Goal: Task Accomplishment & Management: Complete application form

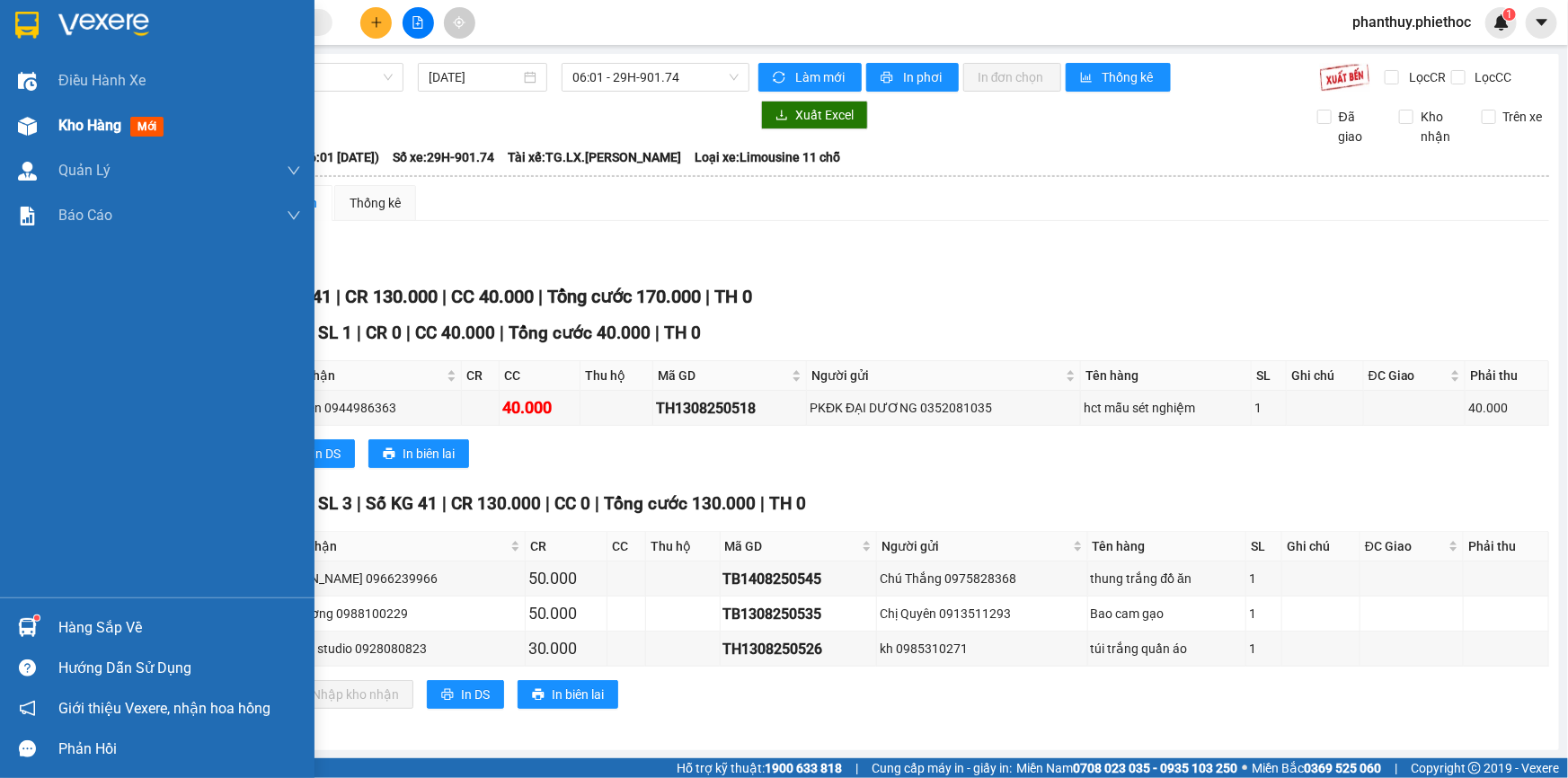
click at [81, 122] on span "Kho hàng" at bounding box center [90, 124] width 63 height 17
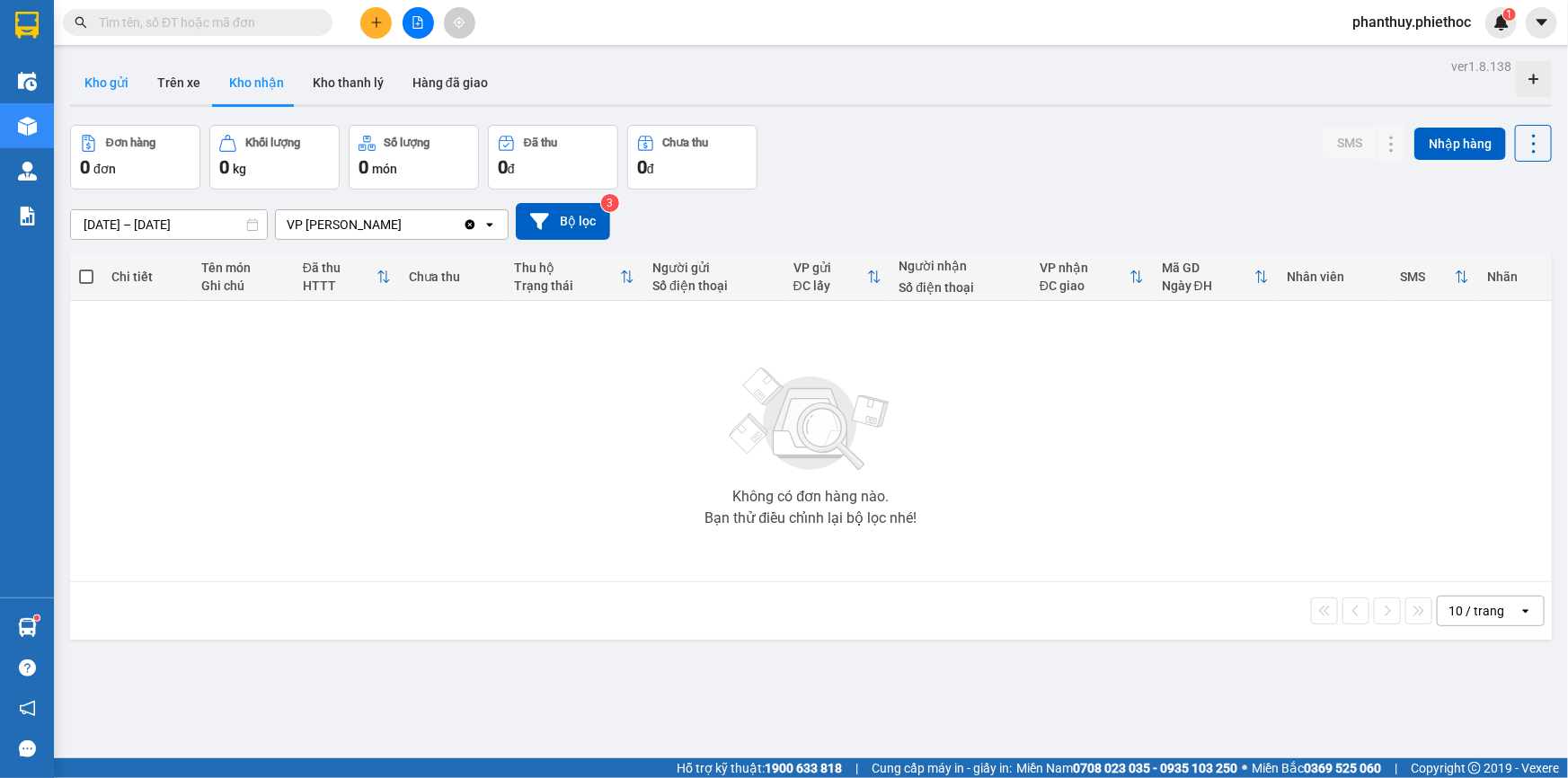
click at [91, 80] on button "Kho gửi" at bounding box center [107, 82] width 73 height 43
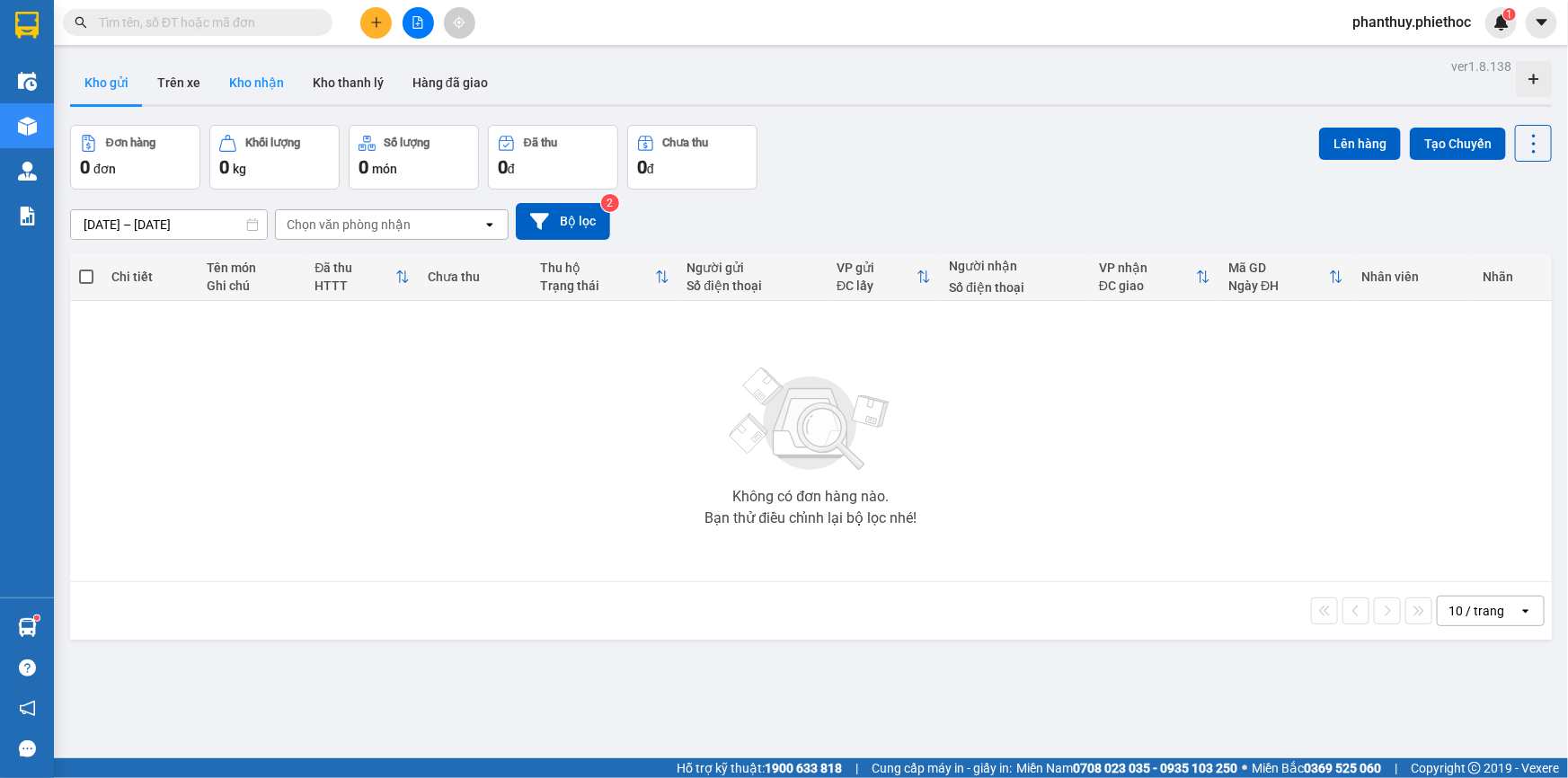
click at [258, 74] on button "Kho nhận" at bounding box center [256, 82] width 83 height 43
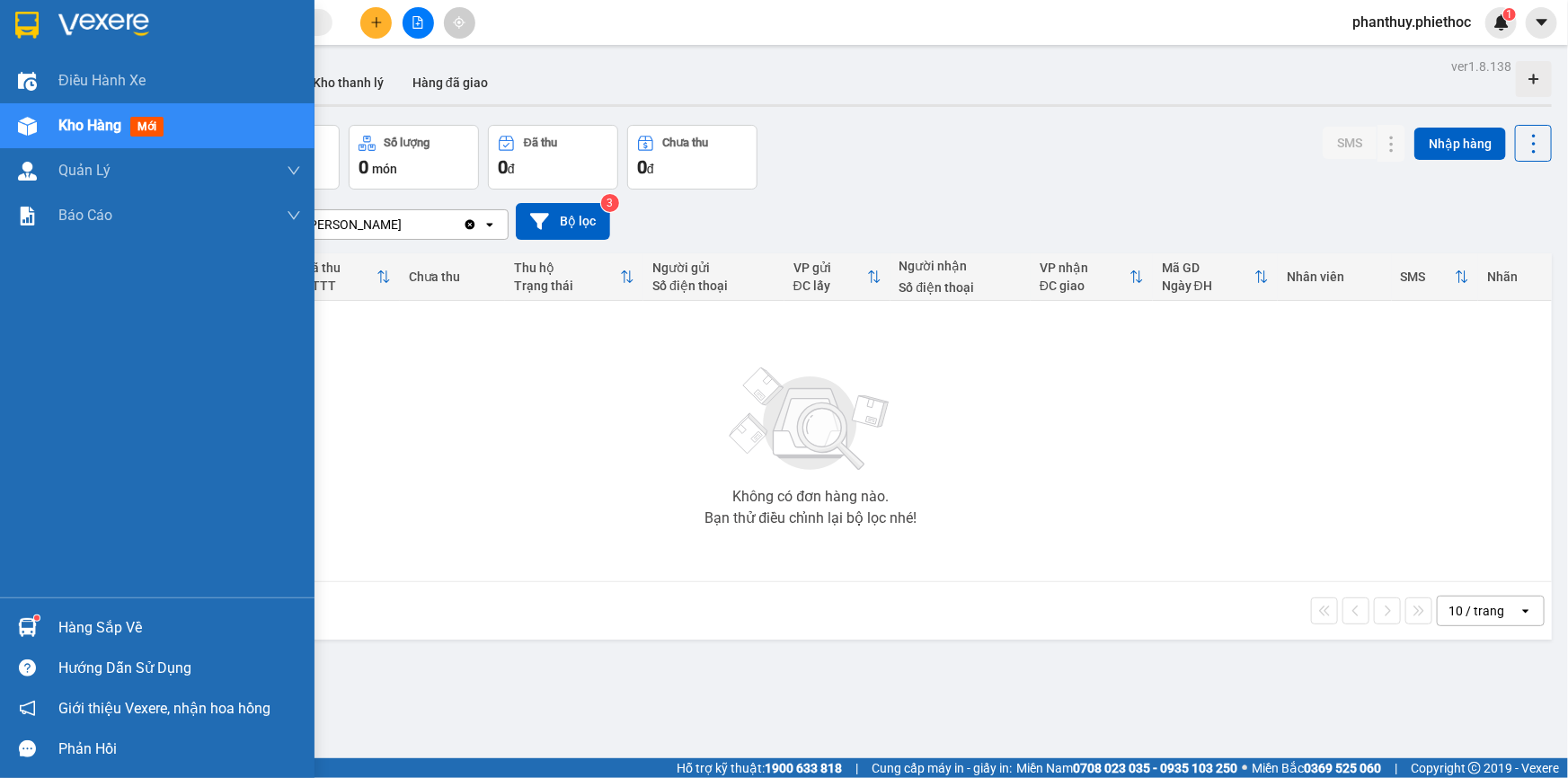
drag, startPoint x: 122, startPoint y: 622, endPoint x: 881, endPoint y: 460, distance: 776.1
click at [123, 622] on div "Hàng sắp về" at bounding box center [180, 628] width 243 height 27
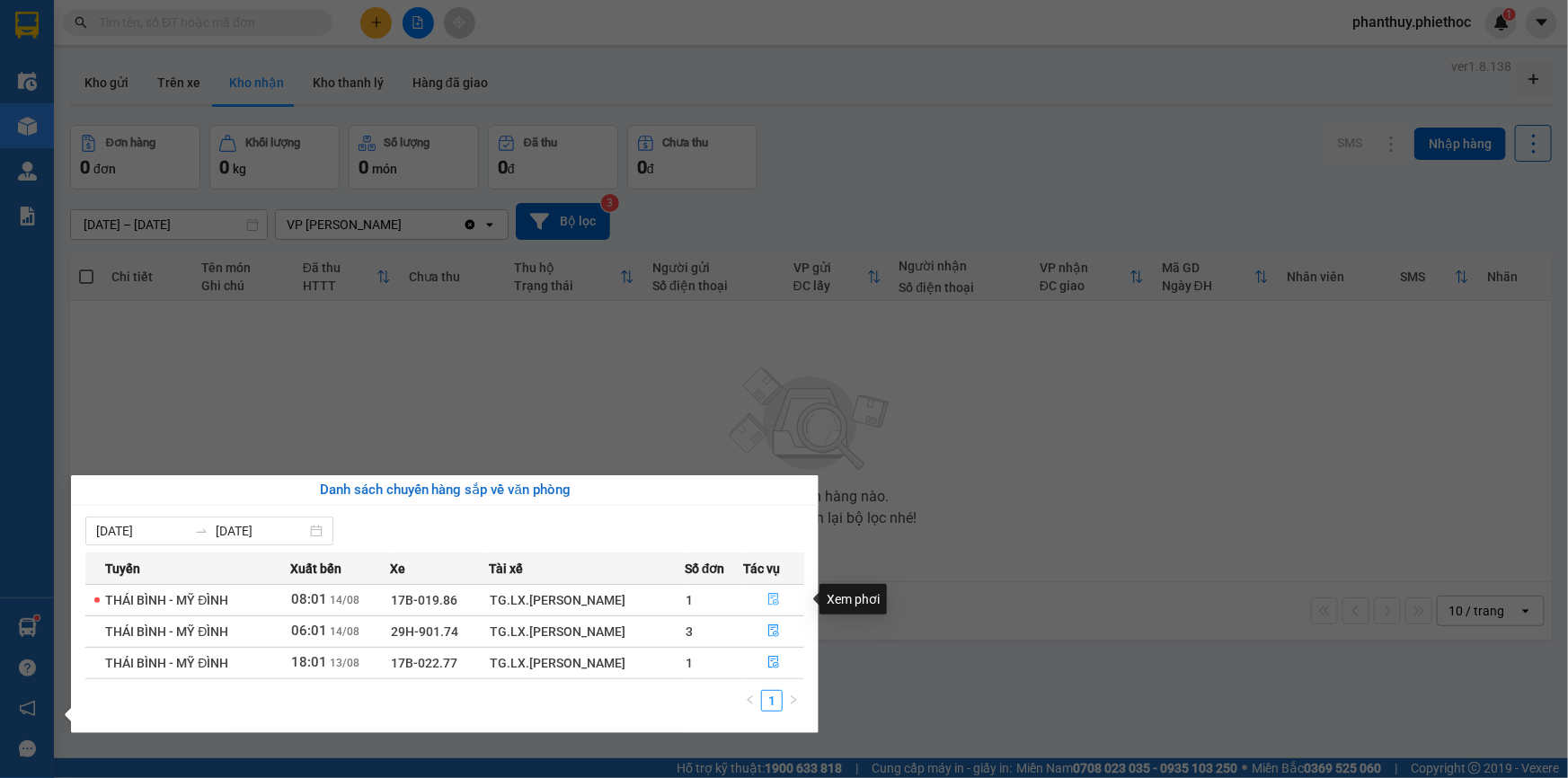
click at [769, 599] on icon "file-done" at bounding box center [773, 599] width 13 height 13
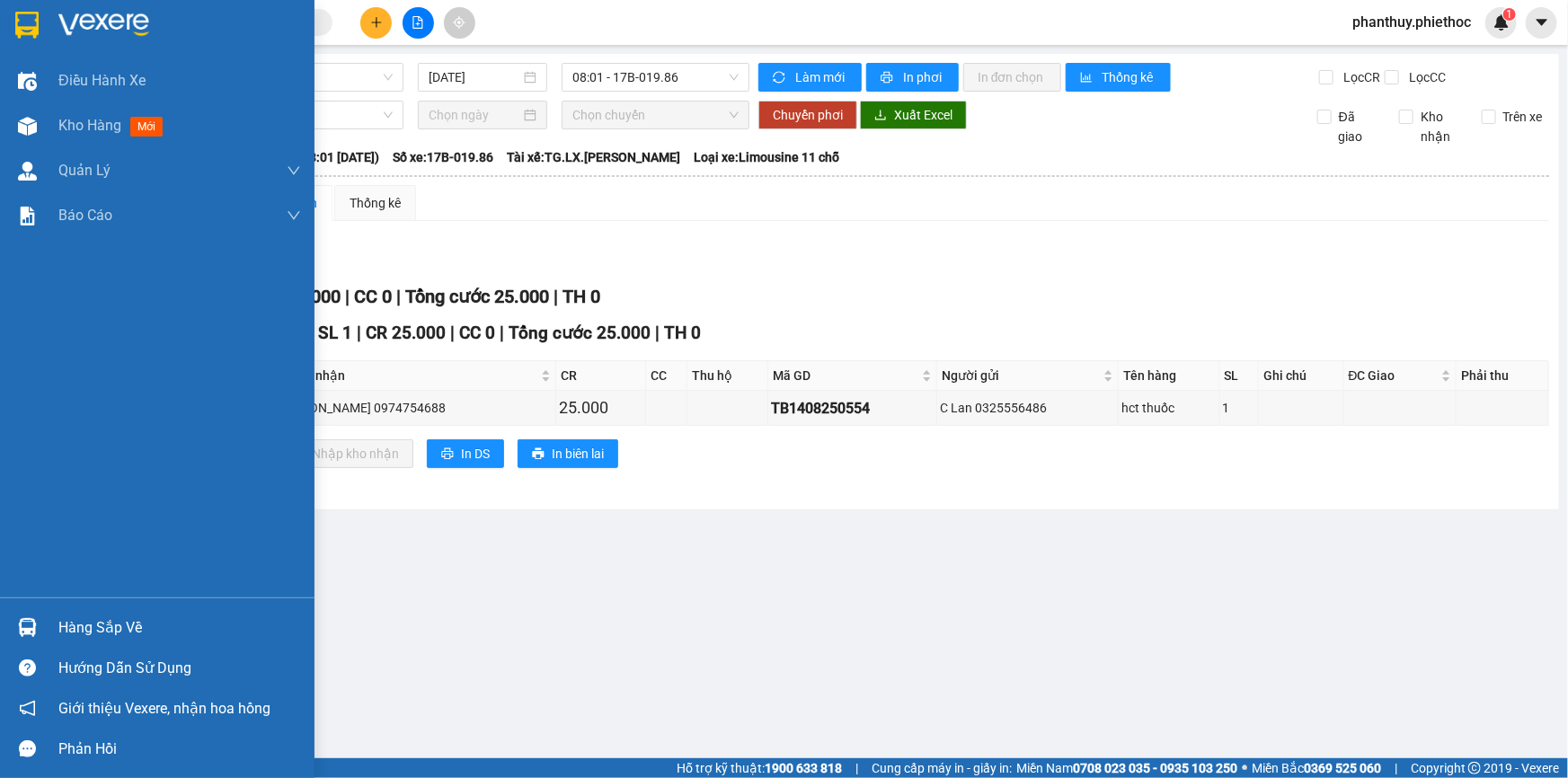
drag, startPoint x: 123, startPoint y: 621, endPoint x: 377, endPoint y: 575, distance: 258.1
click at [125, 621] on div "Hàng sắp về" at bounding box center [180, 628] width 243 height 27
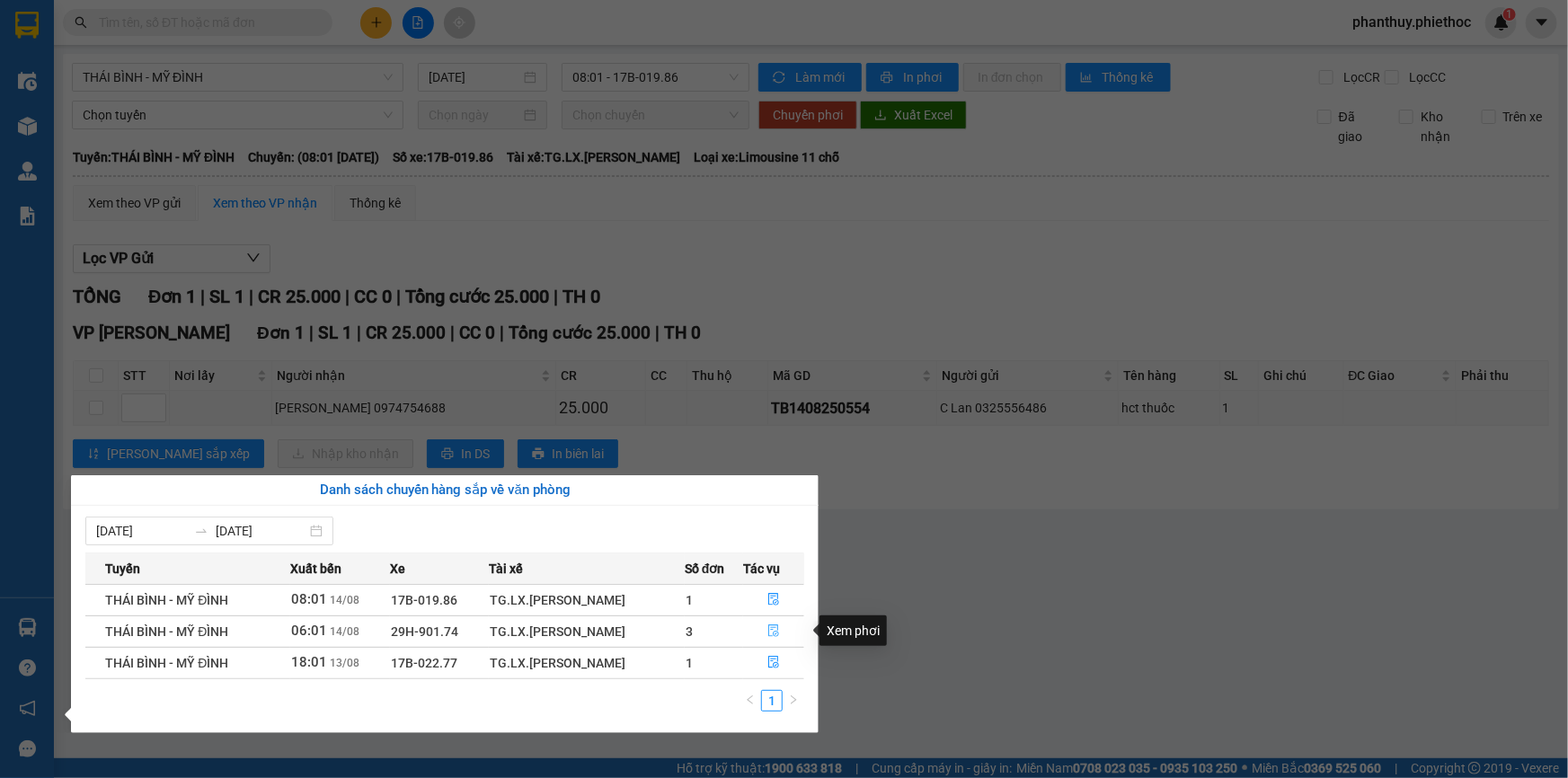
drag, startPoint x: 777, startPoint y: 629, endPoint x: 763, endPoint y: 586, distance: 45.2
click at [776, 629] on icon "file-done" at bounding box center [773, 630] width 13 height 13
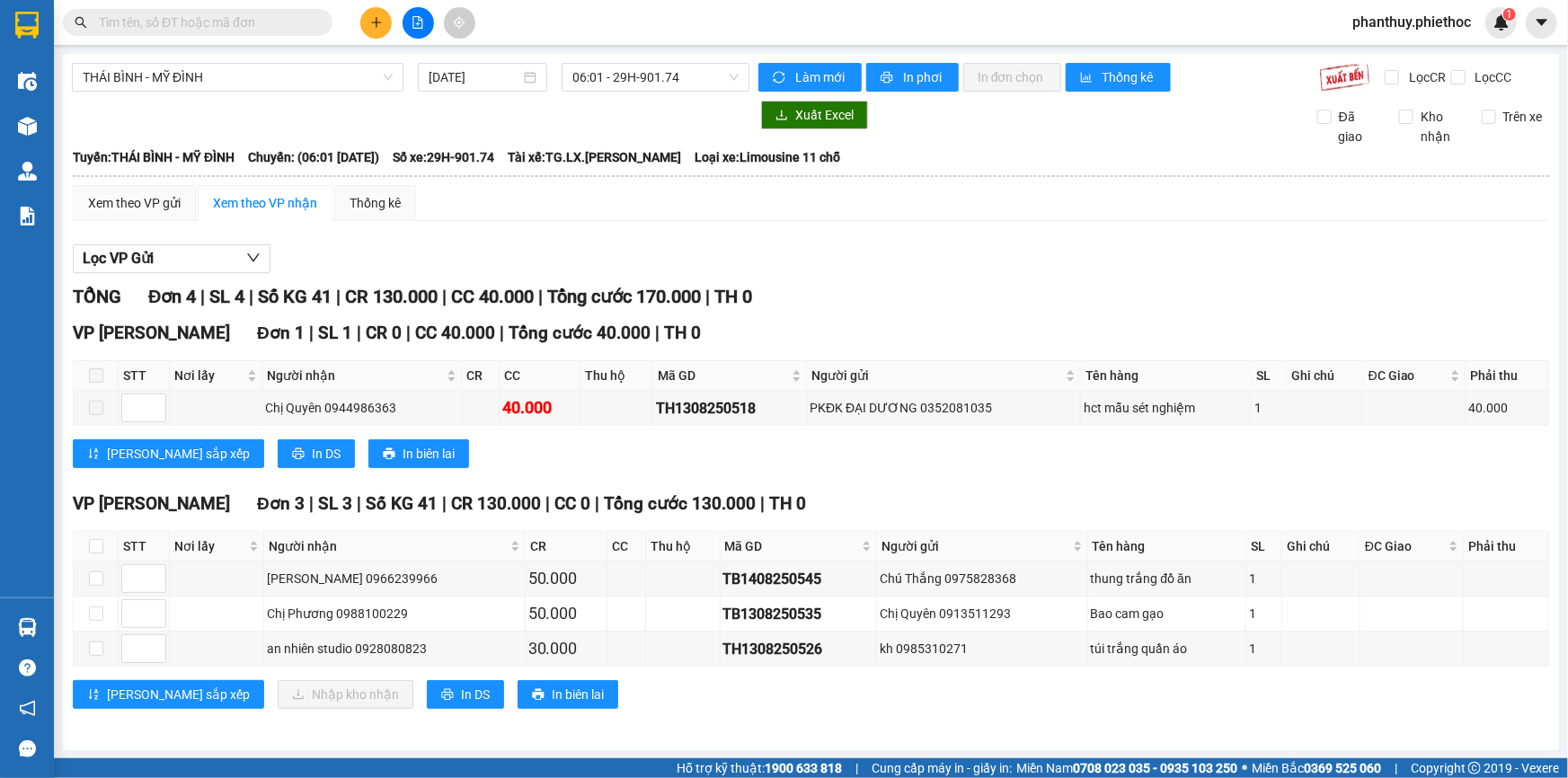
click at [367, 17] on button at bounding box center [376, 23] width 31 height 31
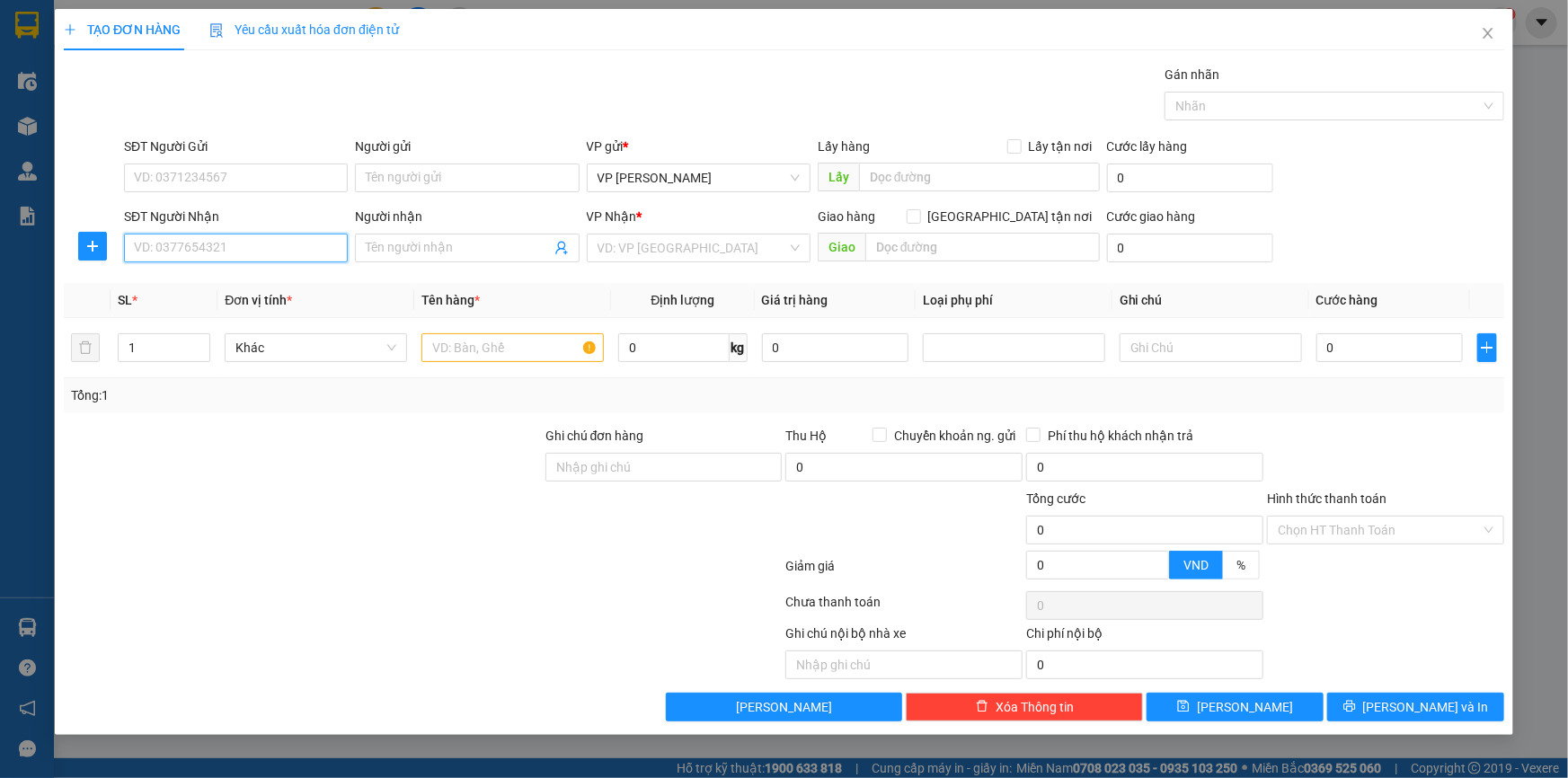
click at [167, 244] on input "SĐT Người Nhận" at bounding box center [236, 247] width 223 height 28
drag, startPoint x: 88, startPoint y: 243, endPoint x: 439, endPoint y: 333, distance: 362.4
click at [90, 244] on icon "plus" at bounding box center [92, 246] width 15 height 15
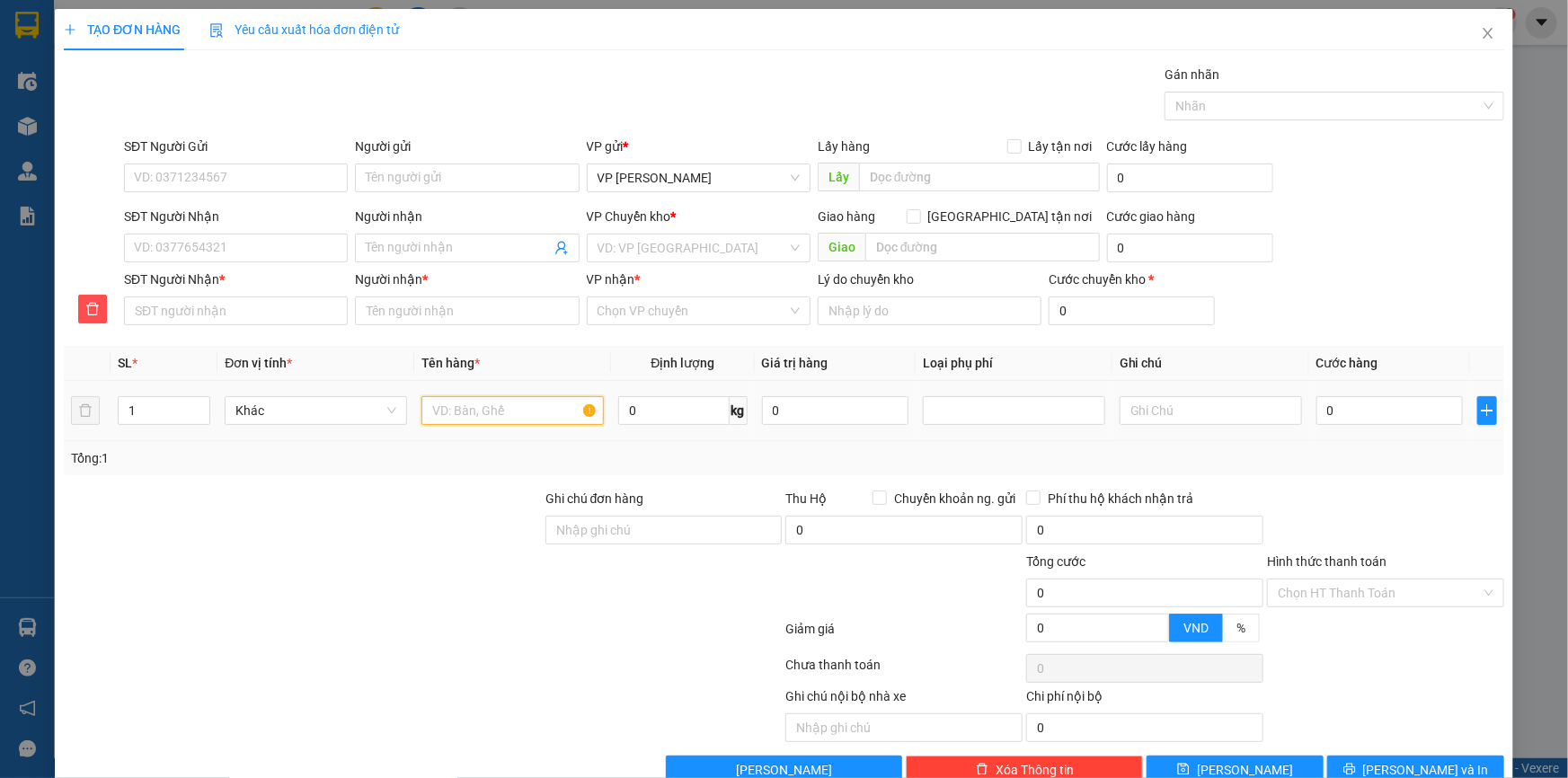
click at [481, 410] on input "text" at bounding box center [513, 410] width 182 height 28
type input "Túi xanh (thực phẩm)"
click at [278, 252] on input "SĐT Người Nhận" at bounding box center [236, 247] width 223 height 28
type input "0"
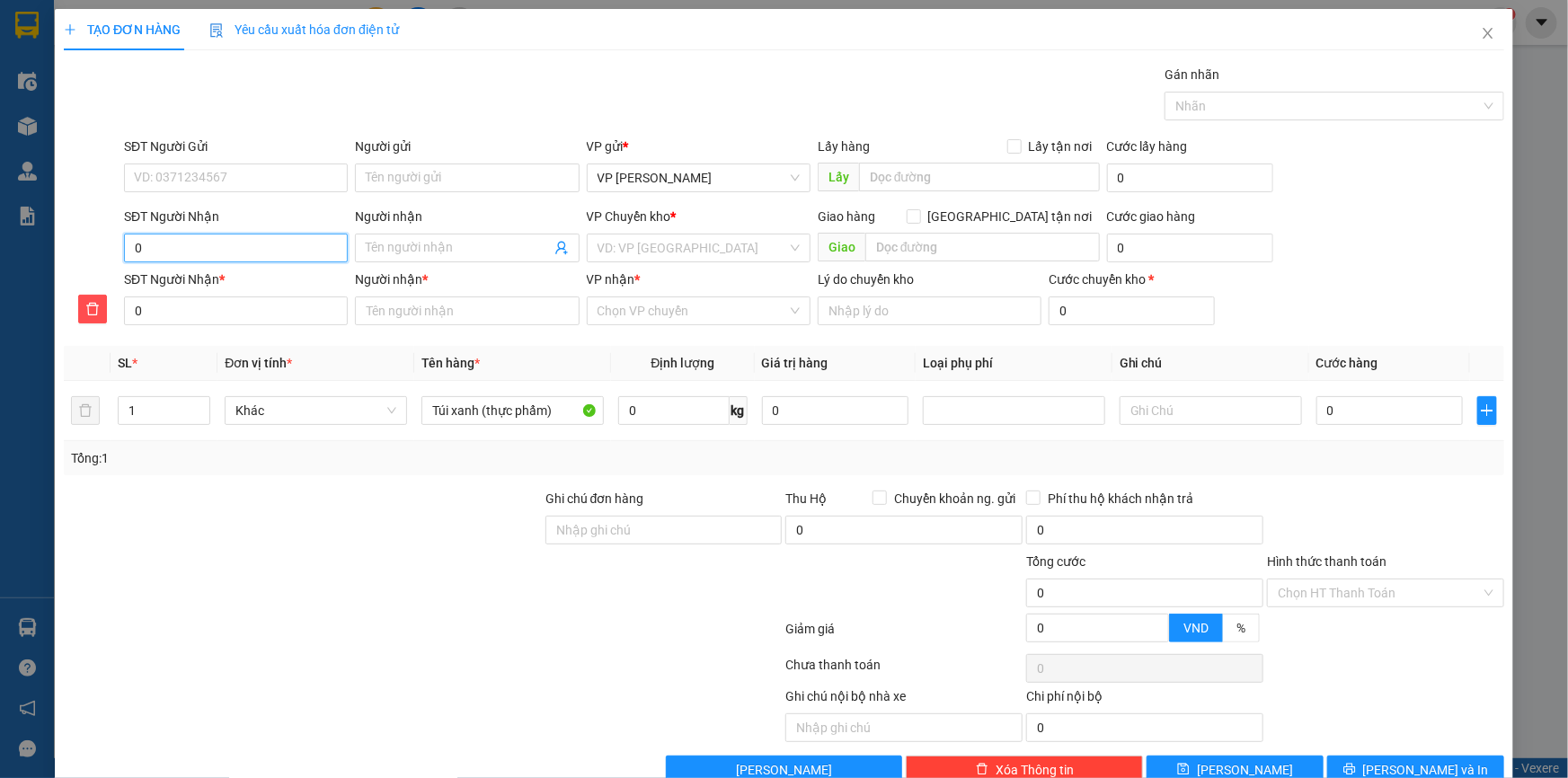
type input "09"
type input "090"
type input "0904"
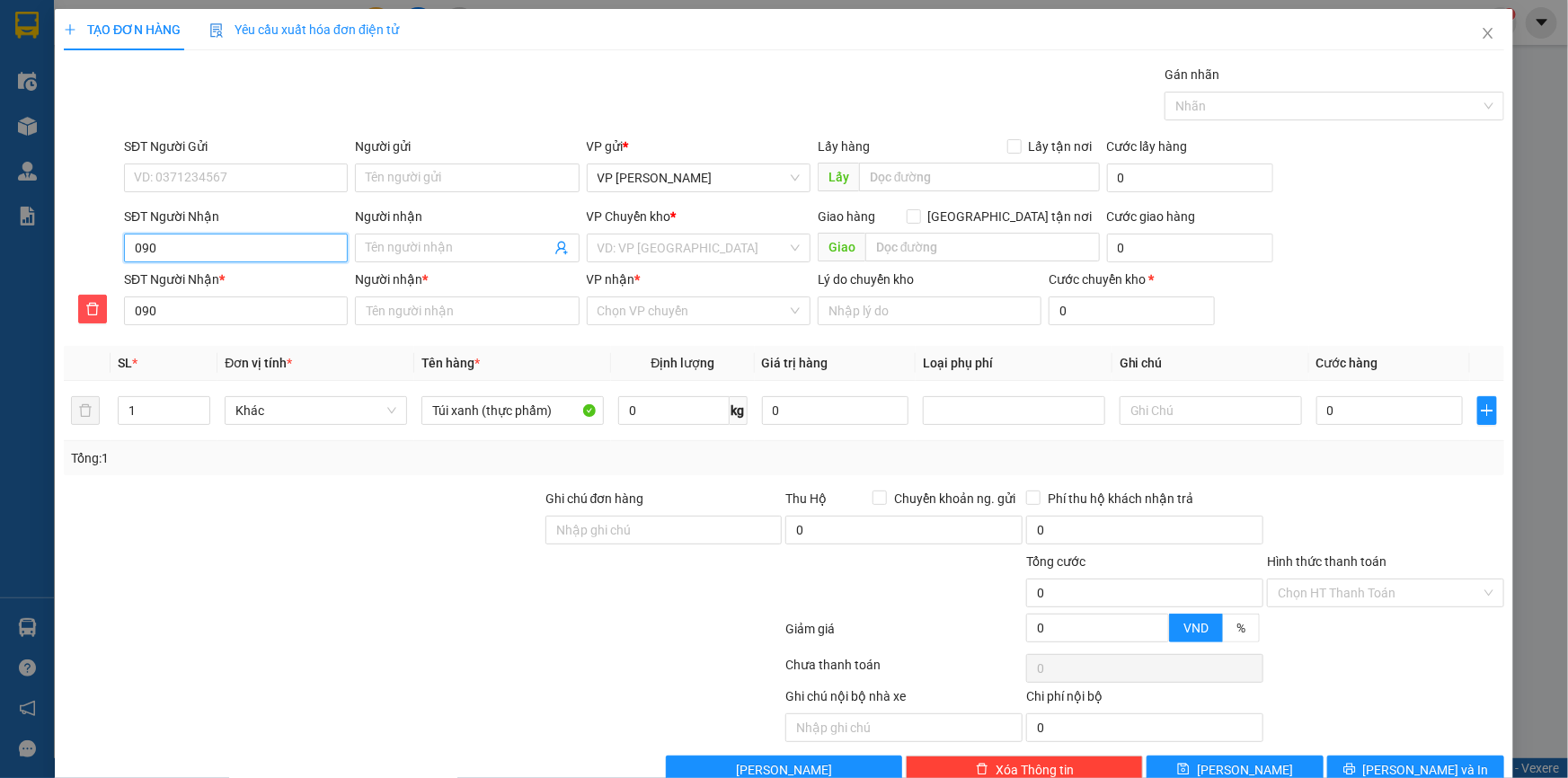
type input "0904"
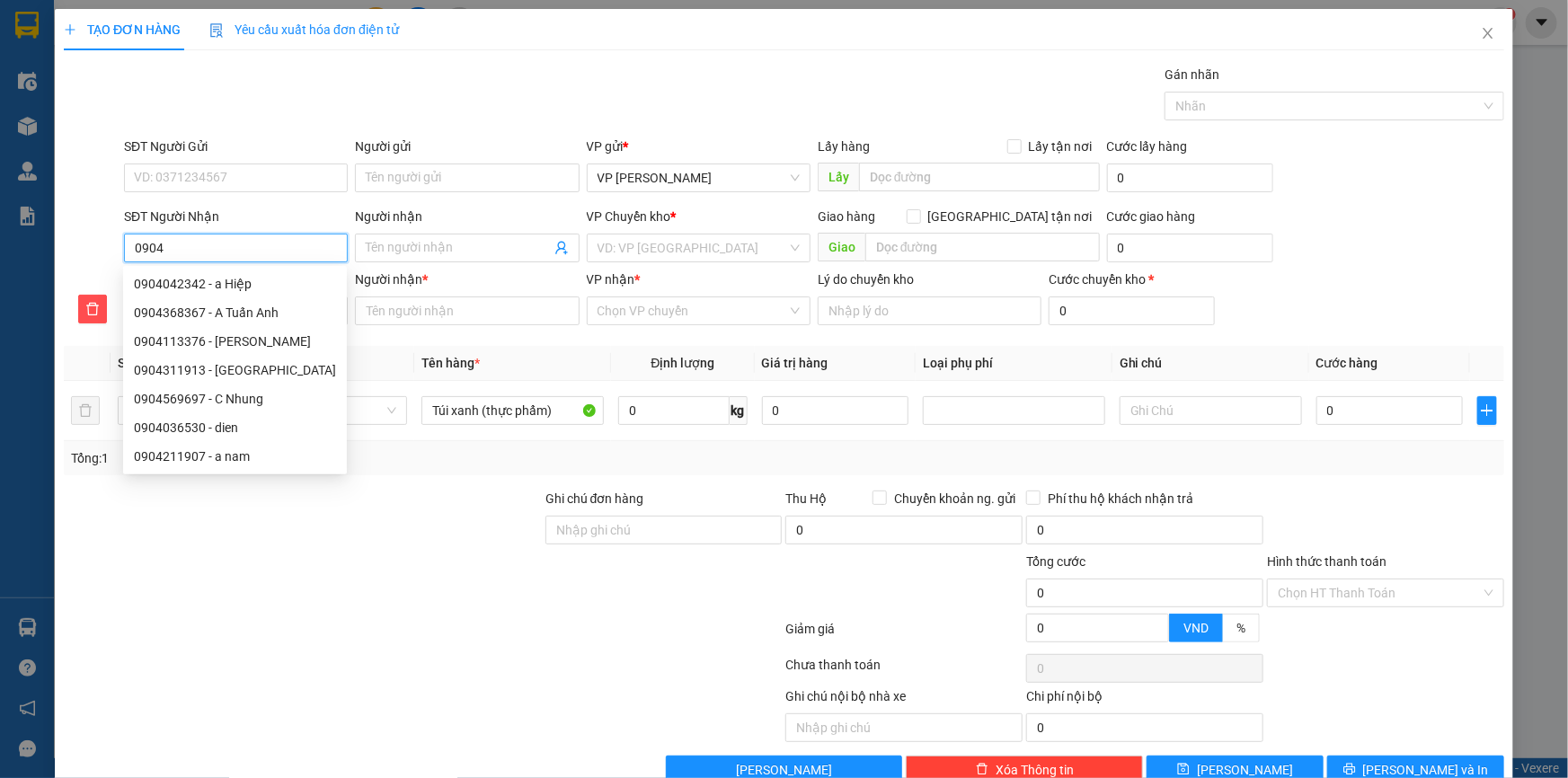
type input "09048"
type input "090488"
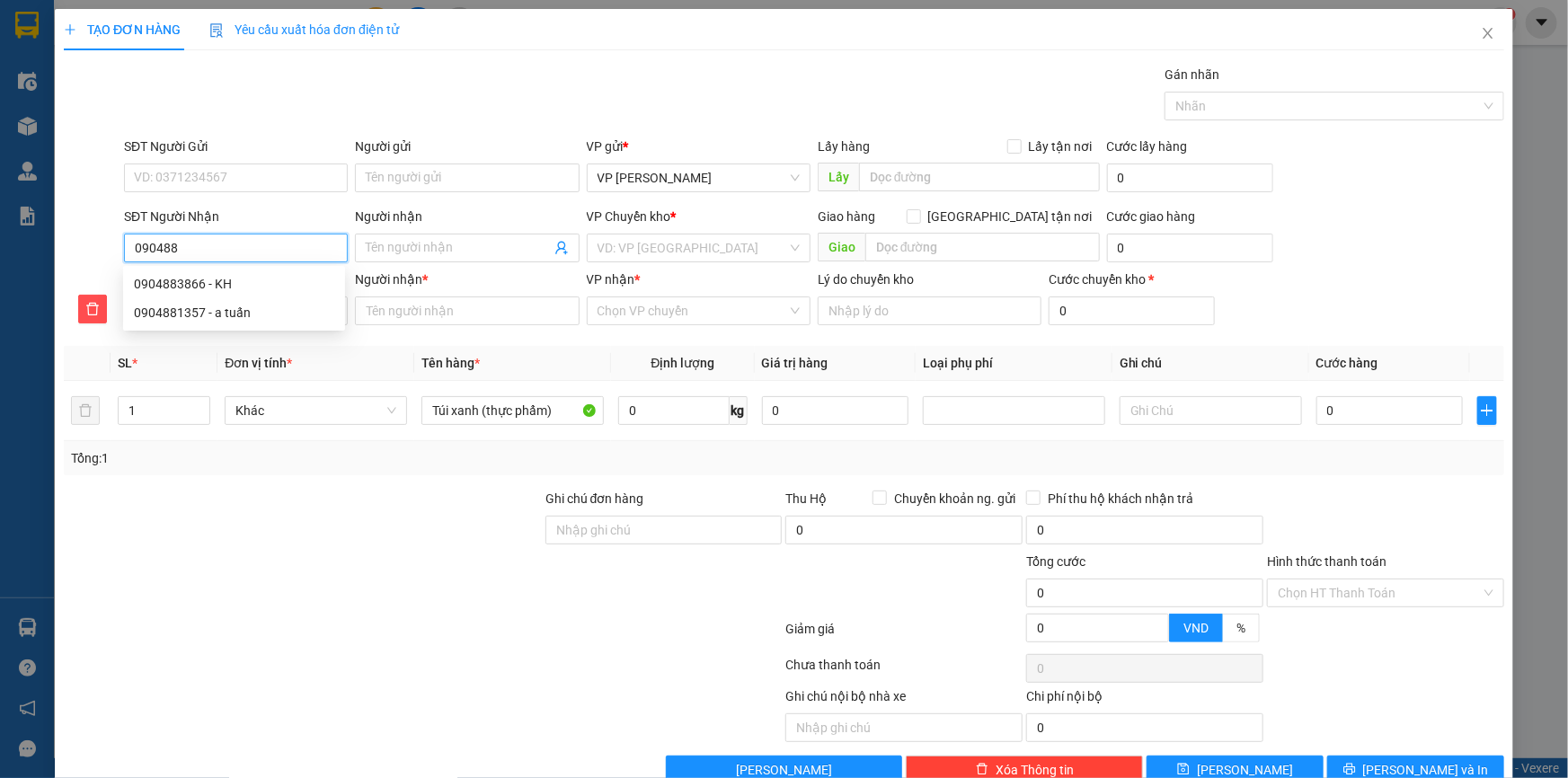
type input "0904889"
type input "09048890"
type input "090488905"
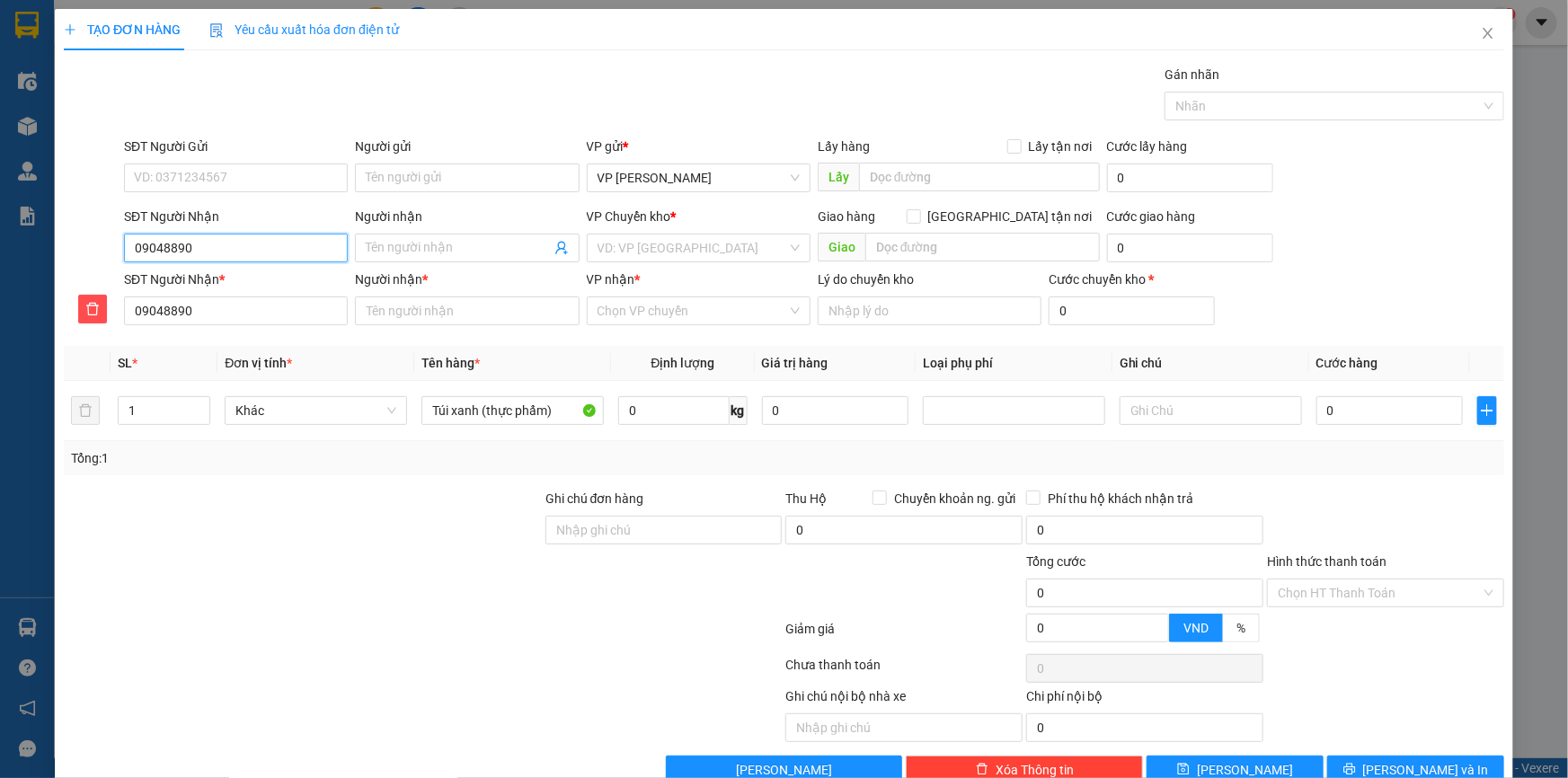
type input "090488905"
type input "0904889052"
click at [433, 243] on input "Người nhận" at bounding box center [458, 248] width 184 height 20
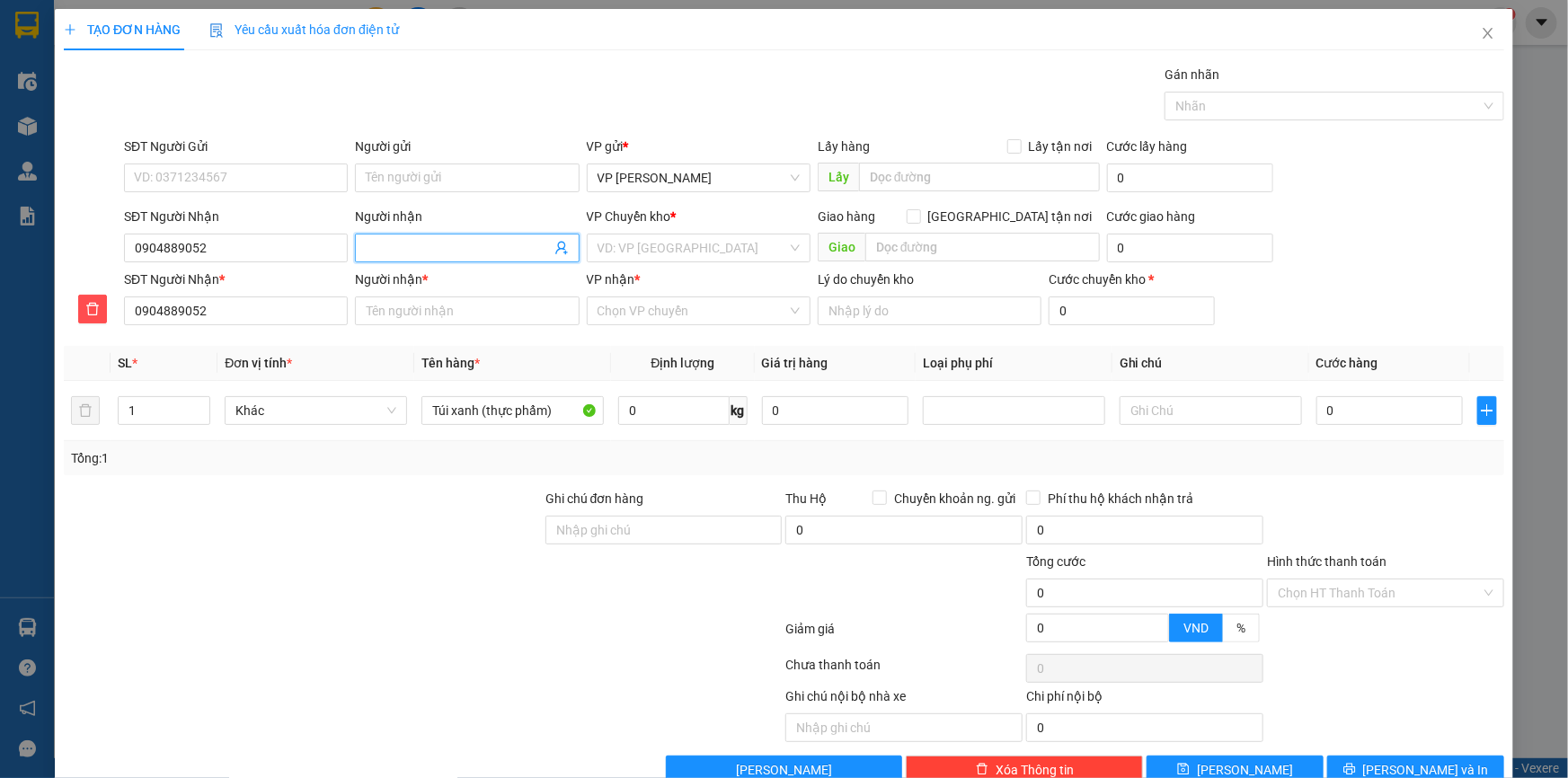
type input "E"
type input "E M"
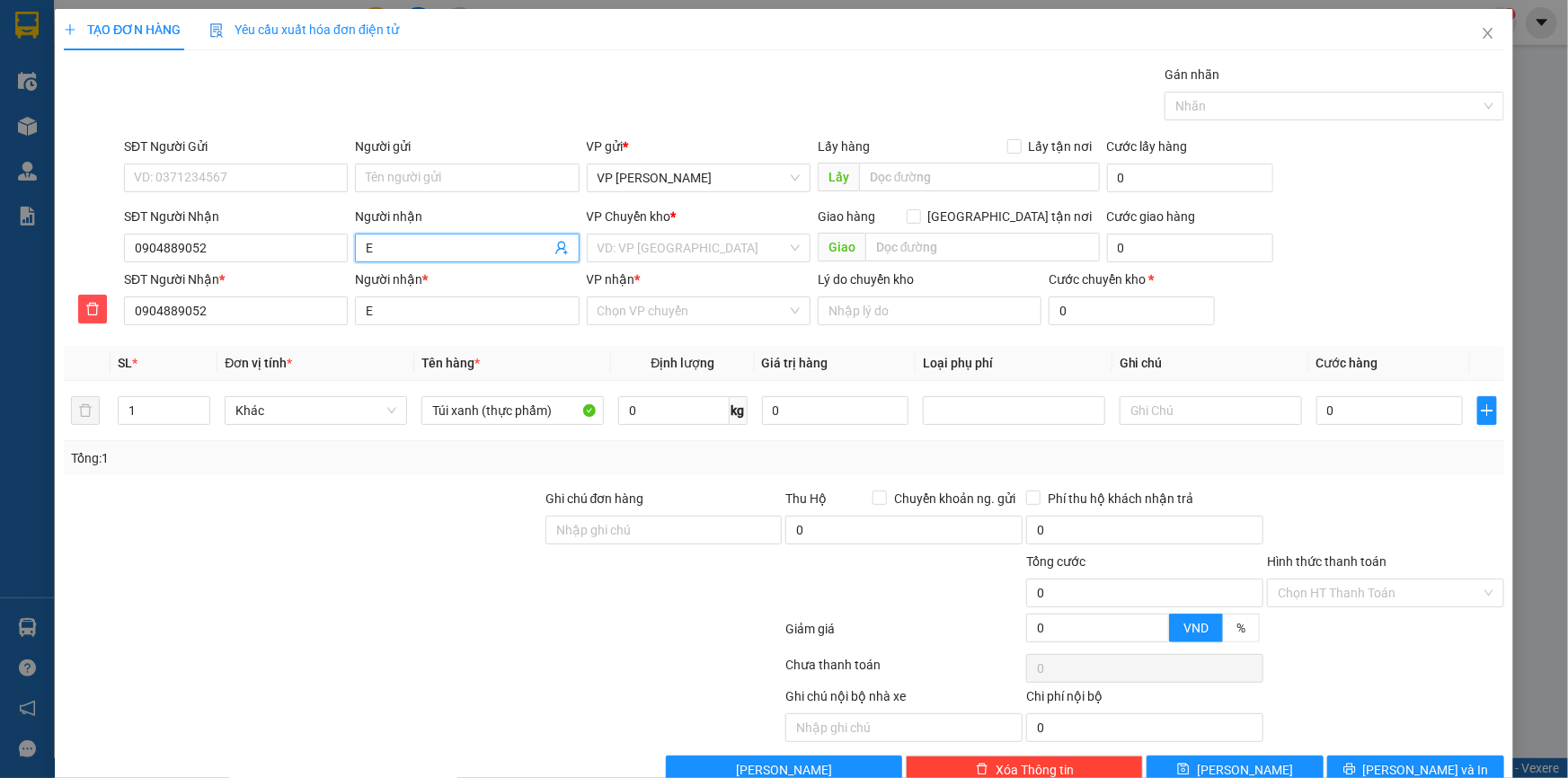
type input "E M"
type input "E Mu"
type input "E Mừn"
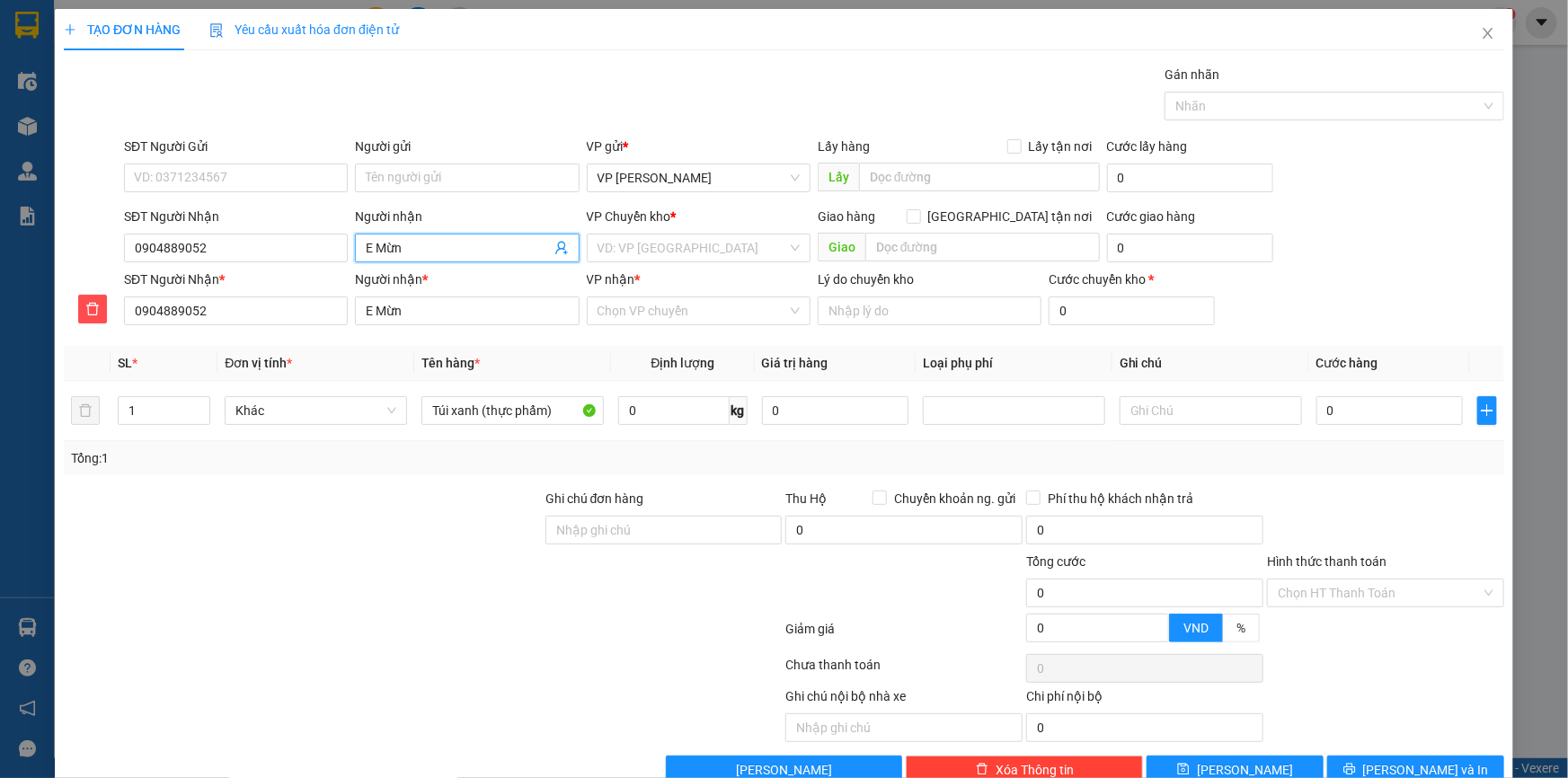
type input "E Mừng"
type input "E Mừng -"
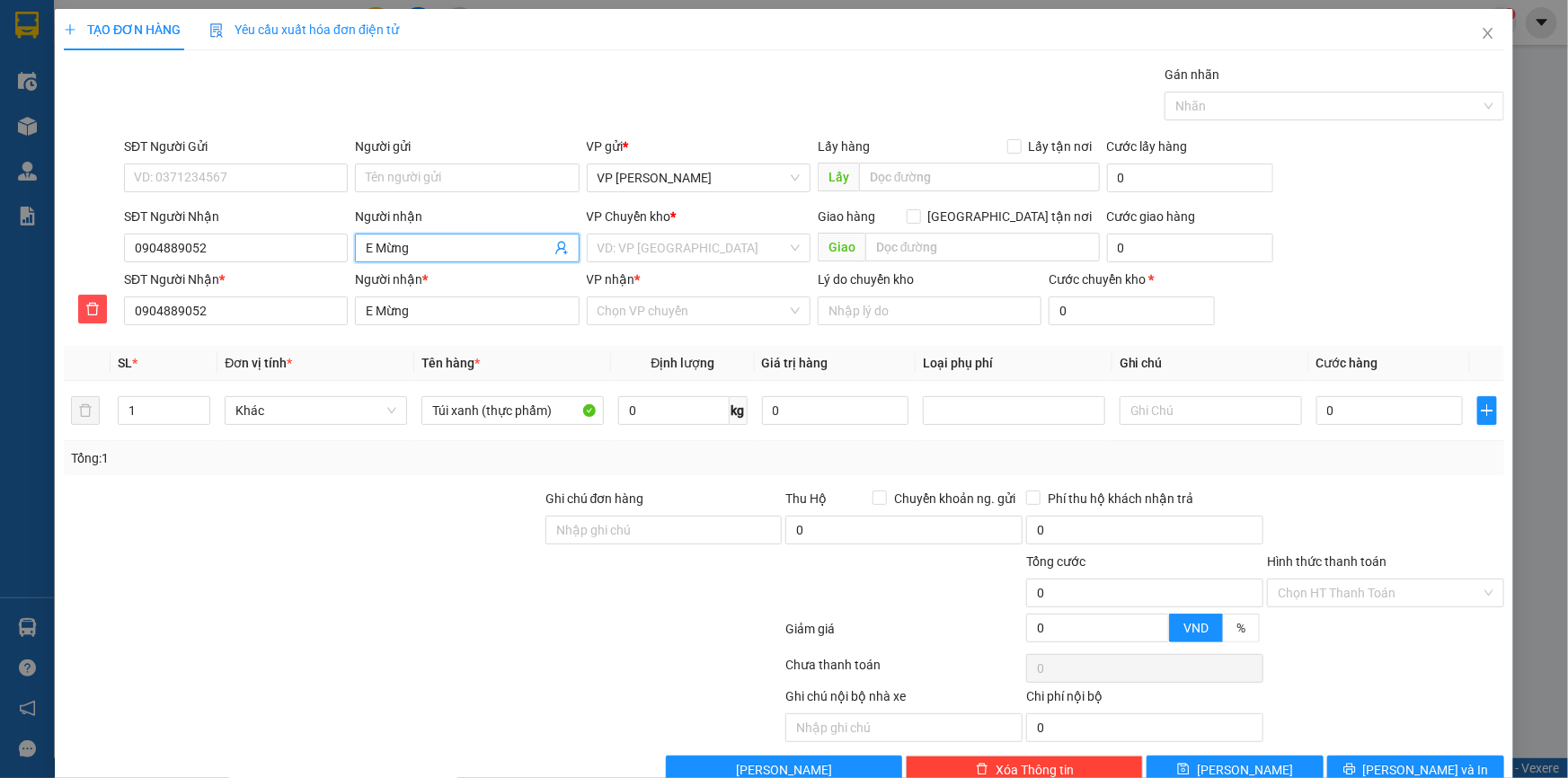
type input "E Mừng -"
drag, startPoint x: 0, startPoint y: 247, endPoint x: 0, endPoint y: 293, distance: 46.0
click at [0, 292] on div "TẠO ĐƠN HÀNG Yêu cầu xuất hóa đơn điện tử Transit Pickup Surcharge Ids Transit …" at bounding box center [784, 389] width 1568 height 778
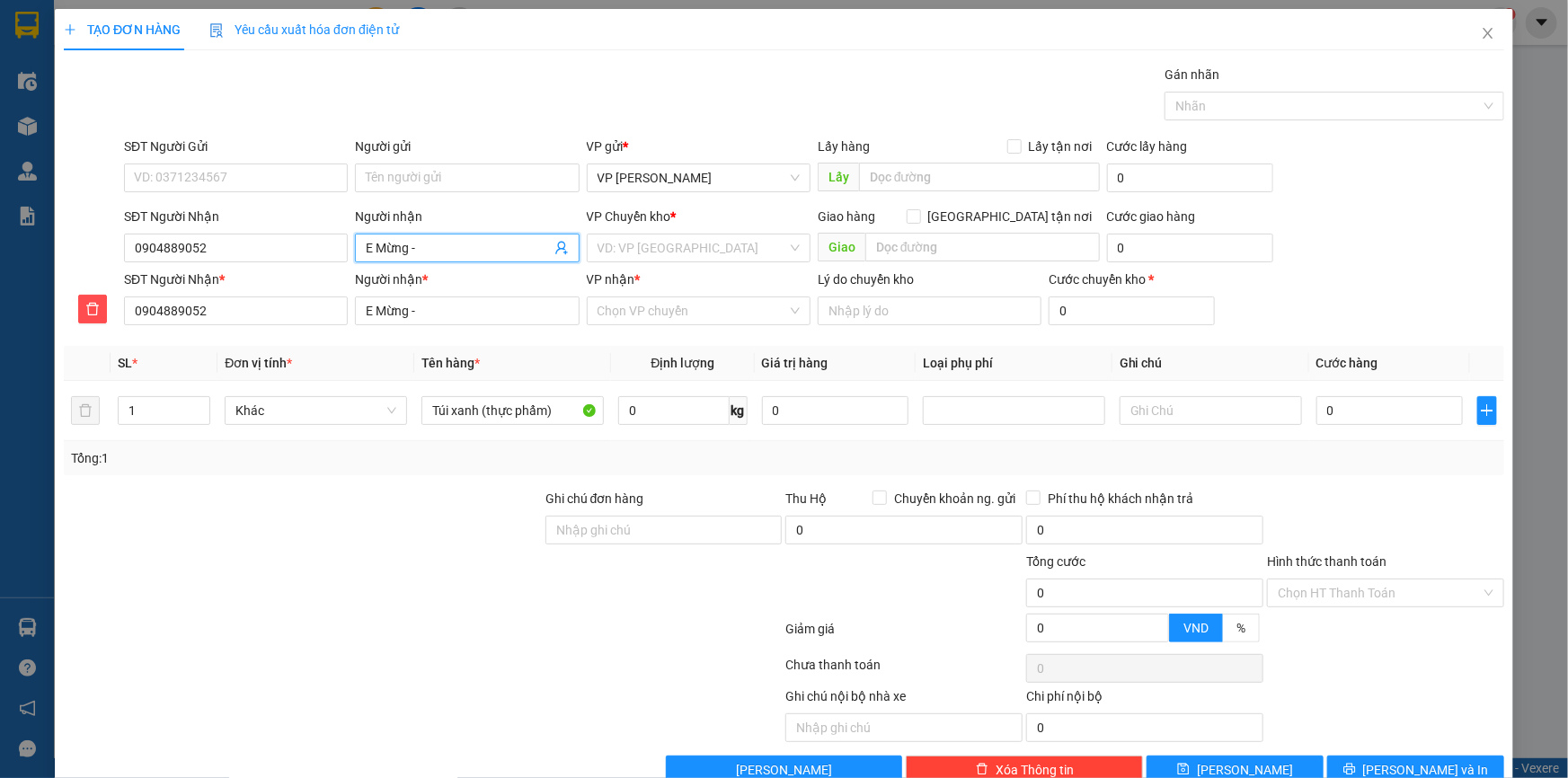
click at [467, 243] on input "E Mừng -" at bounding box center [458, 248] width 184 height 20
paste input "0904889052"
type input "E Mừng - 0904889052"
type input "E Mừng - 0904889052,"
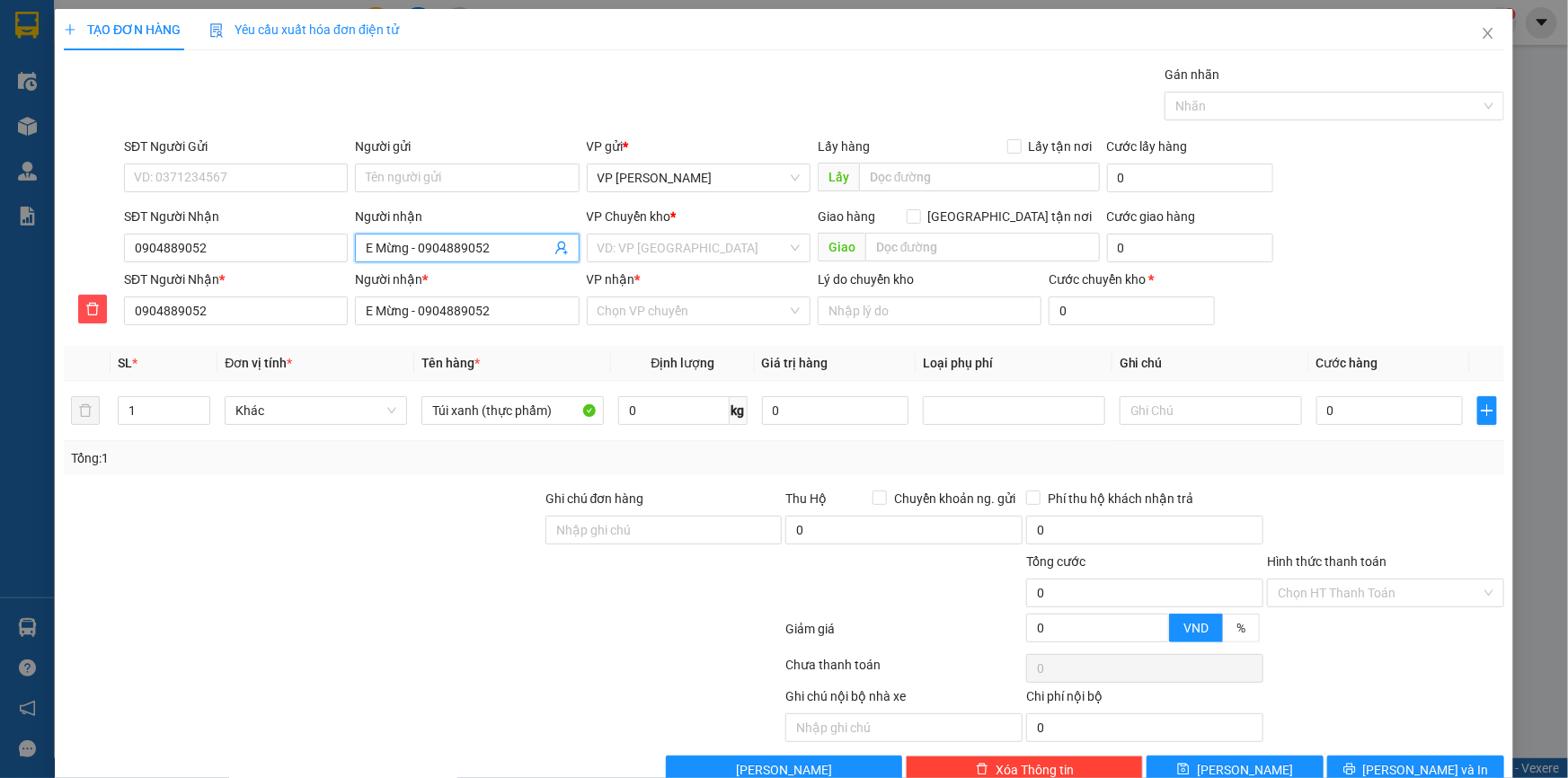
type input "E Mừng - 0904889052,"
type input "E Mừng - 0904889052, 0"
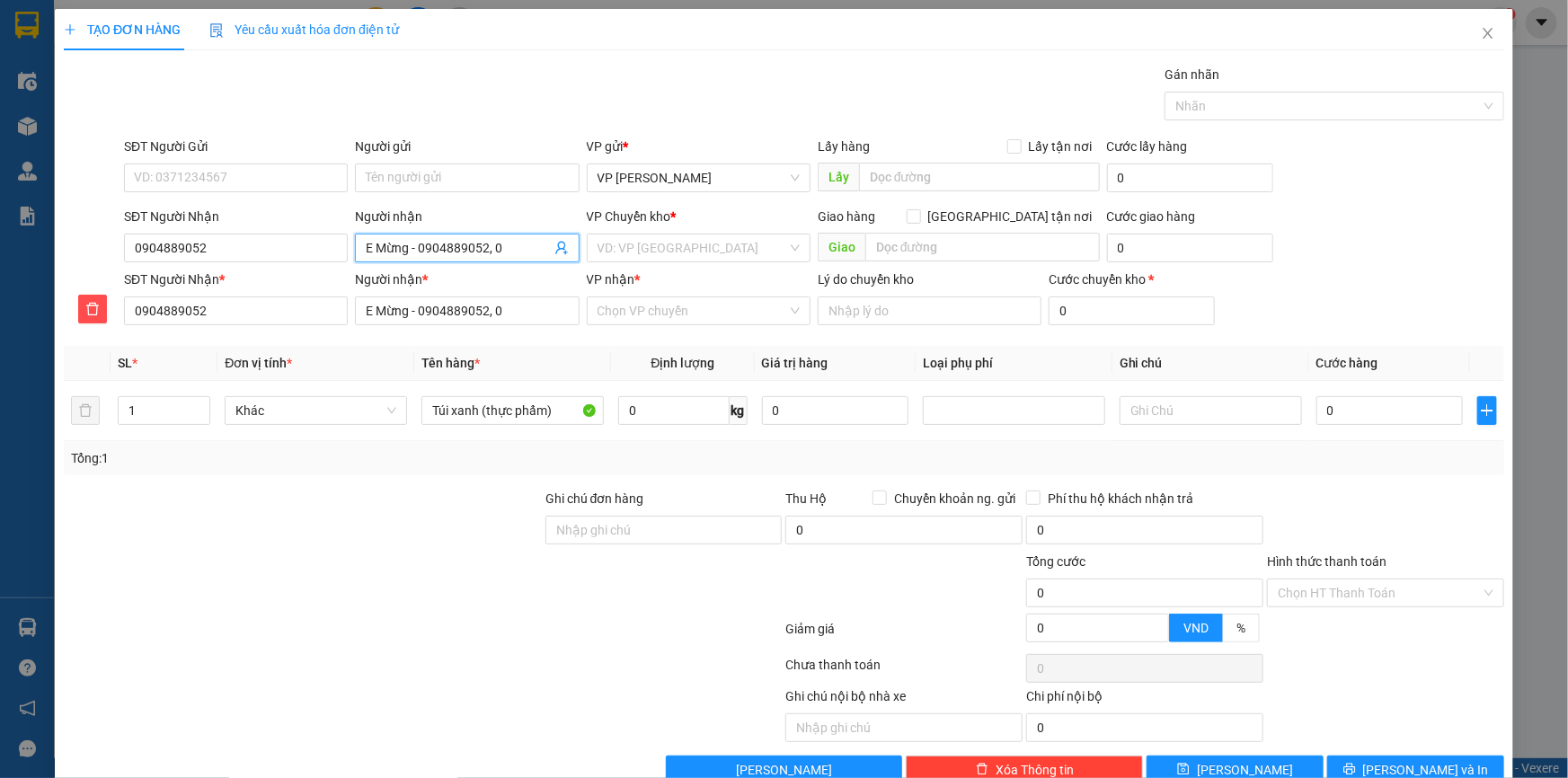
type input "E Mừng - 0904889052, 09"
type input "E Mừng - 0904889052, 093"
type input "E Mừng - 0904889052, 0936"
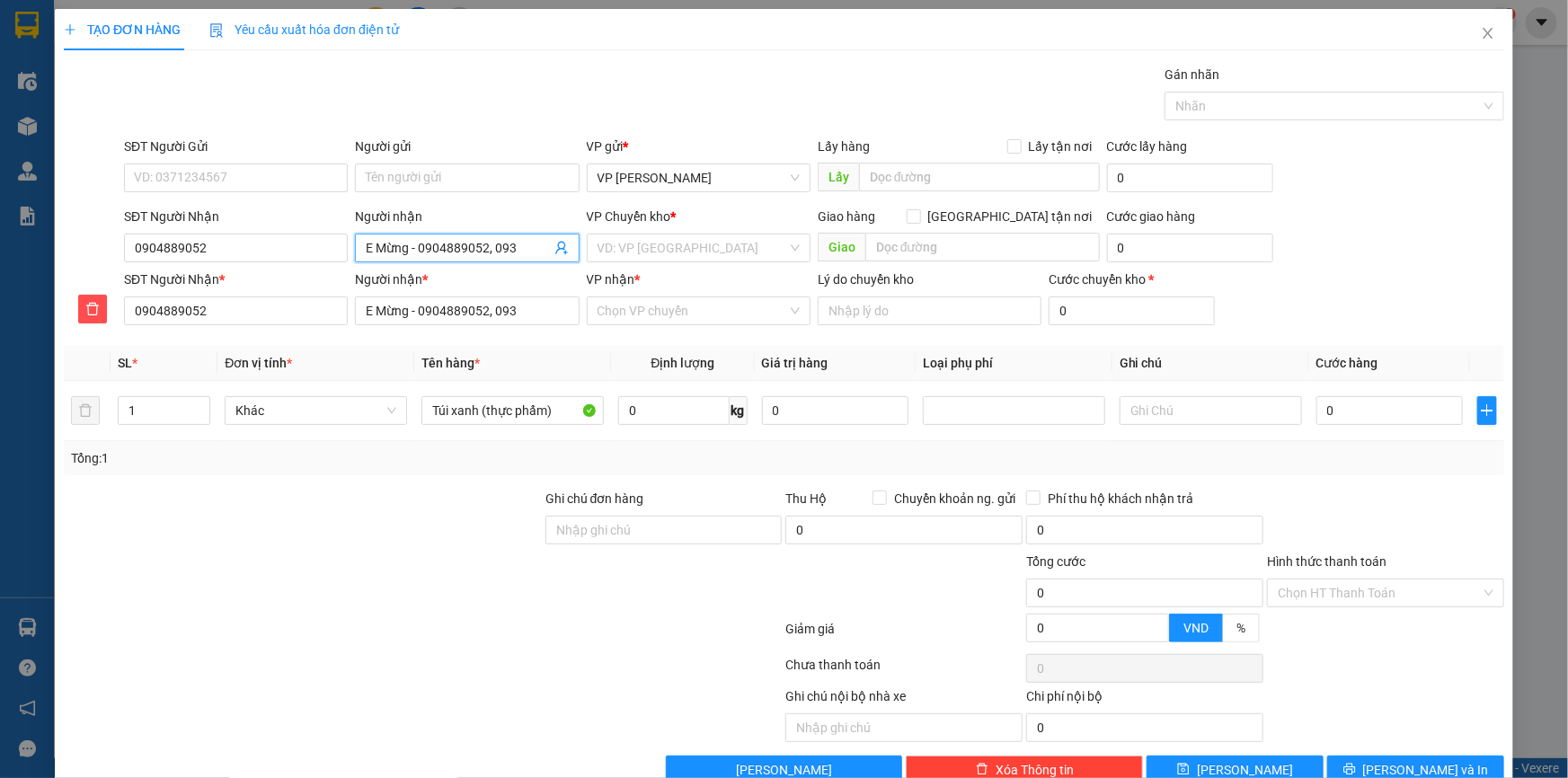
type input "E Mừng - 0904889052, 0936"
type input "E Mừng - 0904889052, 09369"
type input "E Mừng - 0904889052, 093697"
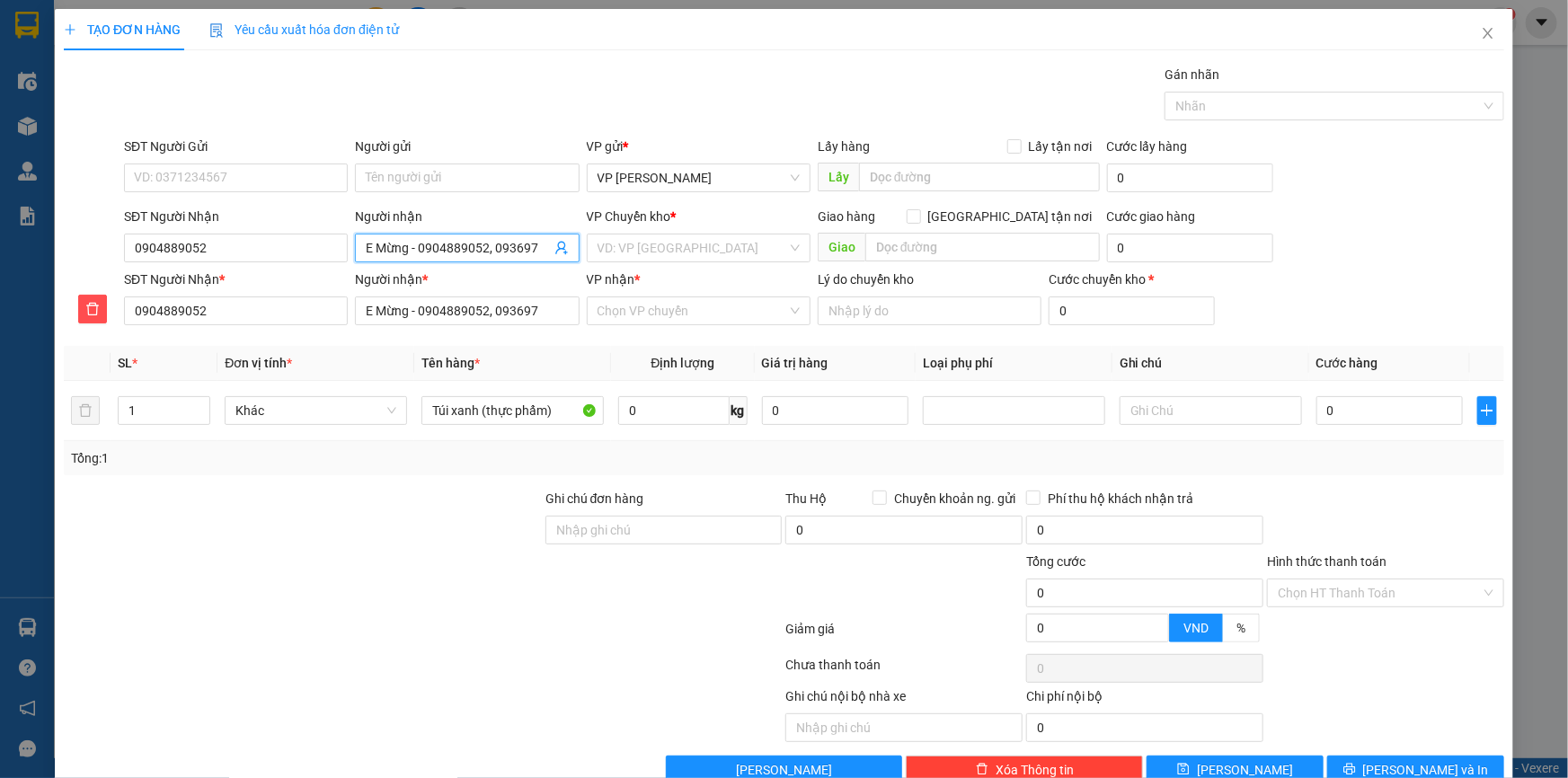
type input "E Mừng - 0904889052, 0936971"
type input "E Mừng - 0904889052, 09369715"
type input "E Mừng - 0904889052, 093697158"
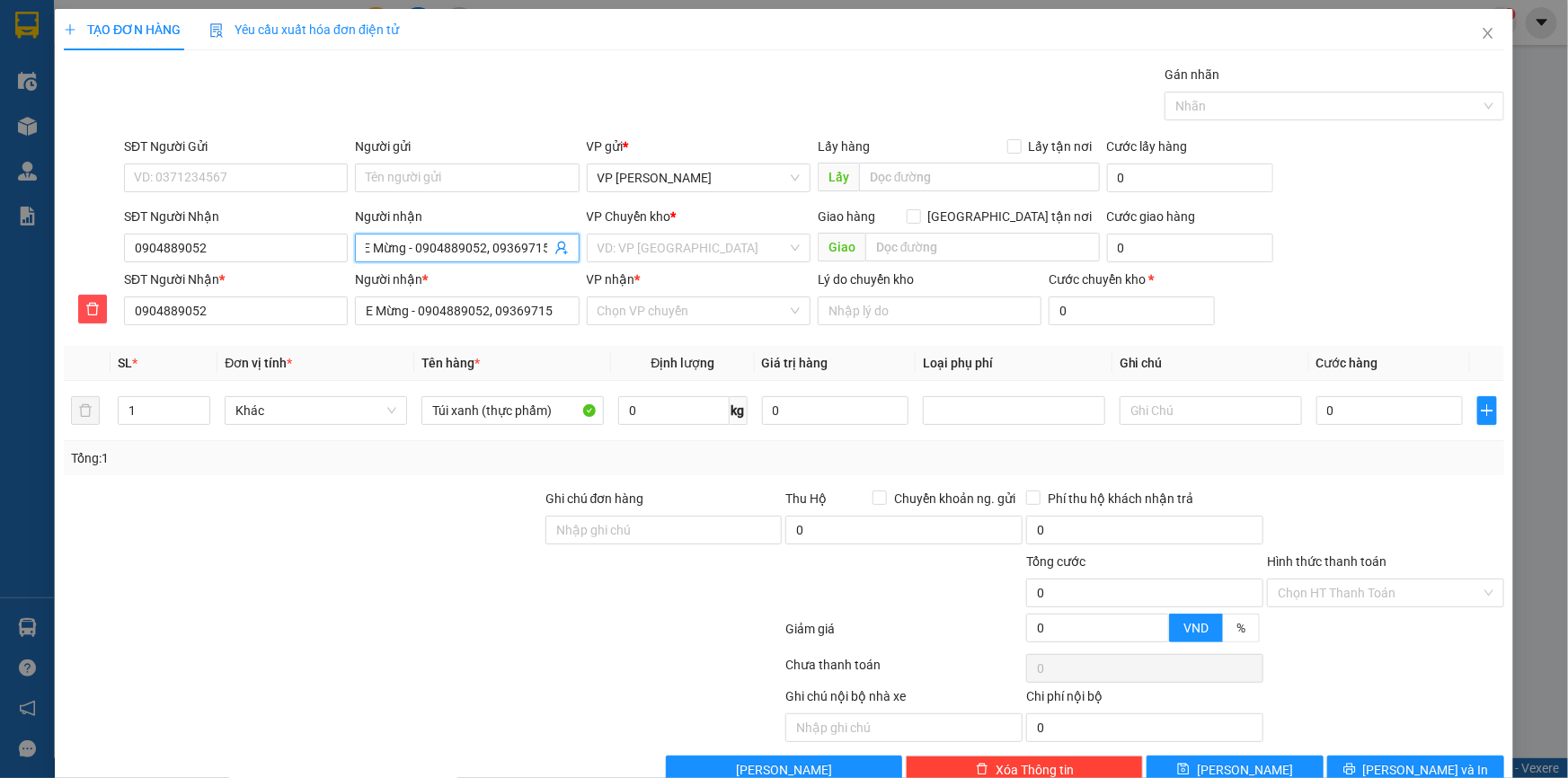
type input "E Mừng - 0904889052, 093697158"
type input "E Mừng - 0904889052, 0936971582"
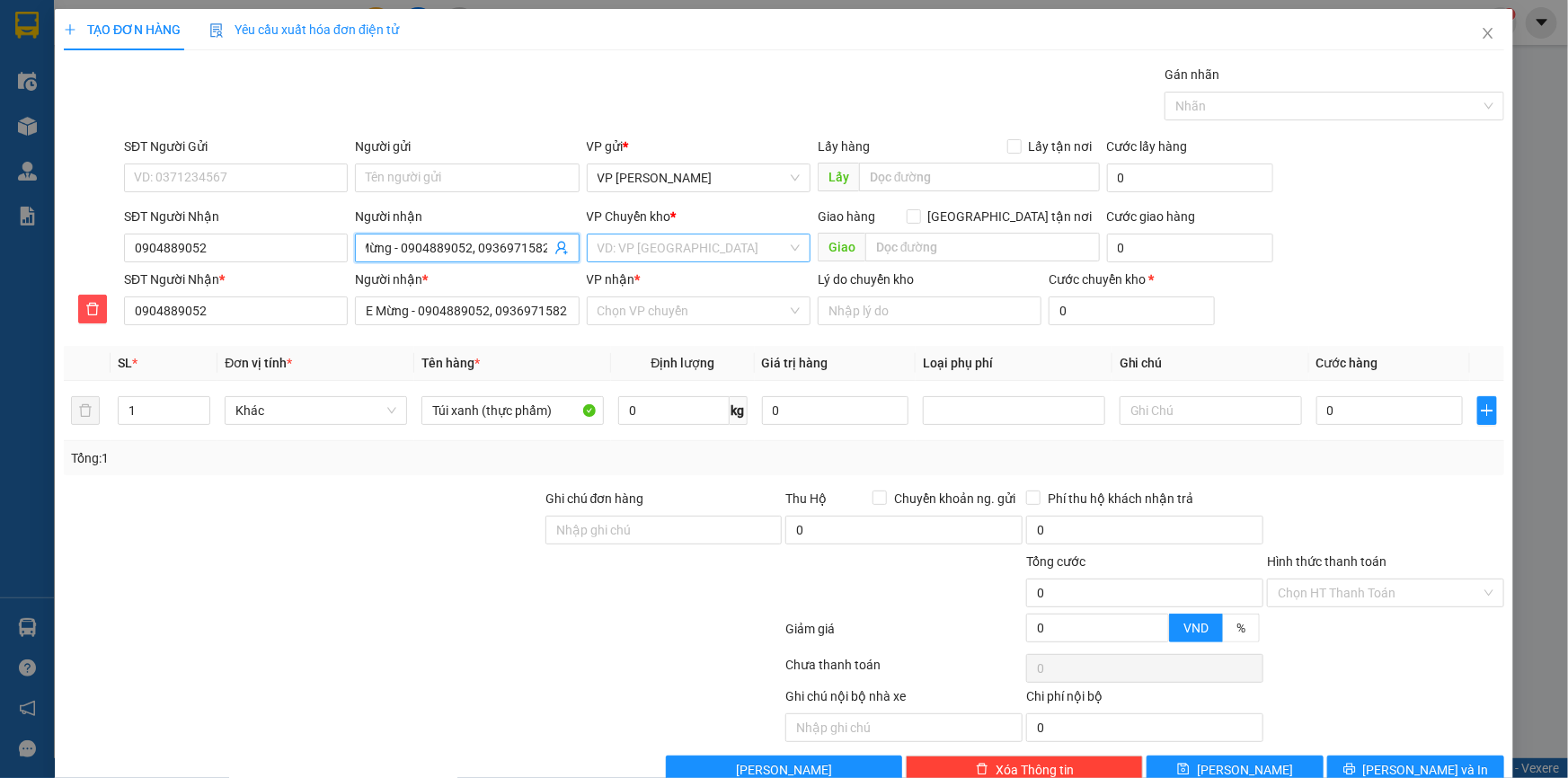
scroll to position [0, 0]
click at [656, 241] on input "search" at bounding box center [692, 248] width 189 height 27
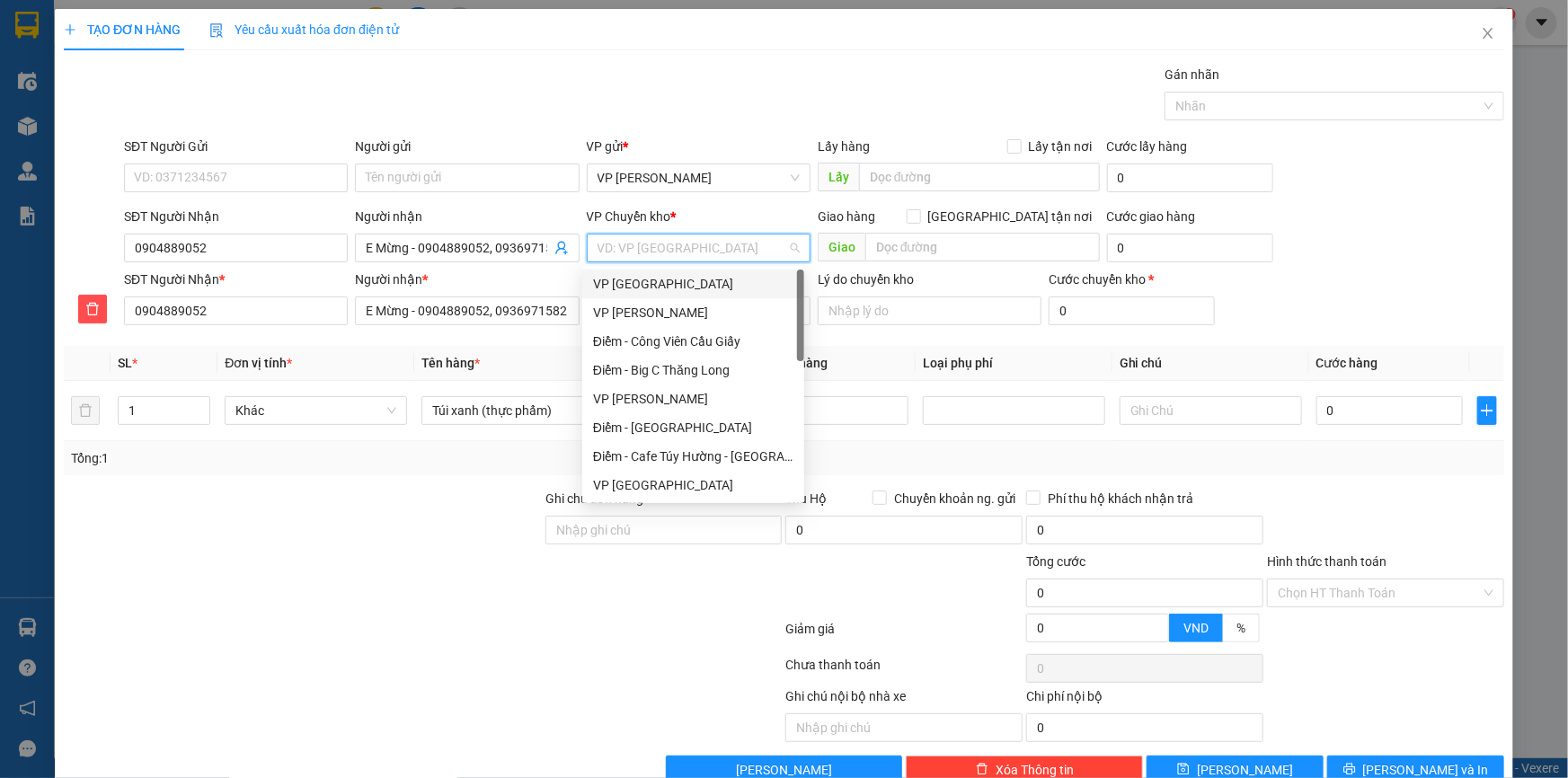
click at [645, 280] on div "VP [GEOGRAPHIC_DATA]" at bounding box center [693, 284] width 200 height 20
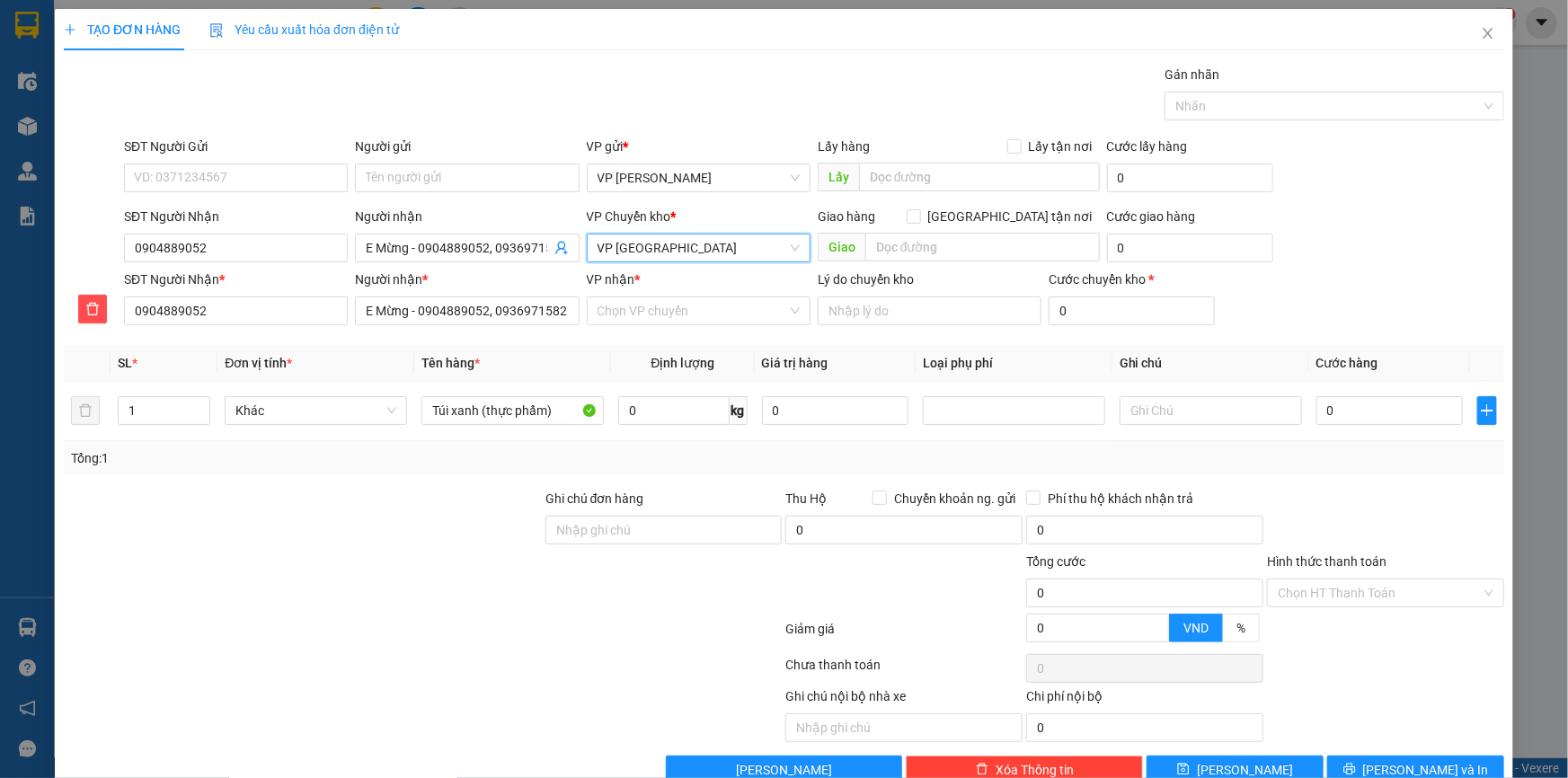
click at [539, 280] on div "Người nhận *" at bounding box center [466, 279] width 223 height 20
click at [539, 297] on input "E Mừng - 0904889052, 0936971582" at bounding box center [466, 311] width 223 height 28
click at [605, 307] on input "VP nhận *" at bounding box center [692, 311] width 189 height 27
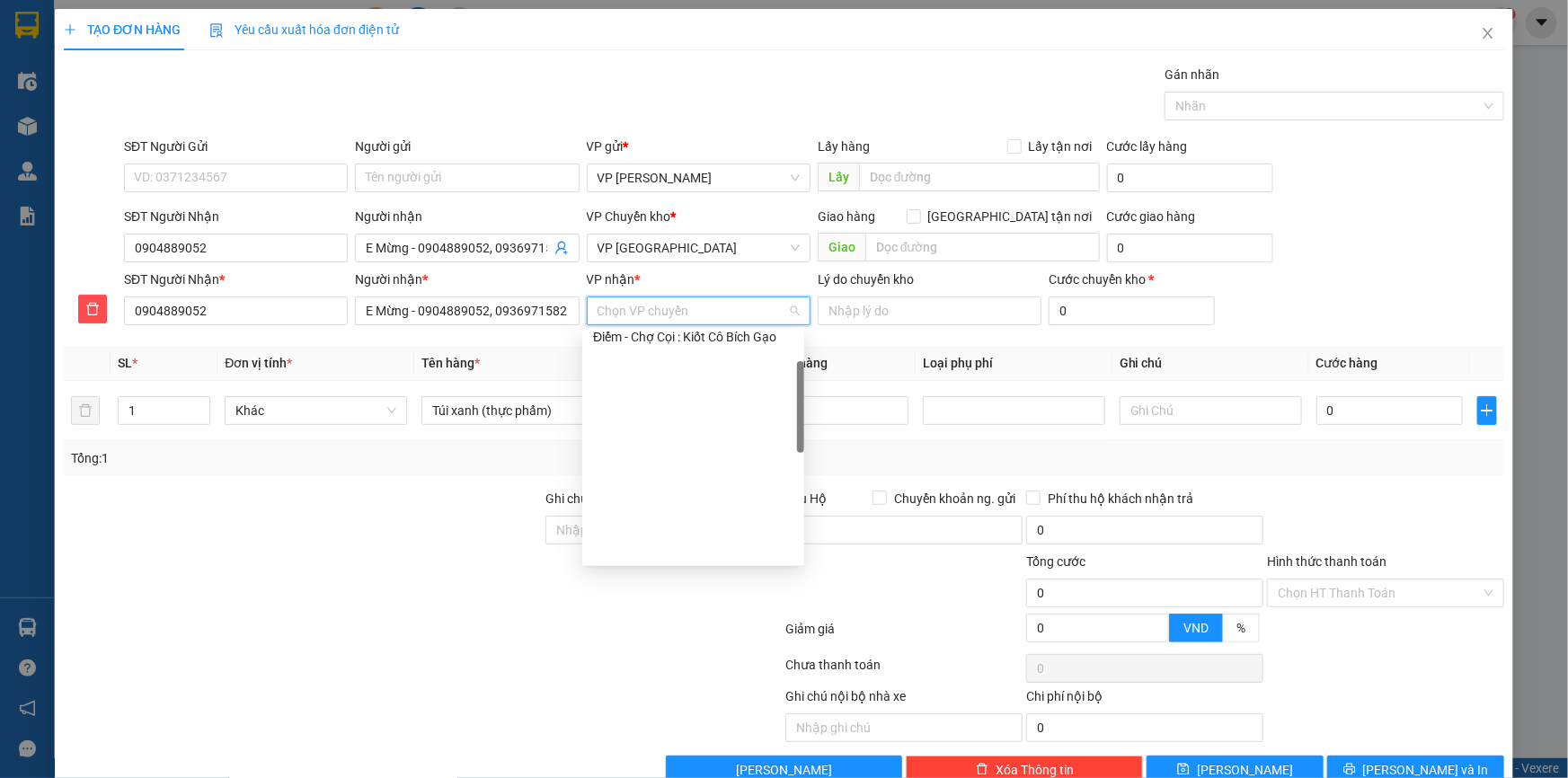
scroll to position [326, 0]
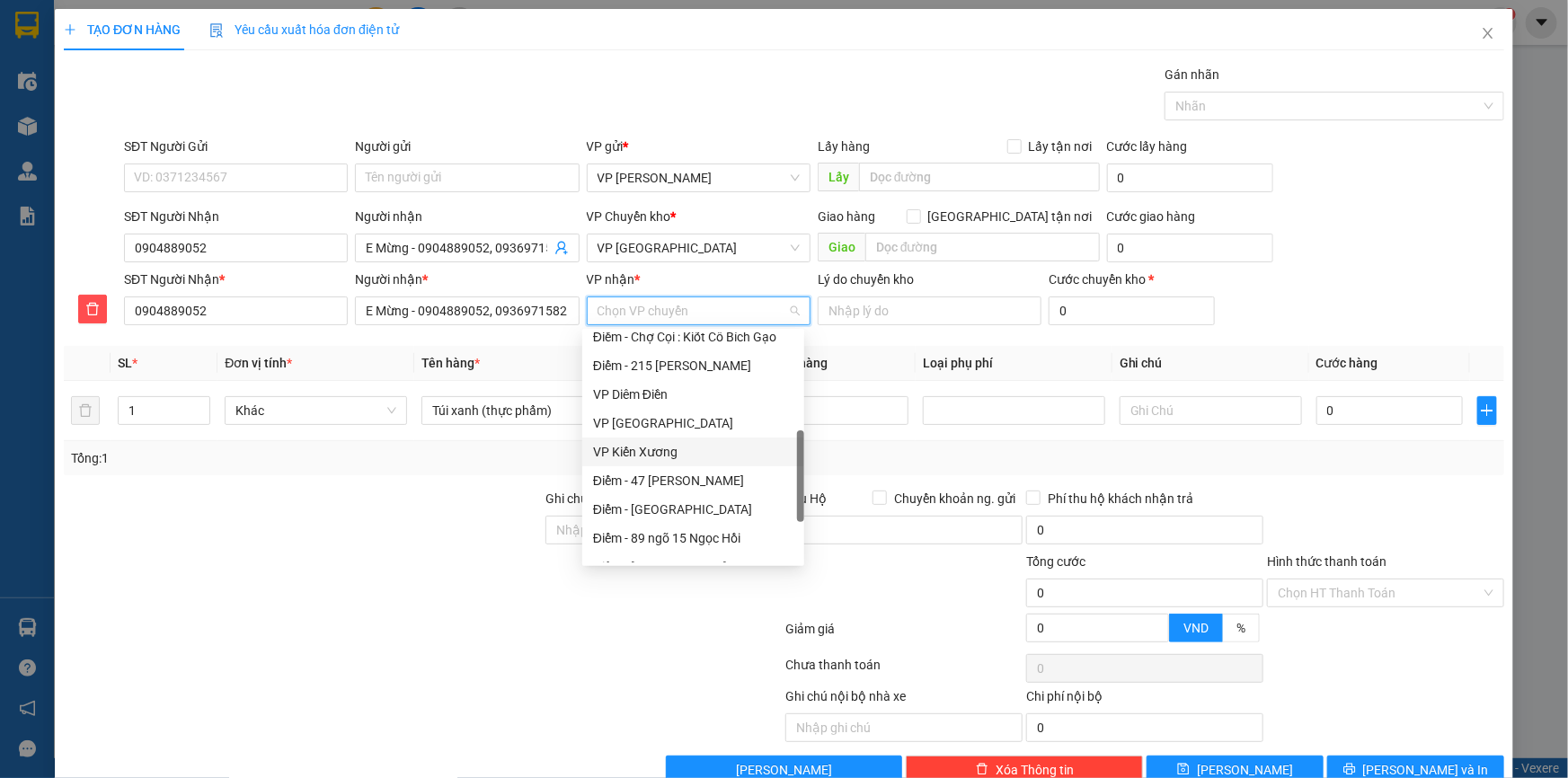
click at [641, 449] on div "VP Kiến Xương" at bounding box center [693, 452] width 200 height 20
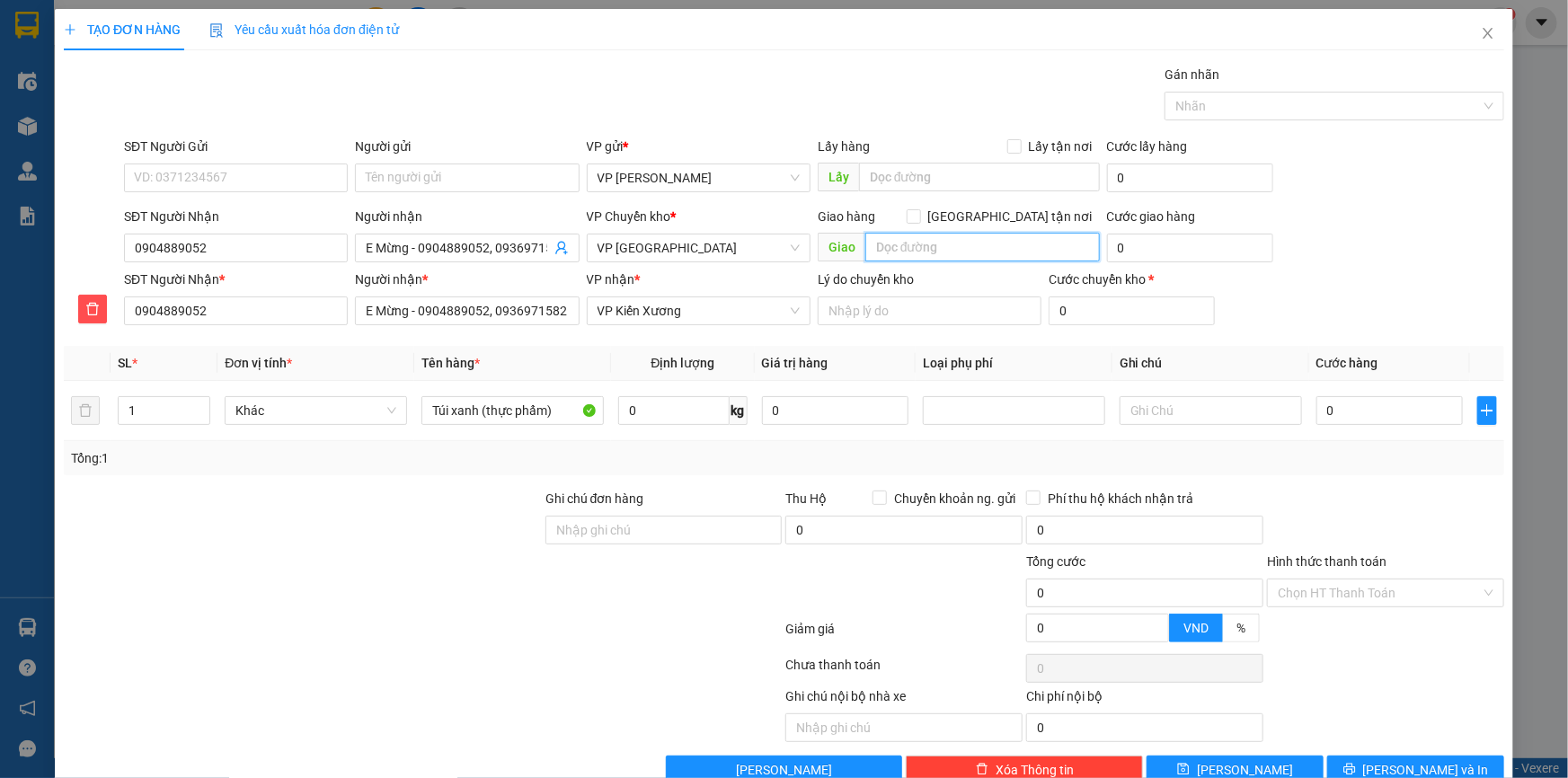
click at [898, 252] on input "text" at bounding box center [982, 246] width 234 height 28
type input "Chợ Nê"
type input "5"
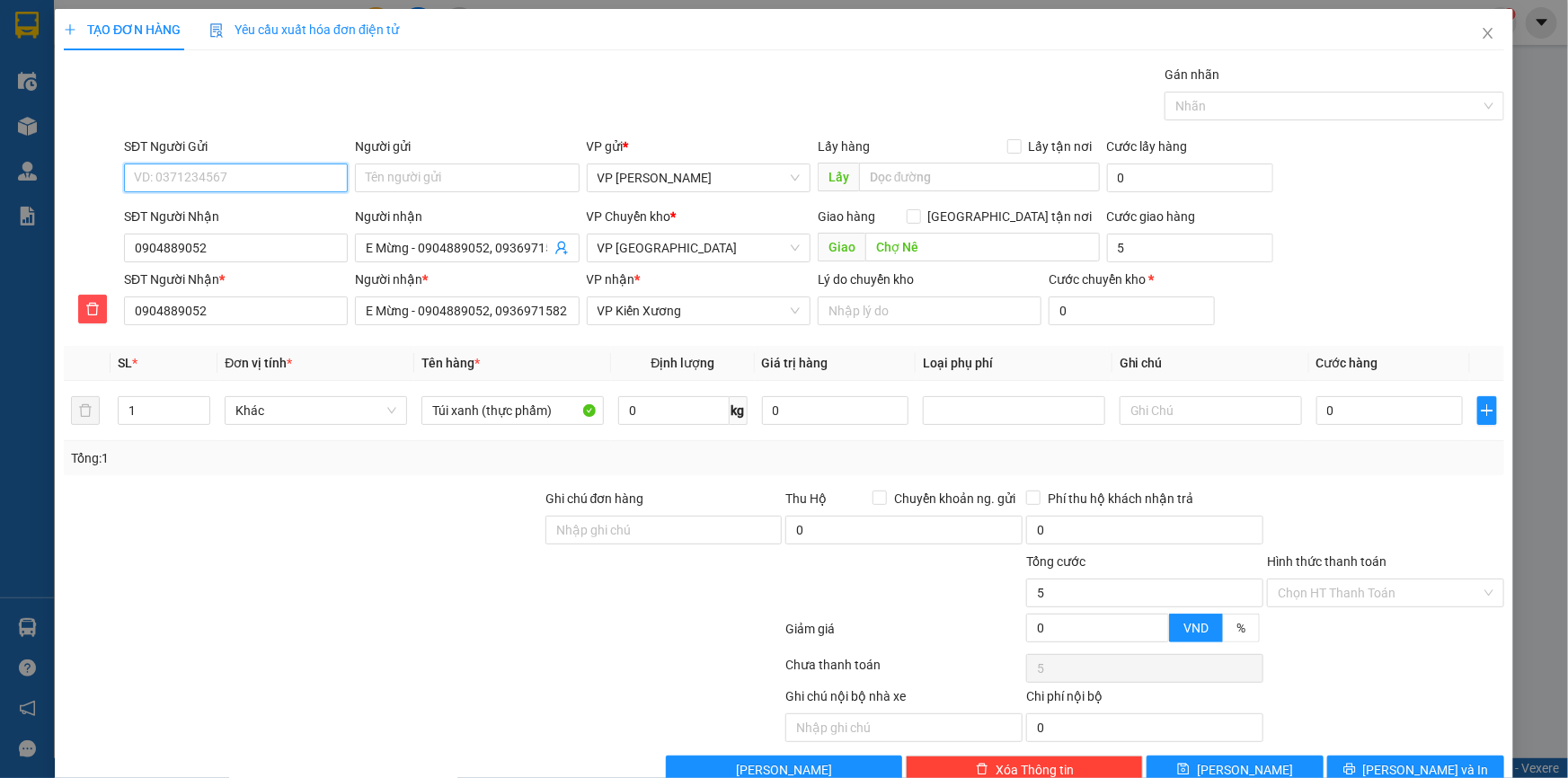
type input "5.000"
click at [258, 176] on input "SĐT Người Gửi" at bounding box center [236, 177] width 223 height 28
click at [935, 244] on input "Chợ Nê" at bounding box center [982, 246] width 234 height 28
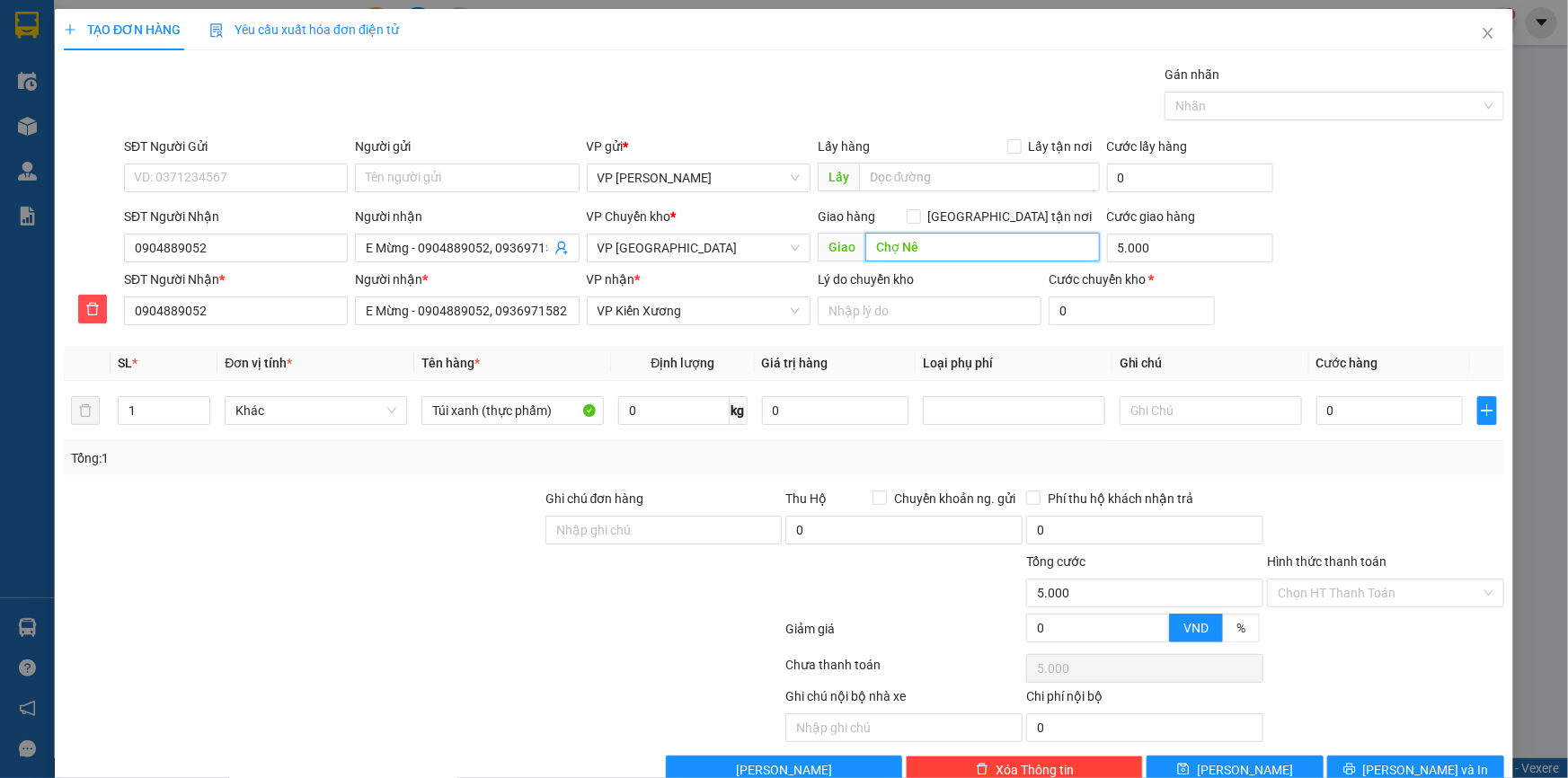
click at [935, 243] on input "Chợ Nê" at bounding box center [982, 246] width 234 height 28
type input "Chợ Nê (đối diện thuốc Long Châu)"
click at [215, 178] on input "SĐT Người Gửi" at bounding box center [236, 177] width 223 height 28
type input "0978983828"
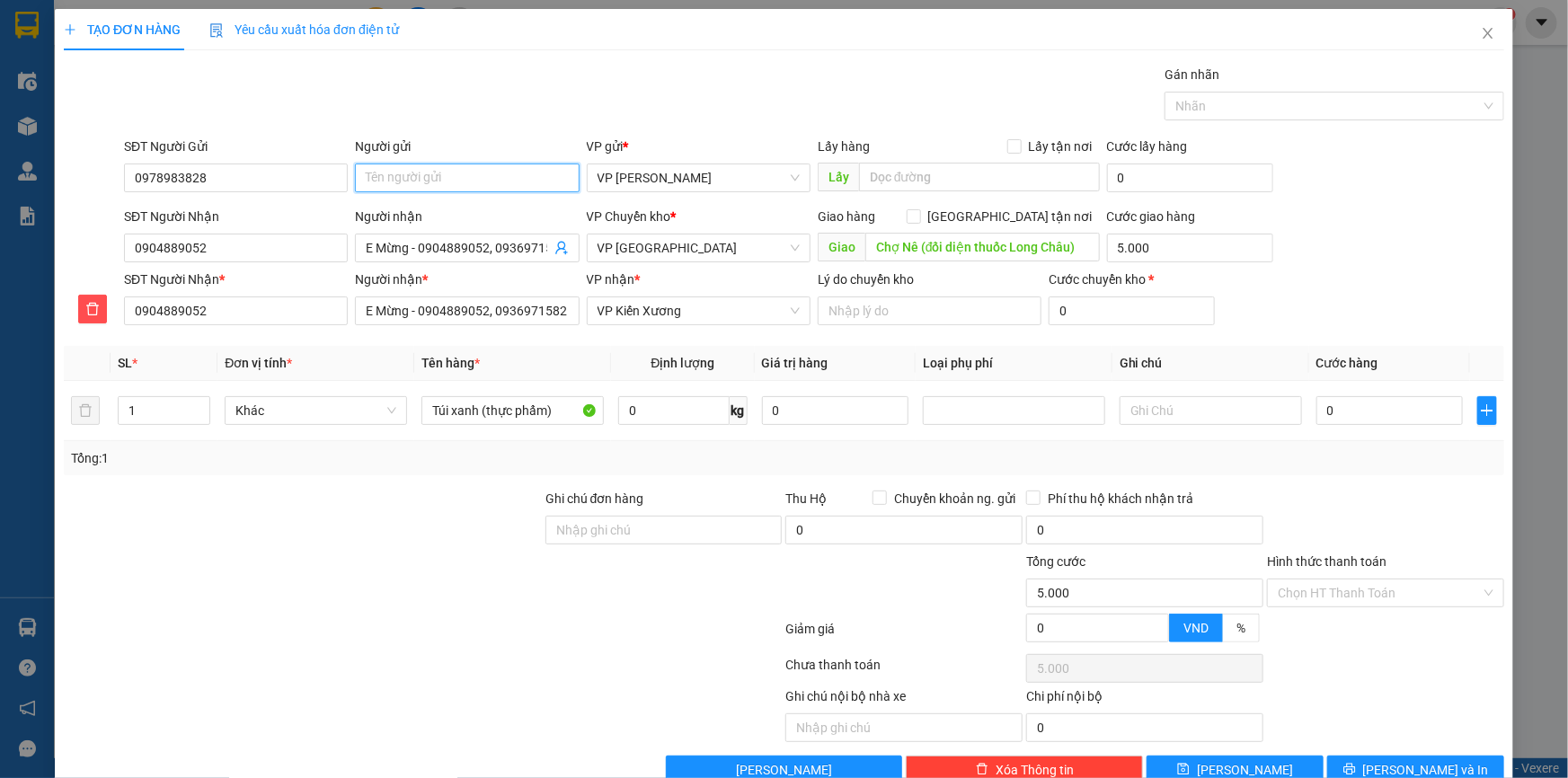
click at [410, 176] on input "Người gửi" at bounding box center [466, 177] width 223 height 28
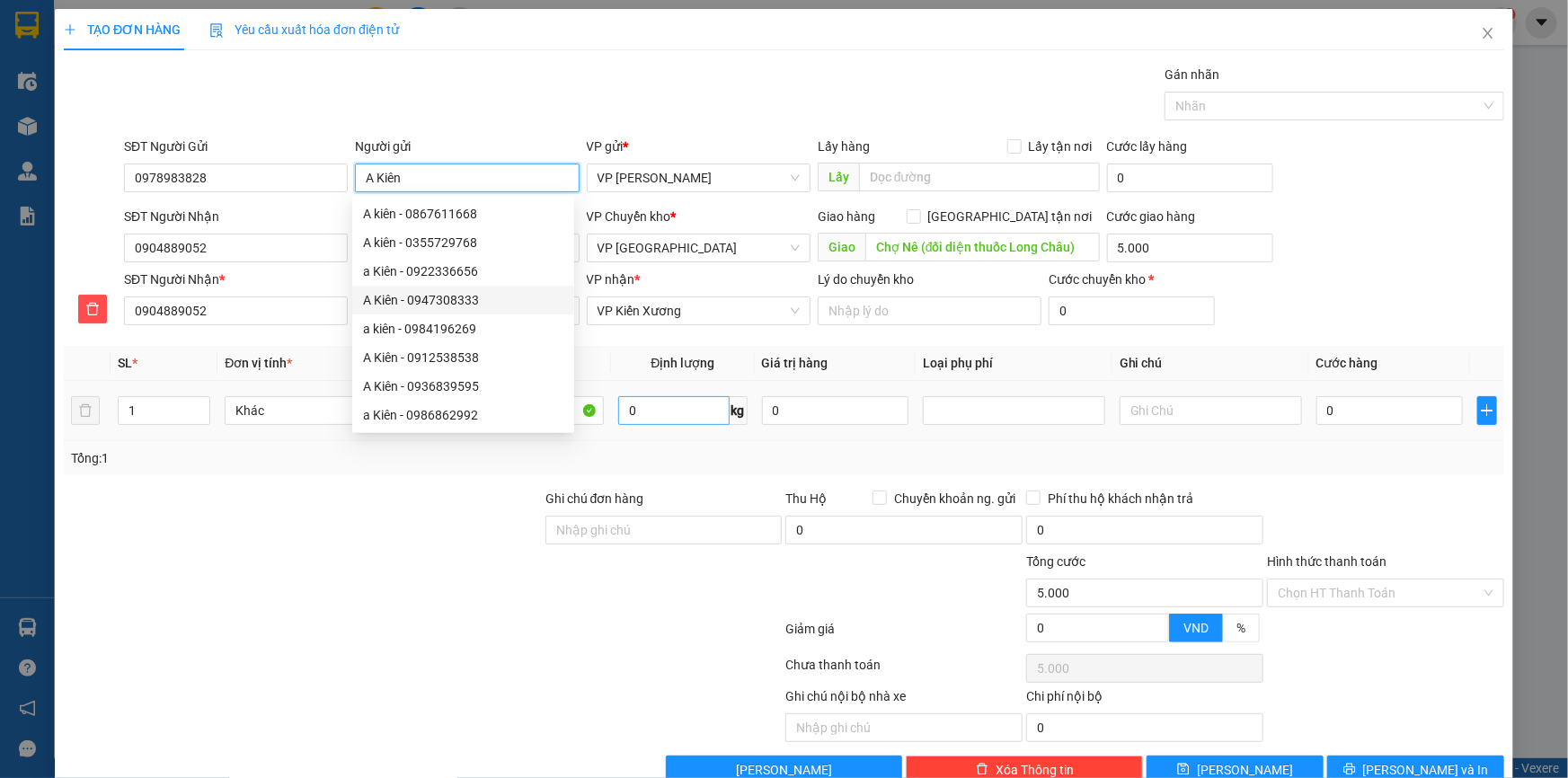
type input "A Kiên"
click at [682, 421] on input "0" at bounding box center [673, 410] width 111 height 28
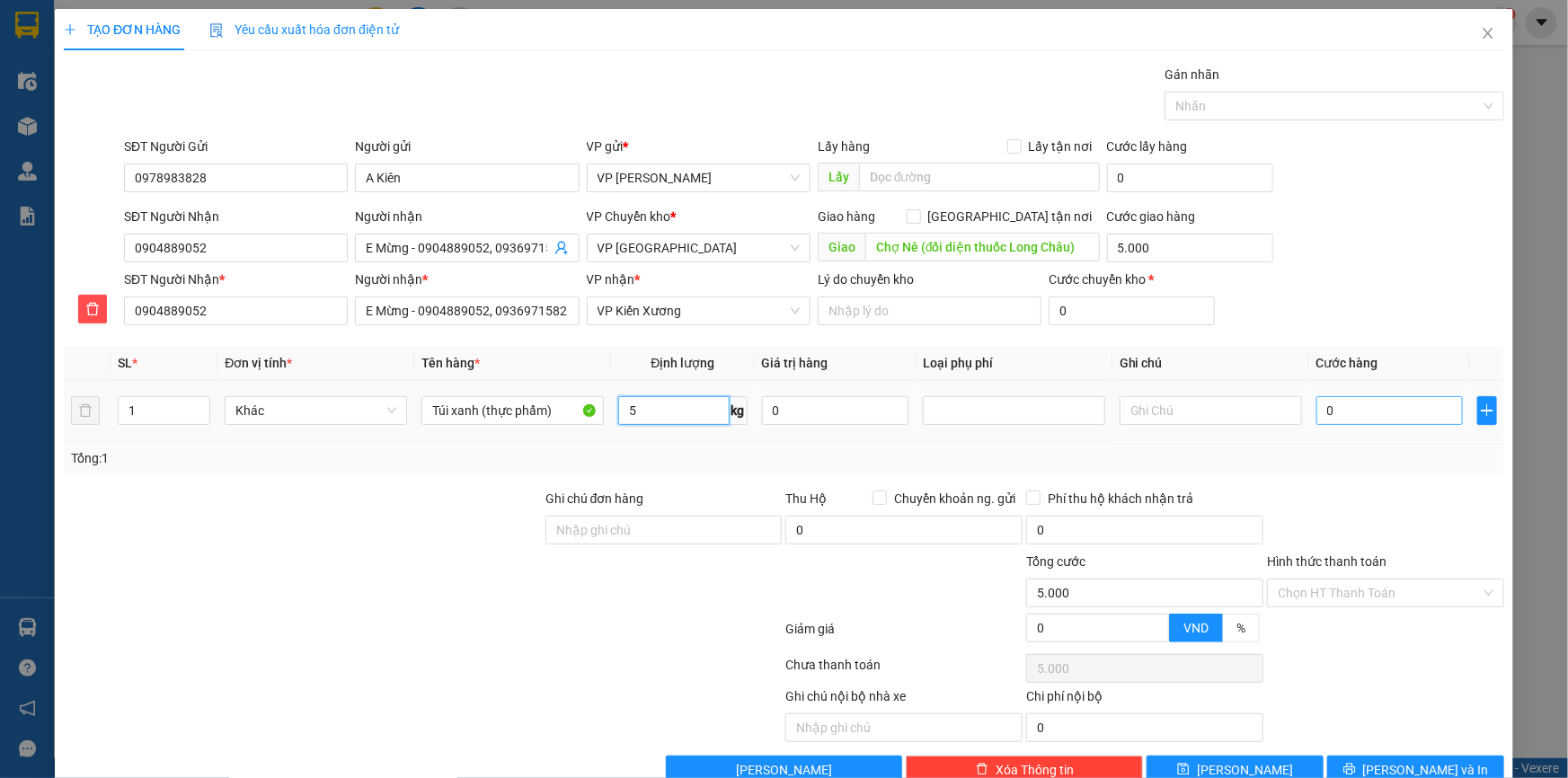
type input "5"
click at [1354, 404] on input "0" at bounding box center [1389, 410] width 146 height 28
type input "03"
type input "5.003"
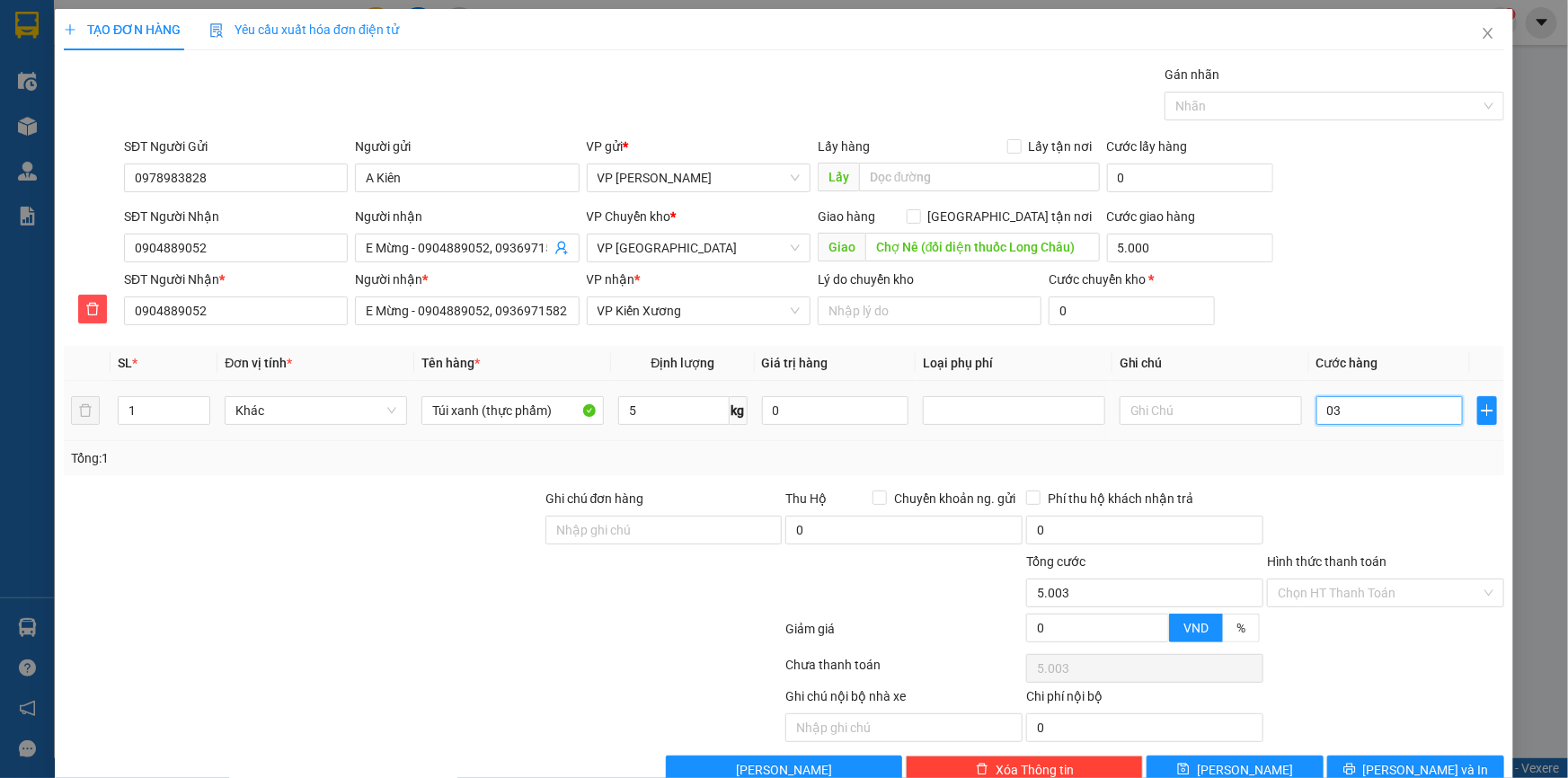
type input "030"
type input "5.030"
type input "30.000"
type input "35.000"
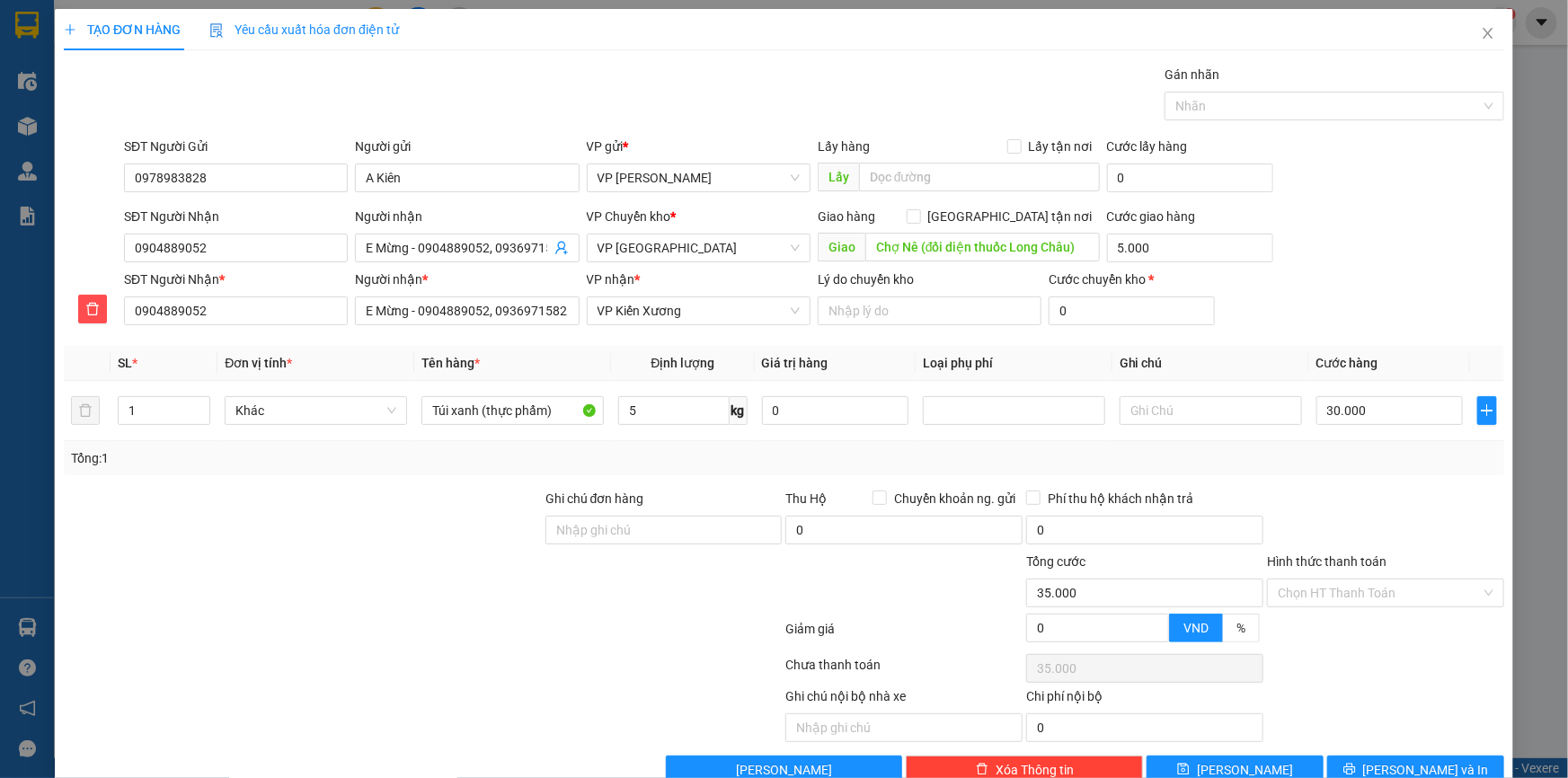
click at [1370, 241] on div "SĐT Người Nhận 0904889052 Người nhận E Mừng - 0904889052, 0936971582 VP Chuyển …" at bounding box center [814, 238] width 1388 height 63
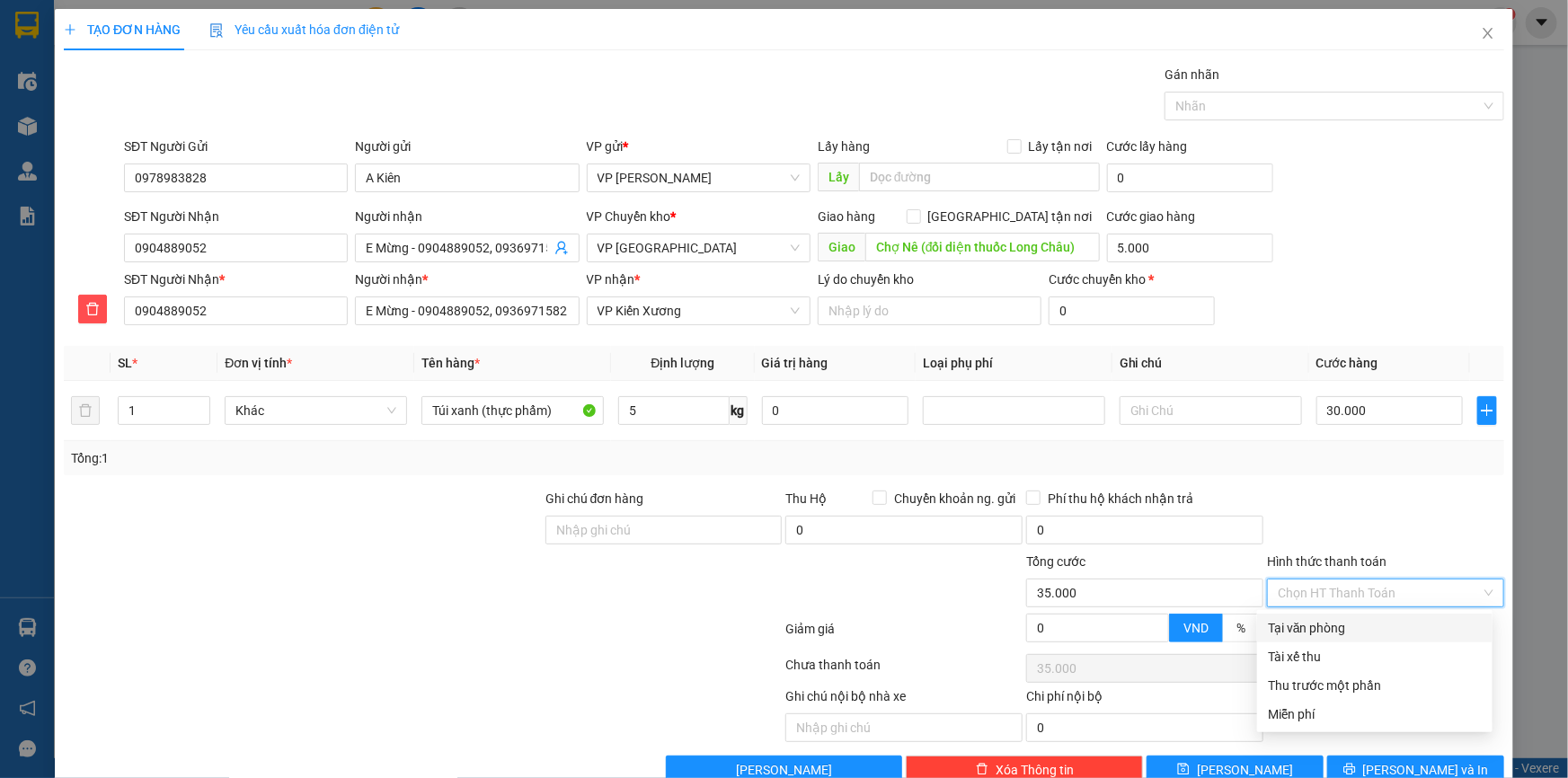
click at [1347, 584] on input "Hình thức thanh toán" at bounding box center [1379, 593] width 203 height 27
click at [1327, 623] on div "Tại văn phòng" at bounding box center [1375, 628] width 214 height 20
type input "0"
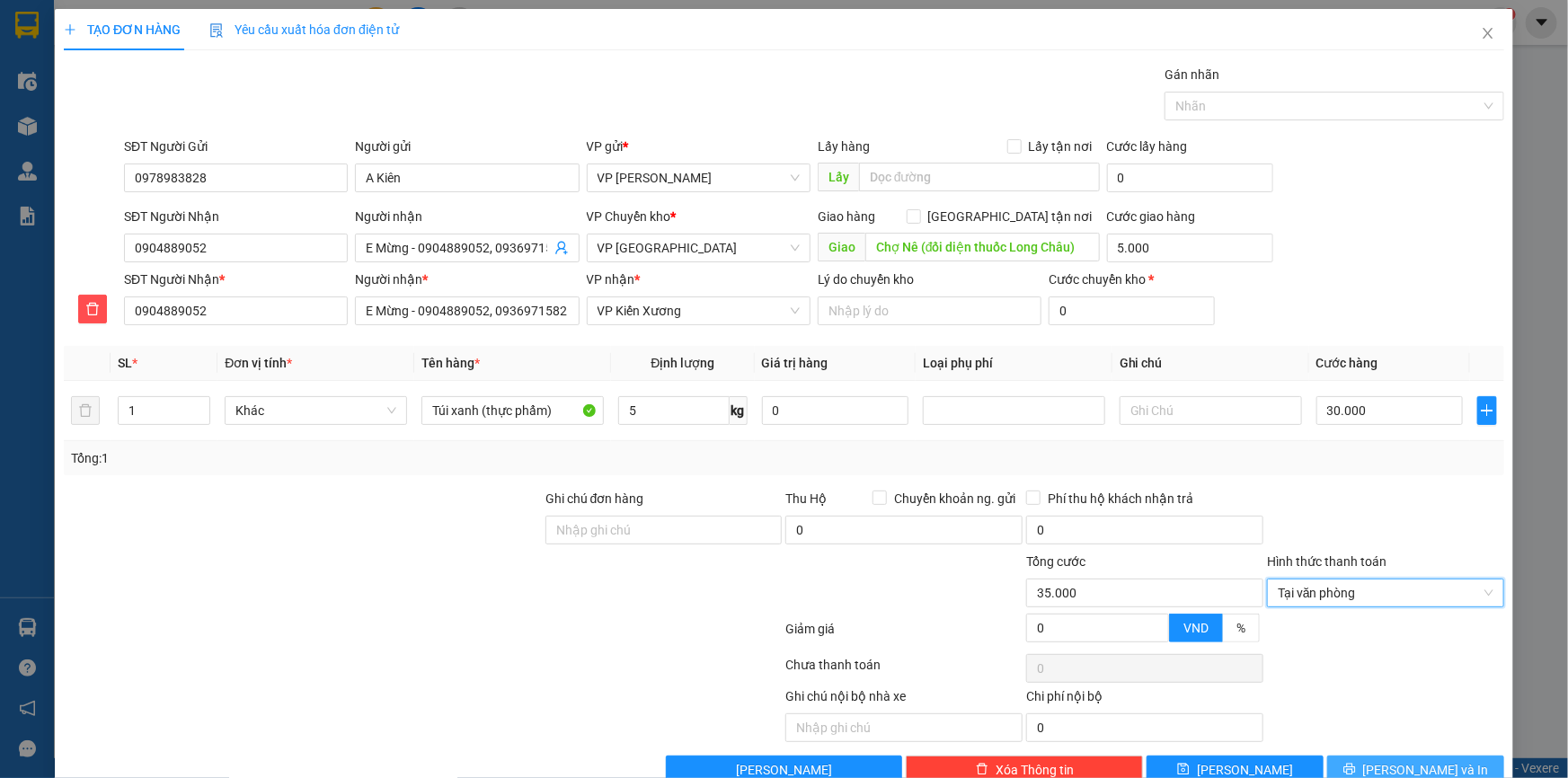
click at [1427, 767] on span "[PERSON_NAME] và In" at bounding box center [1426, 770] width 125 height 20
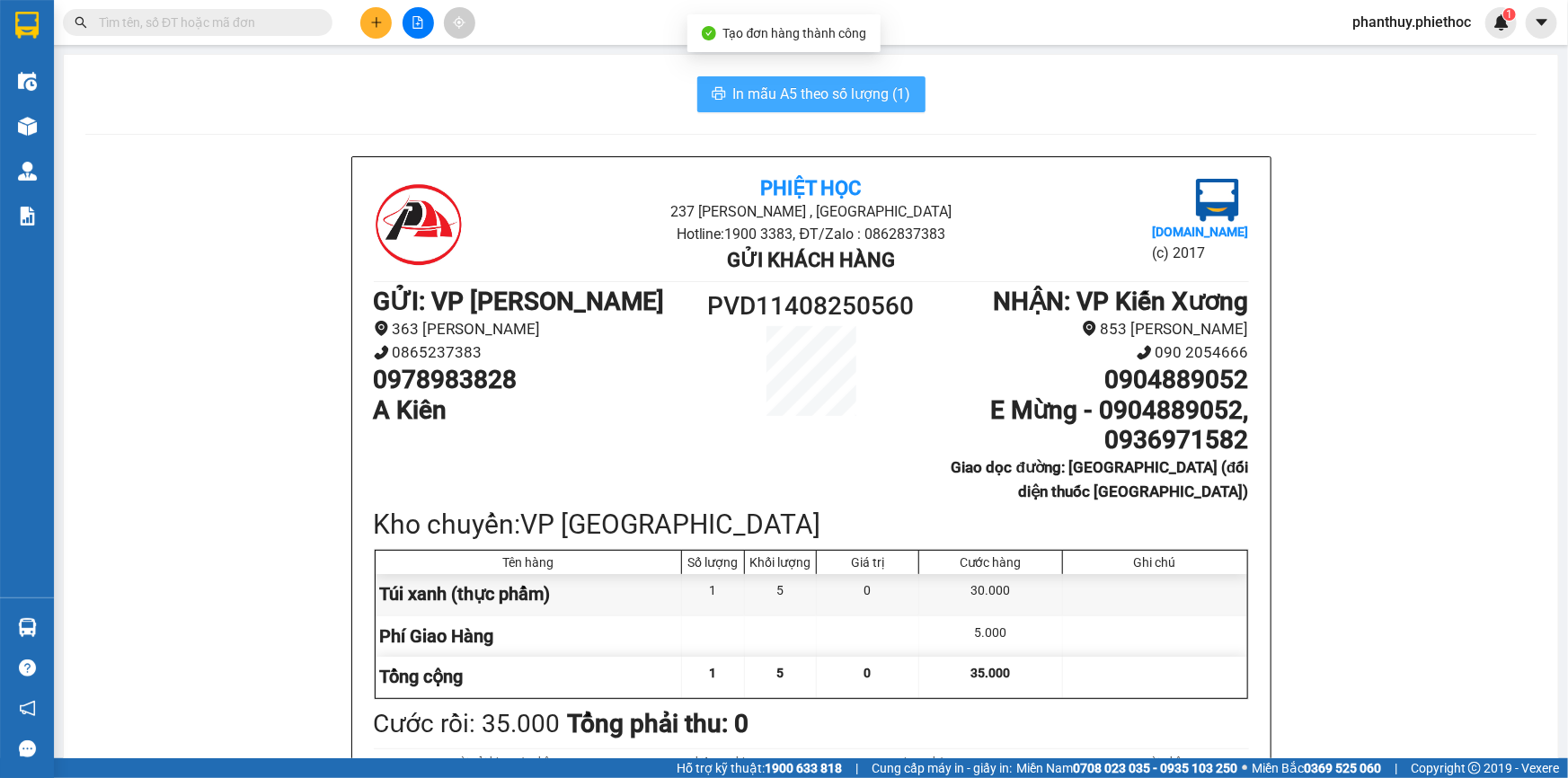
click at [806, 84] on span "In mẫu A5 theo số lượng (1)" at bounding box center [822, 93] width 178 height 23
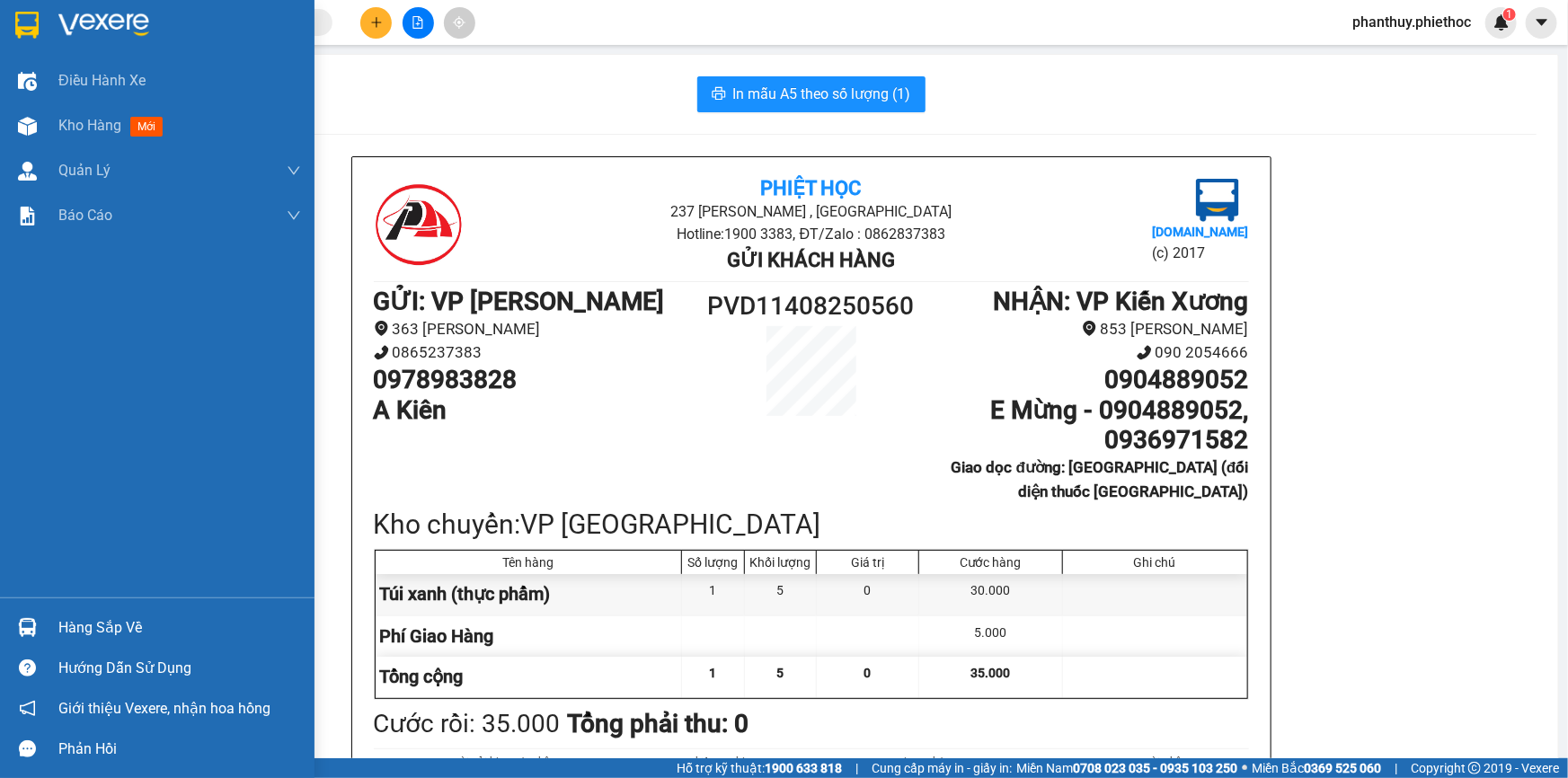
click at [101, 610] on div "Hàng sắp về" at bounding box center [157, 627] width 315 height 40
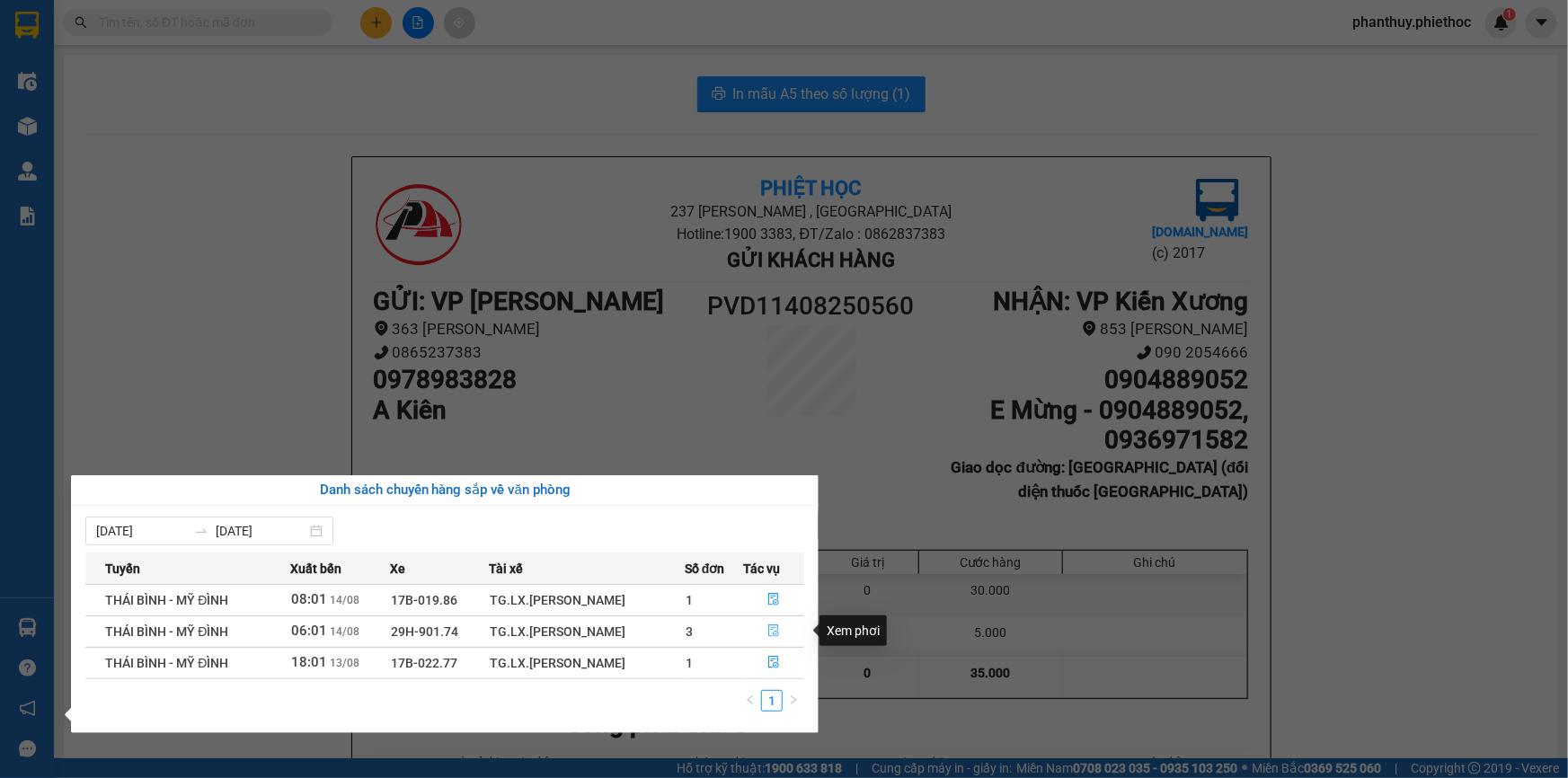
click at [773, 630] on icon "file-done" at bounding box center [773, 630] width 13 height 13
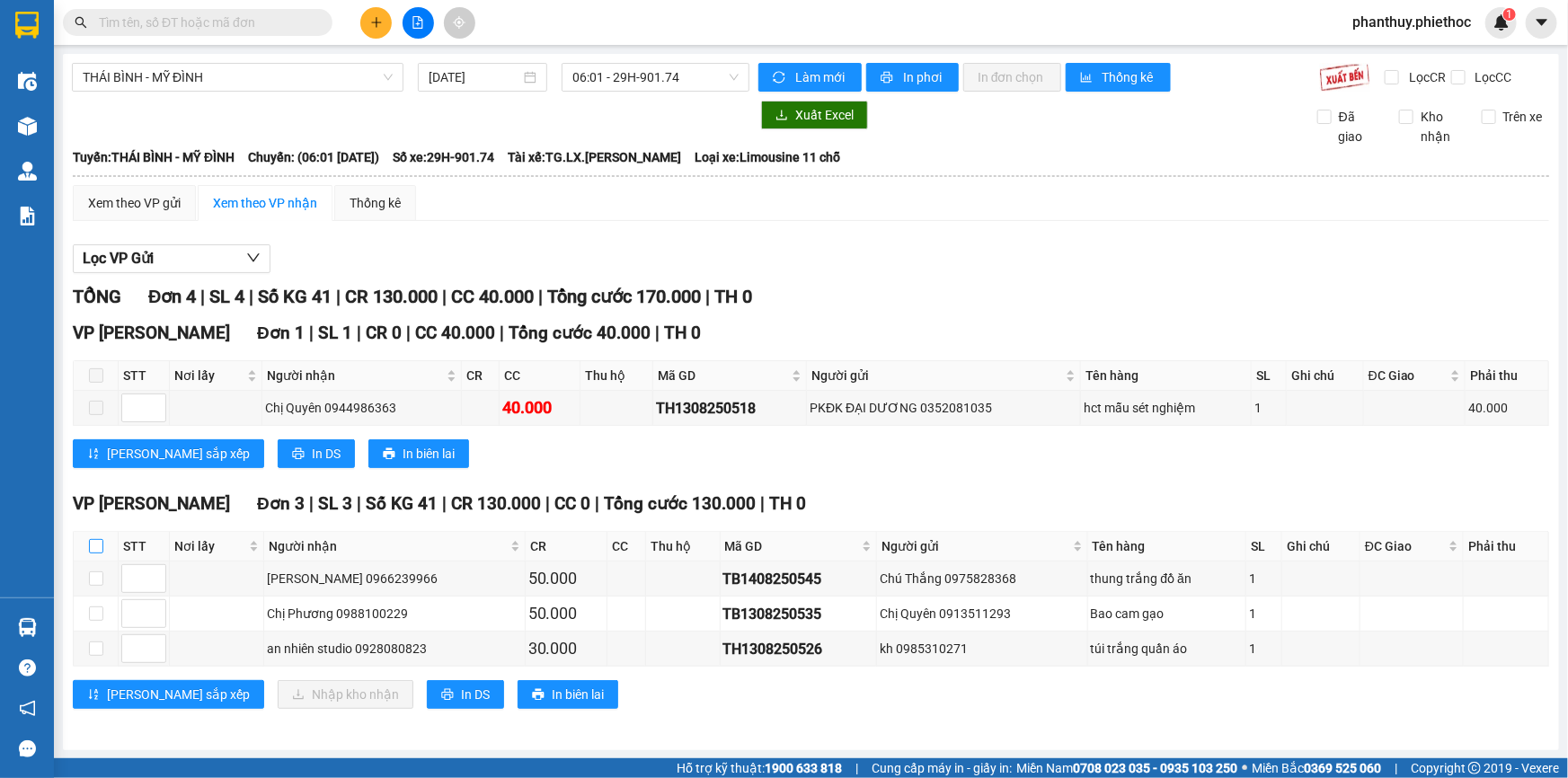
click at [91, 546] on input "checkbox" at bounding box center [96, 546] width 15 height 15
checkbox input "true"
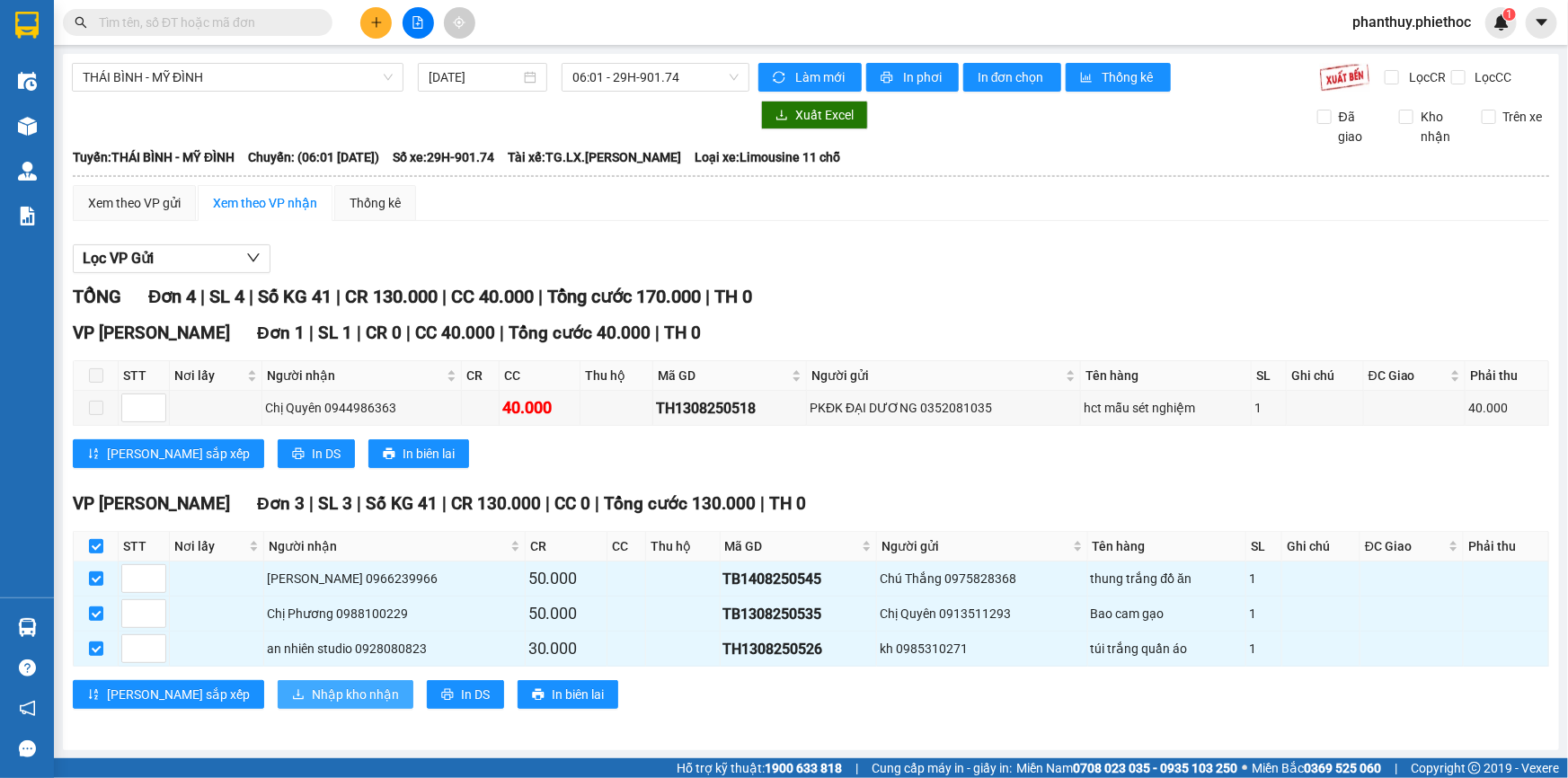
click at [312, 689] on span "Nhập kho nhận" at bounding box center [355, 695] width 87 height 20
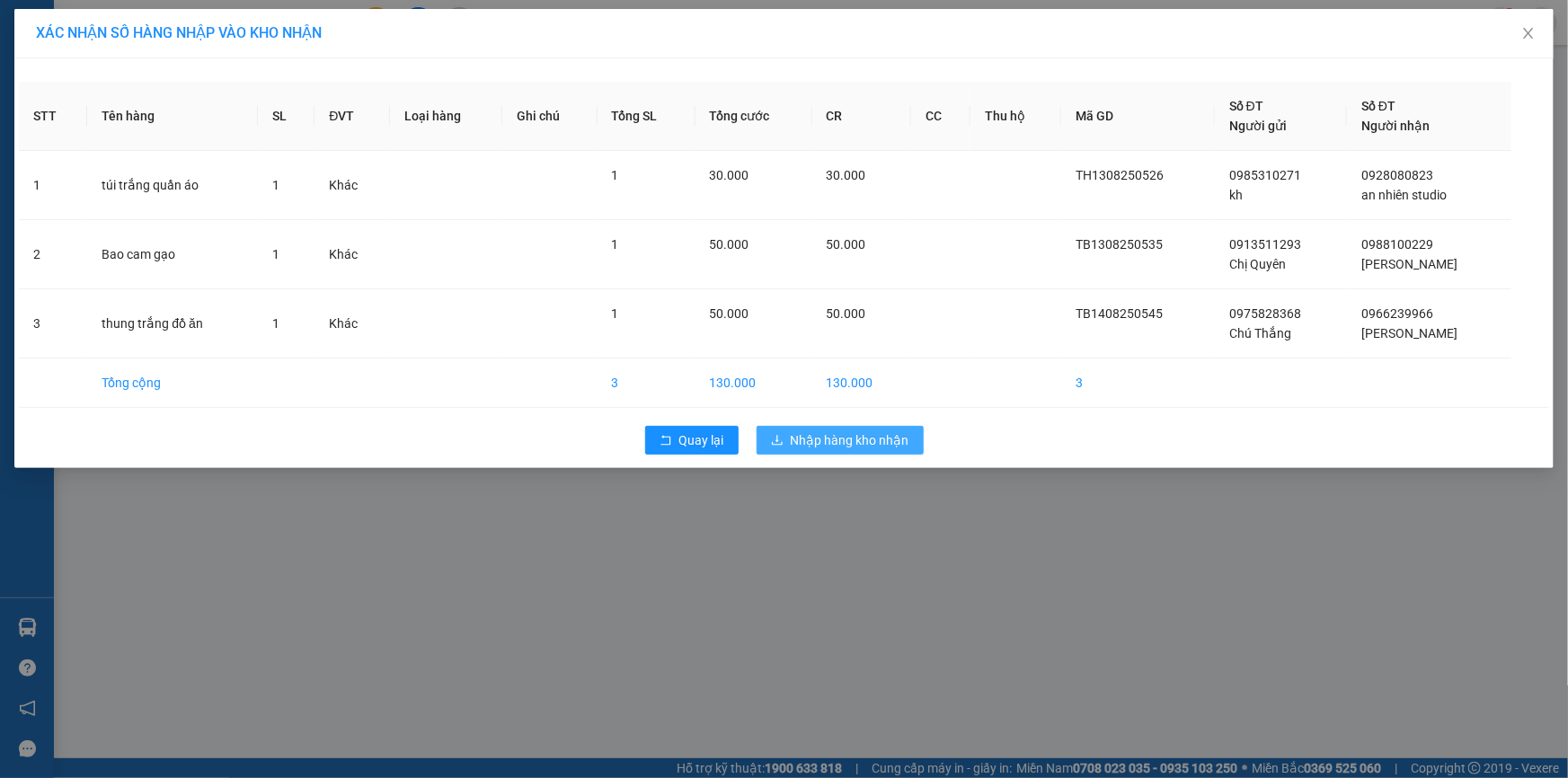
click at [797, 433] on span "Nhập hàng kho nhận" at bounding box center [850, 440] width 119 height 20
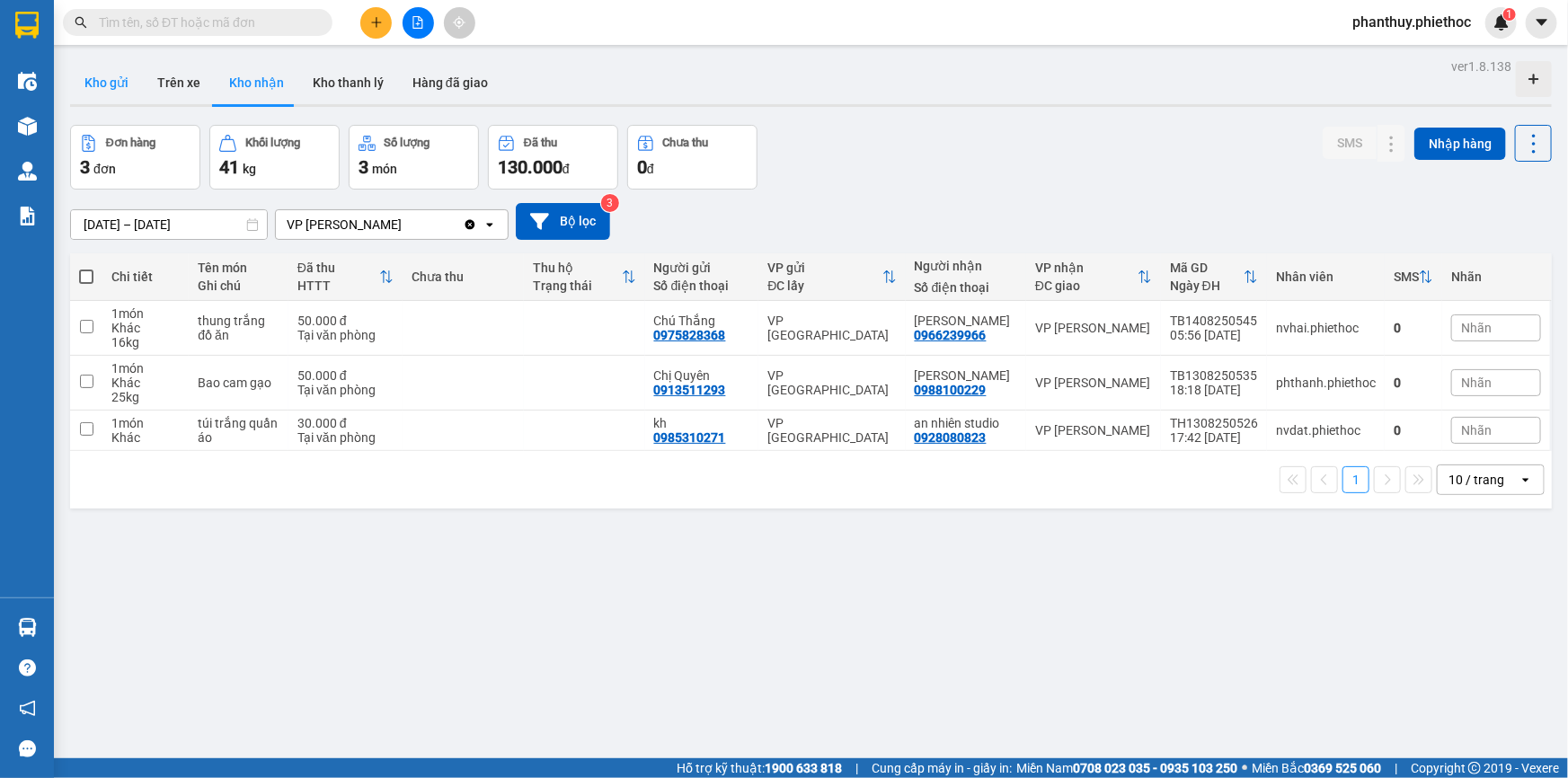
click at [114, 78] on button "Kho gửi" at bounding box center [107, 82] width 73 height 43
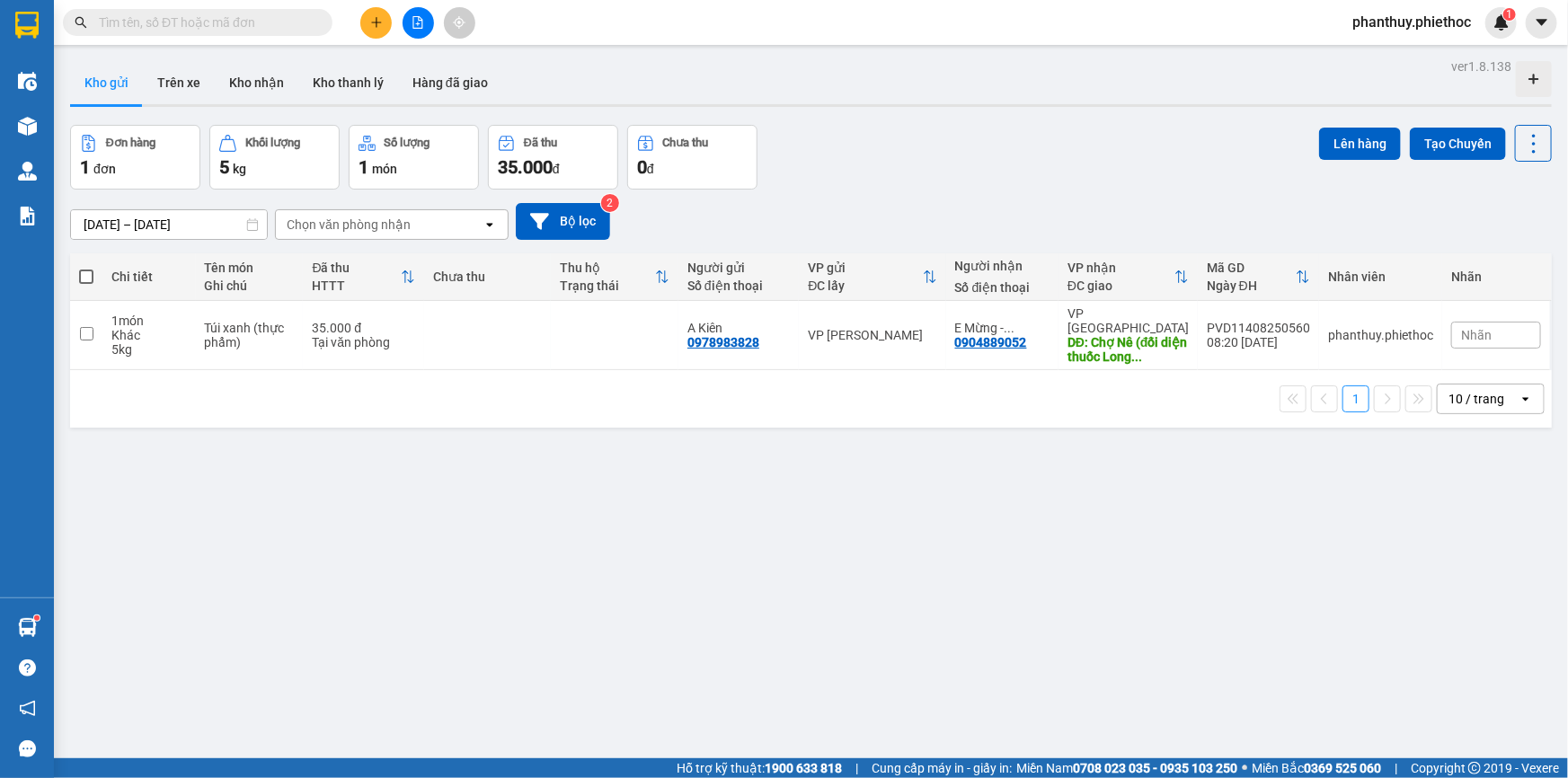
click at [84, 275] on span at bounding box center [86, 276] width 15 height 15
click at [86, 267] on input "checkbox" at bounding box center [86, 267] width 0 height 0
checkbox input "true"
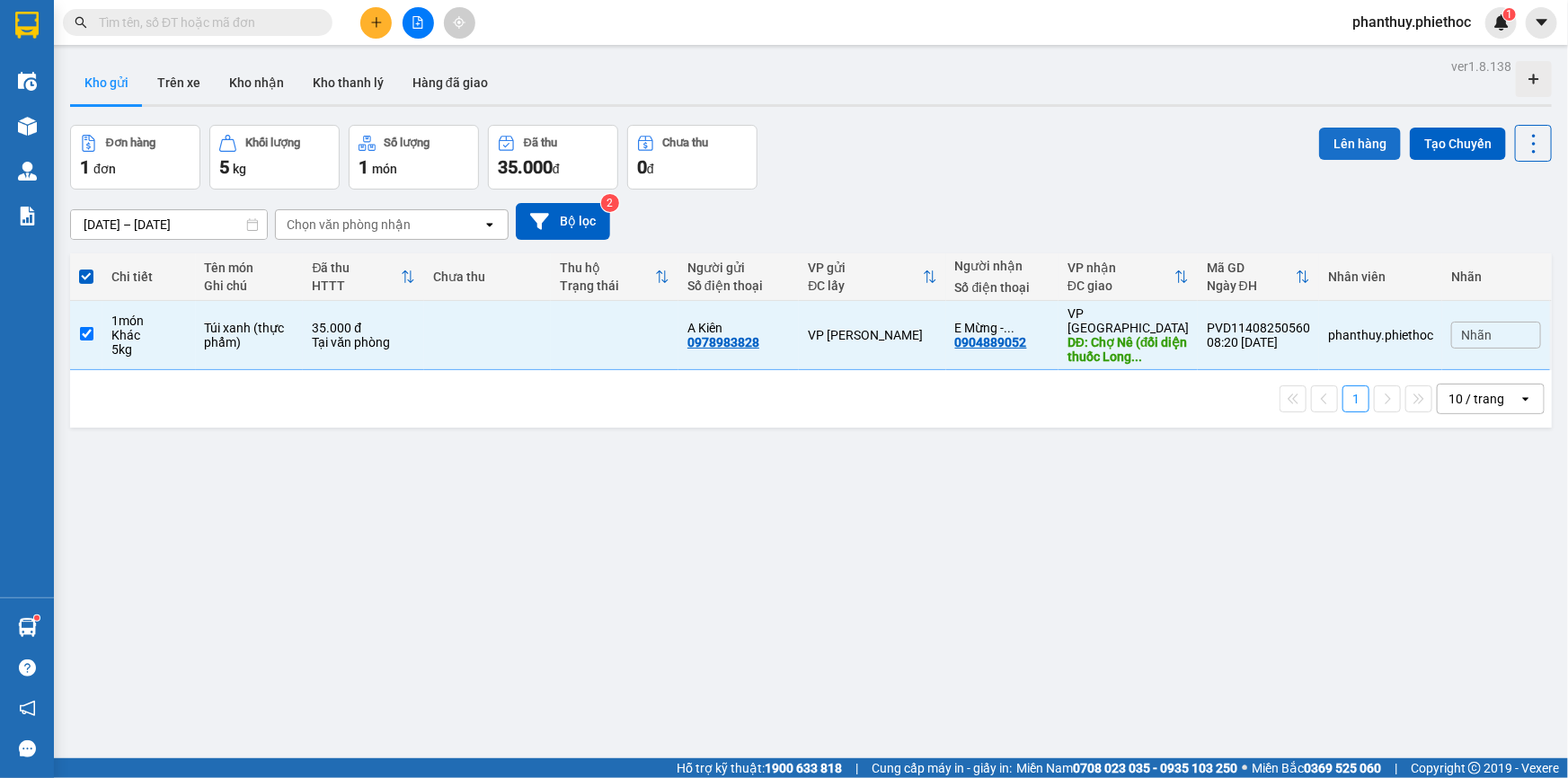
click at [1348, 152] on button "Lên hàng" at bounding box center [1359, 143] width 81 height 32
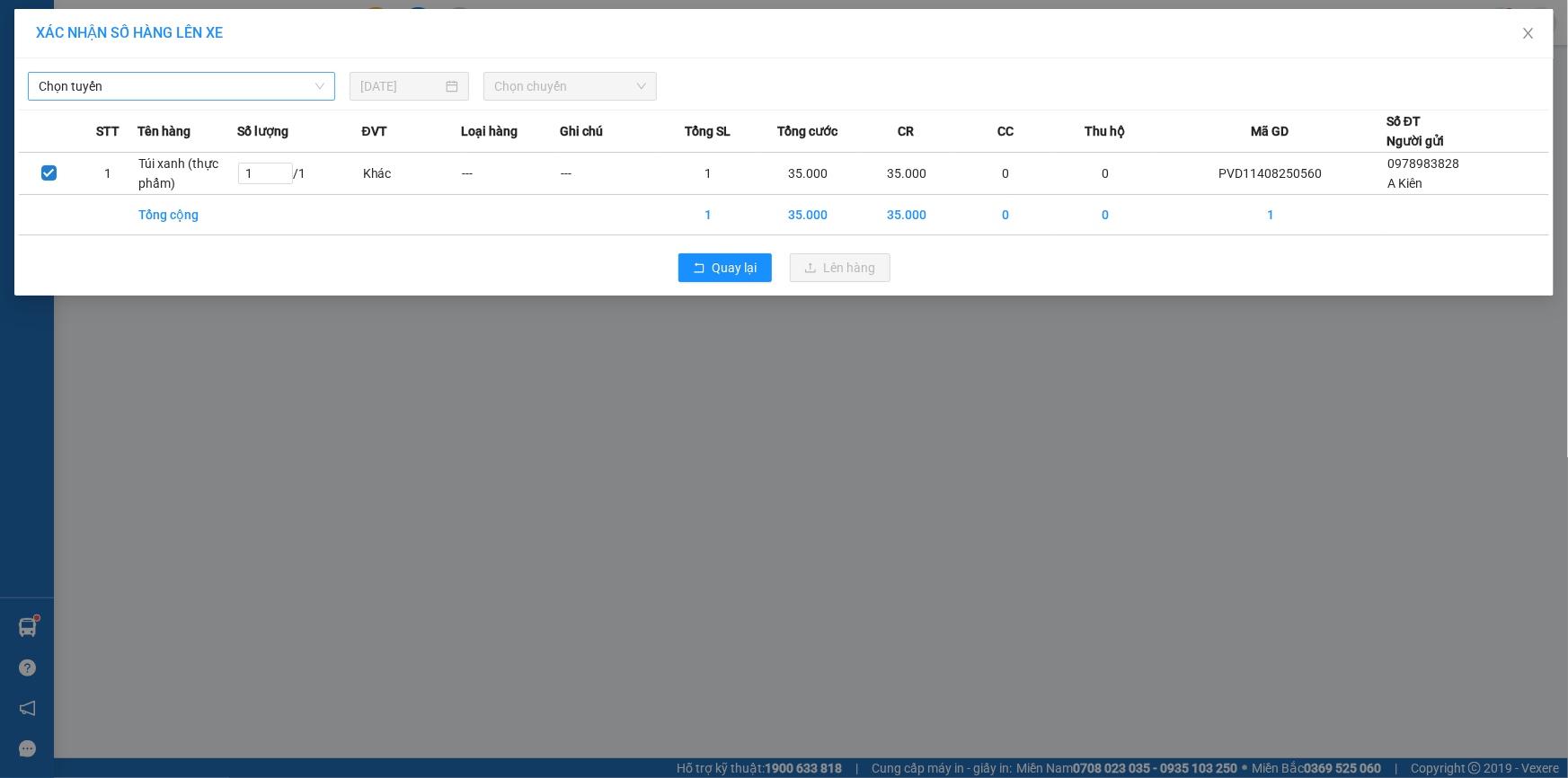
click at [90, 72] on div "Chọn tuyến" at bounding box center [181, 85] width 308 height 28
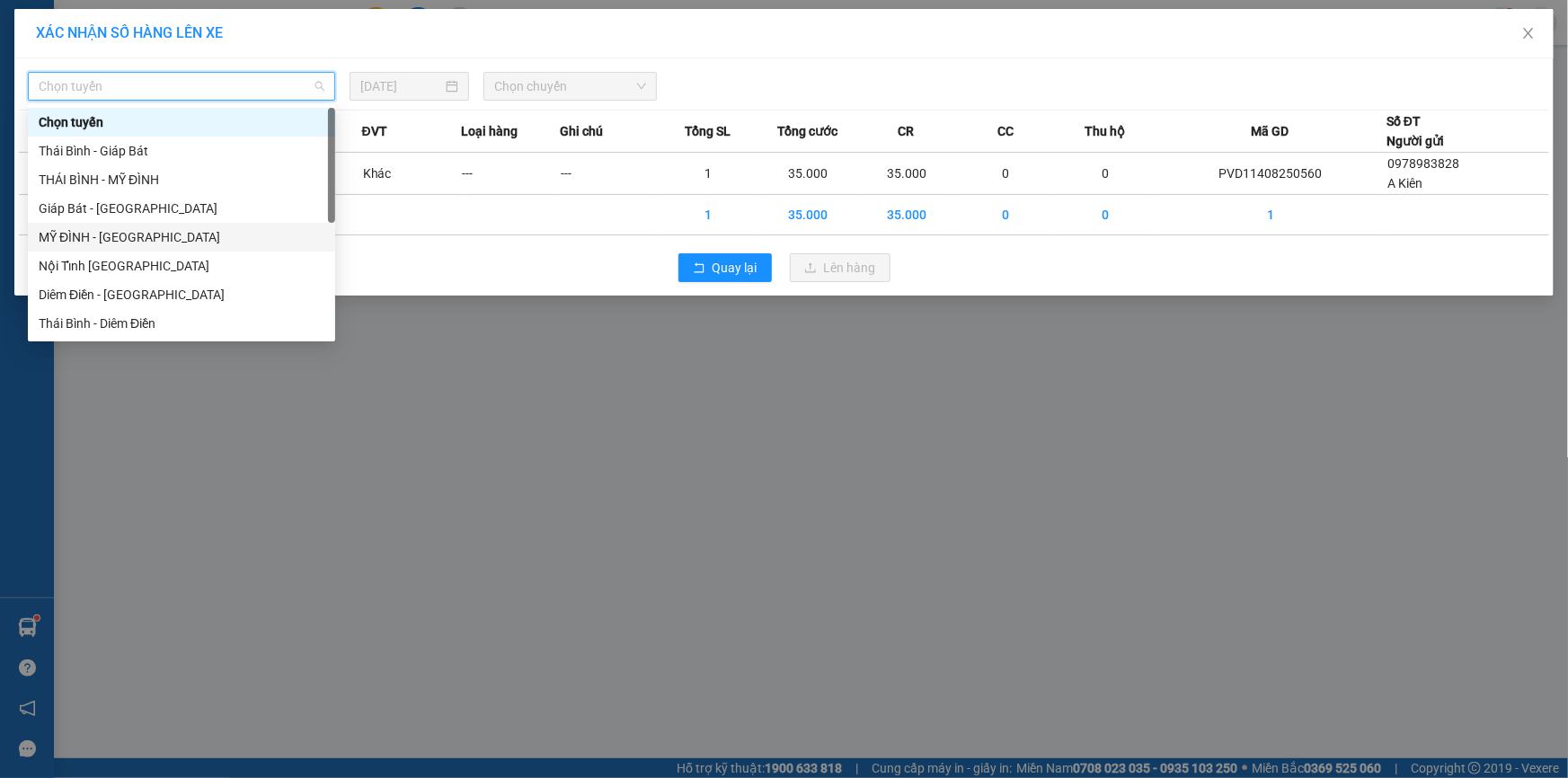
click at [81, 236] on div "MỸ ĐÌNH - [GEOGRAPHIC_DATA]" at bounding box center [181, 237] width 286 height 20
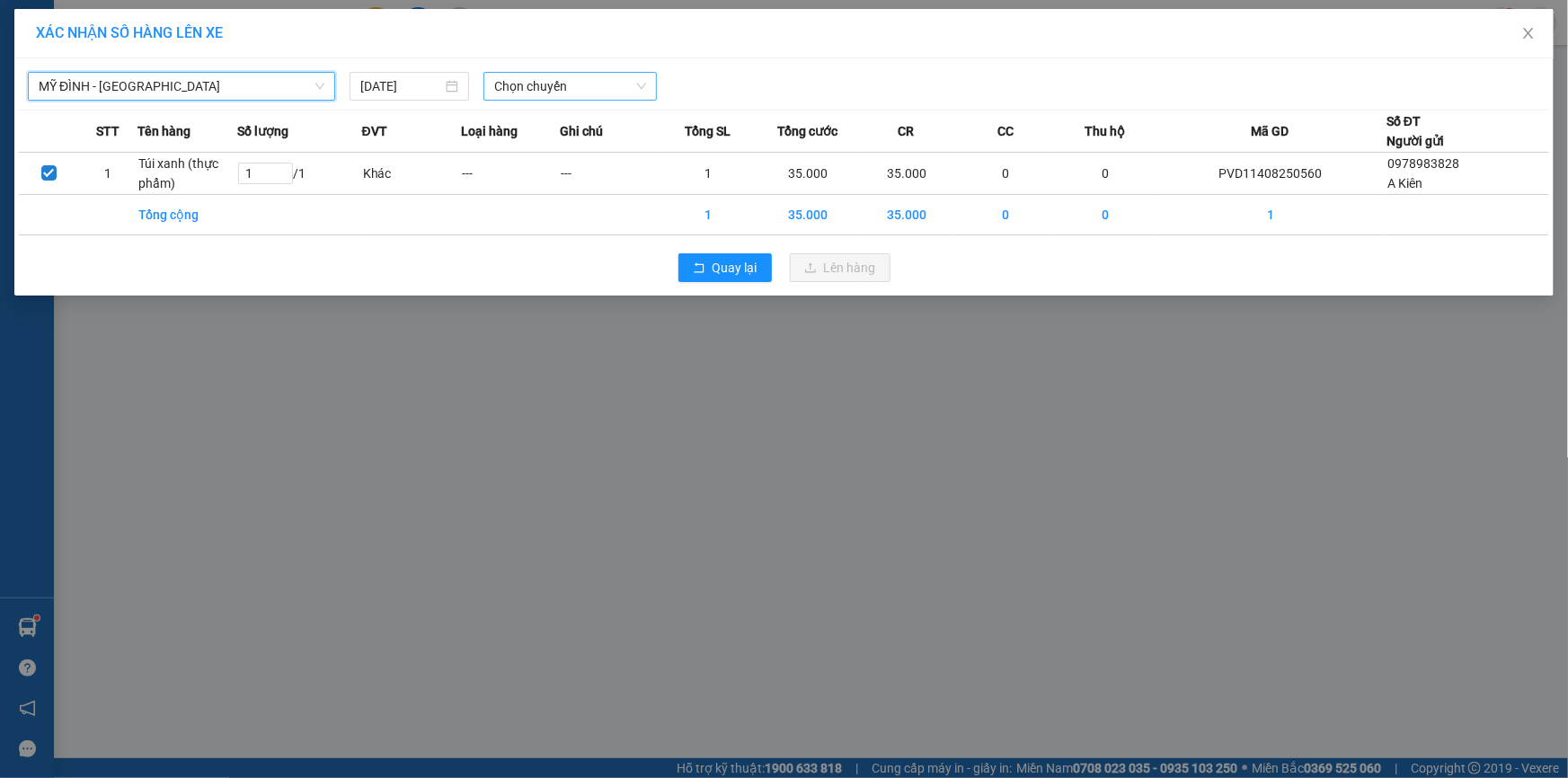
click at [545, 90] on span "Chọn chuyến" at bounding box center [569, 86] width 152 height 27
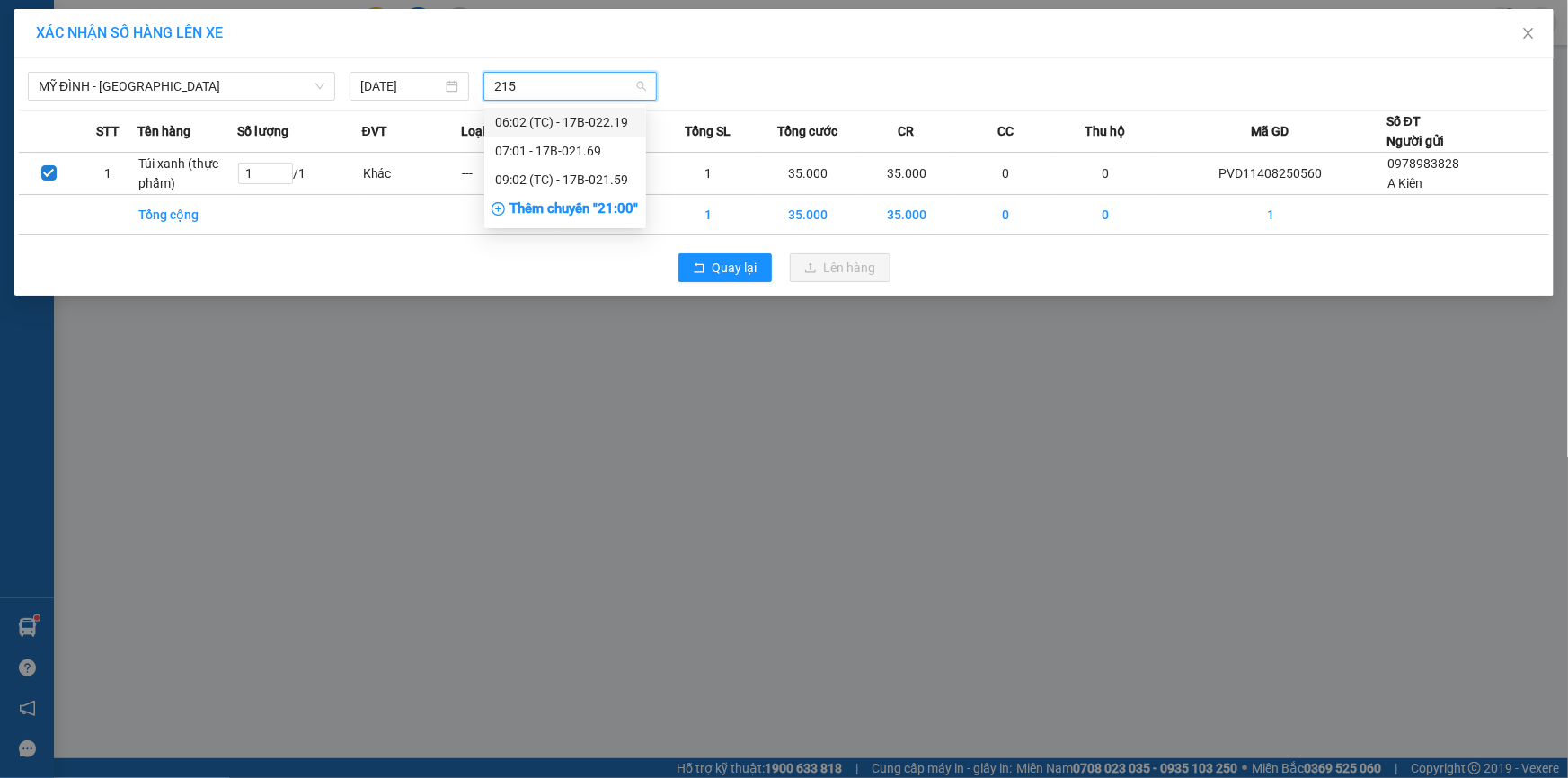
type input "2159"
click at [564, 114] on div "09:02 (TC) - 17B-021.59" at bounding box center [564, 122] width 140 height 20
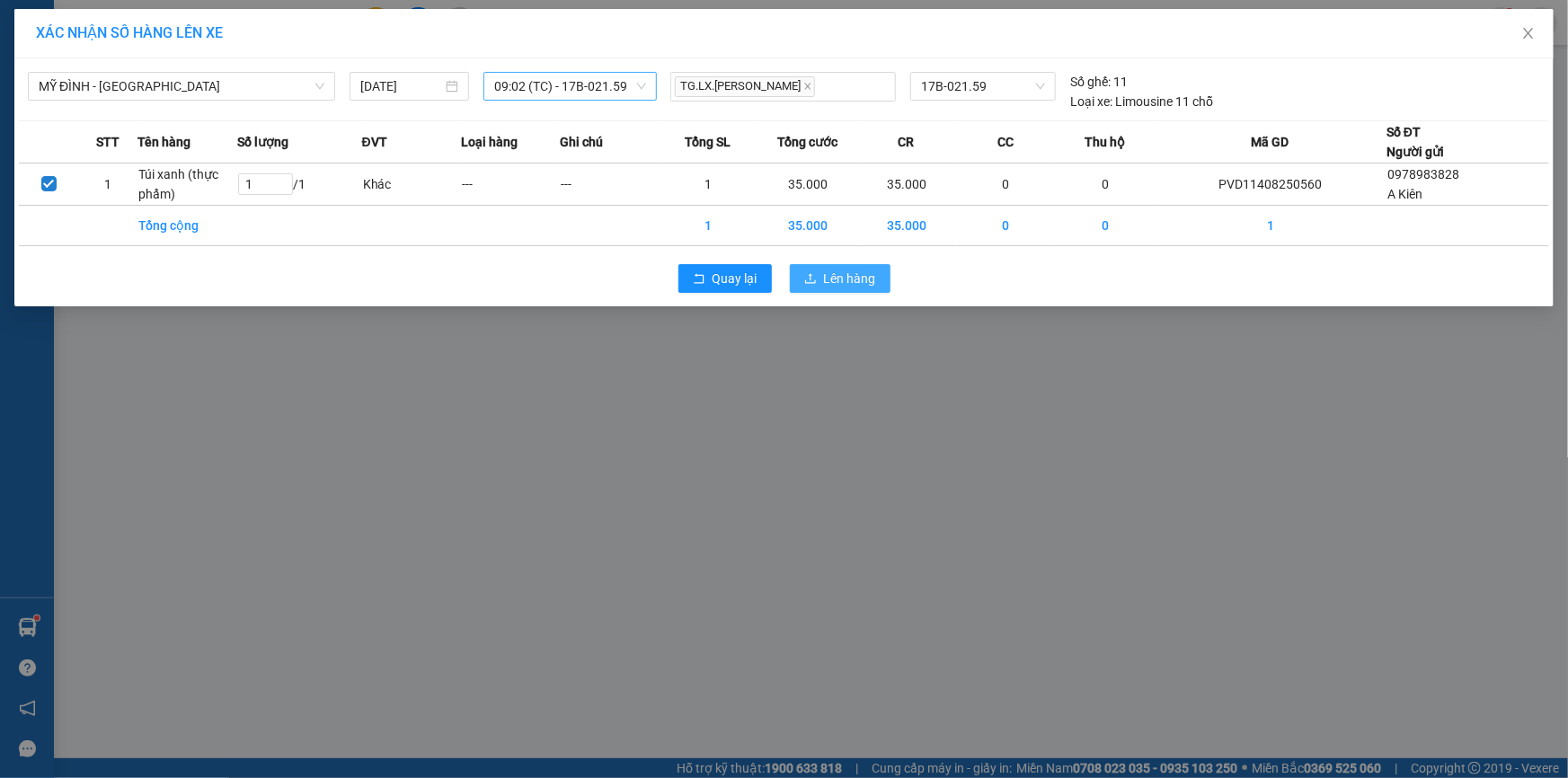
click at [838, 279] on span "Lên hàng" at bounding box center [850, 278] width 52 height 20
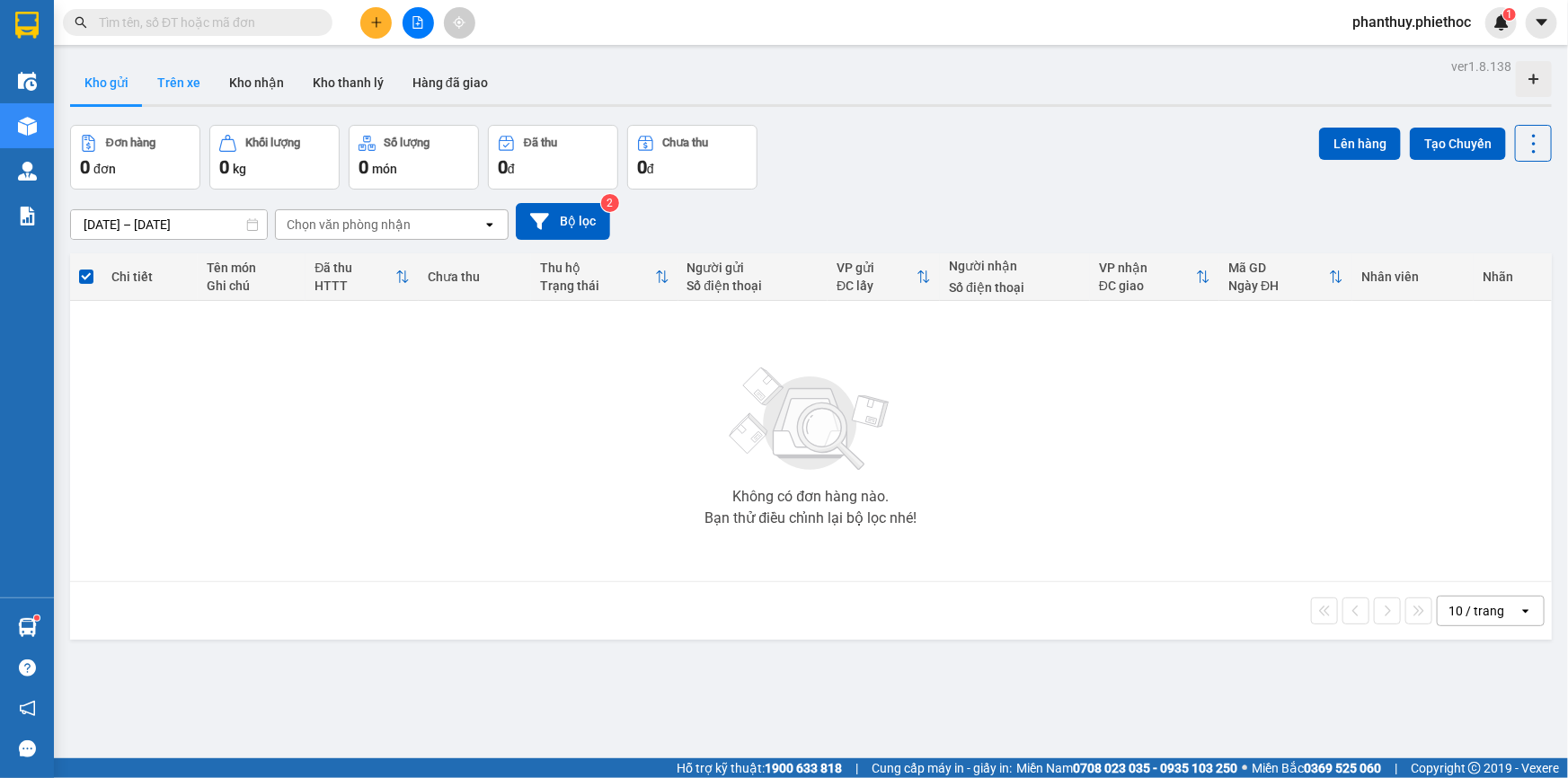
click at [171, 87] on button "Trên xe" at bounding box center [178, 82] width 72 height 43
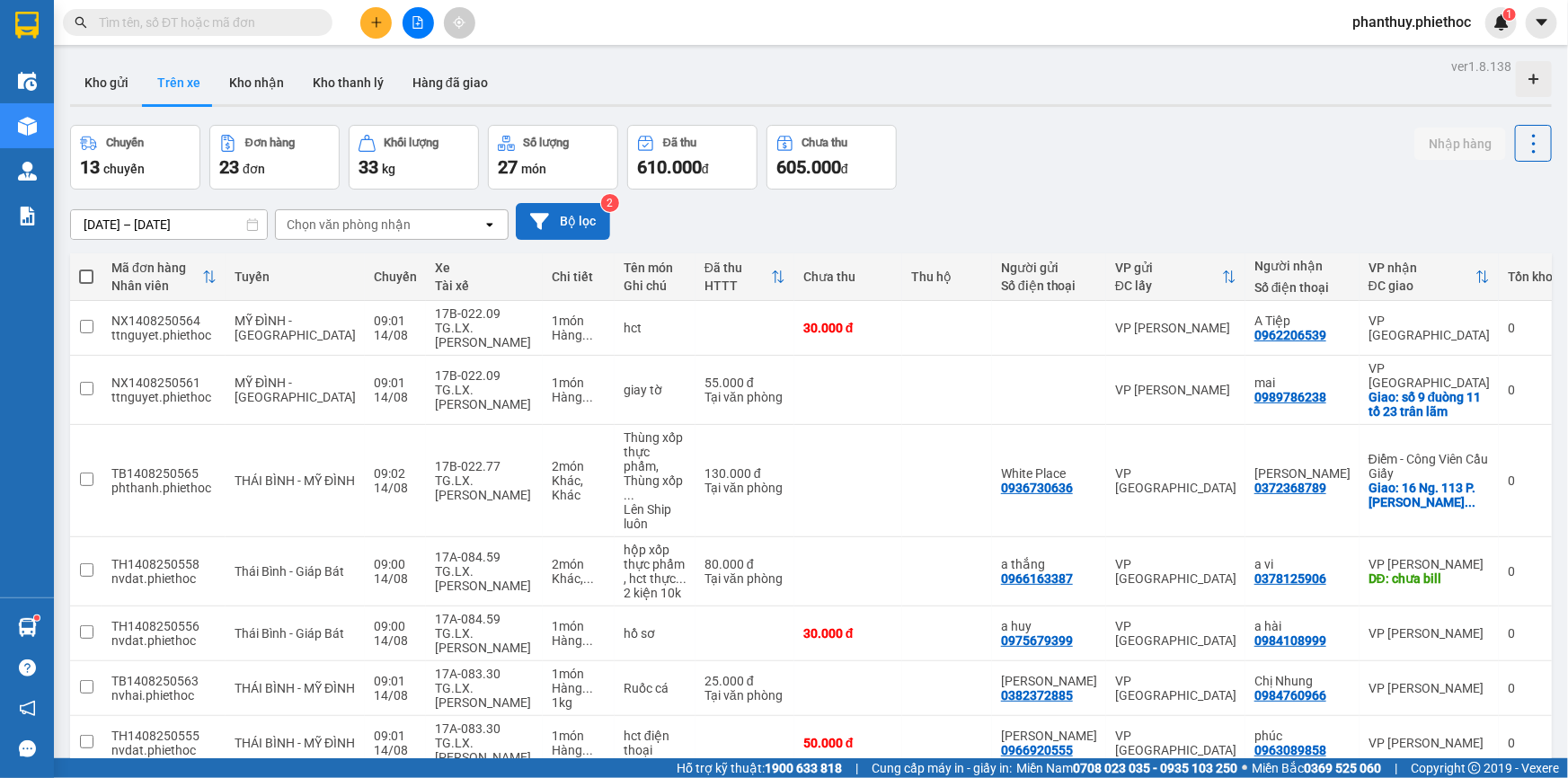
click at [565, 222] on button "Bộ lọc" at bounding box center [563, 221] width 94 height 37
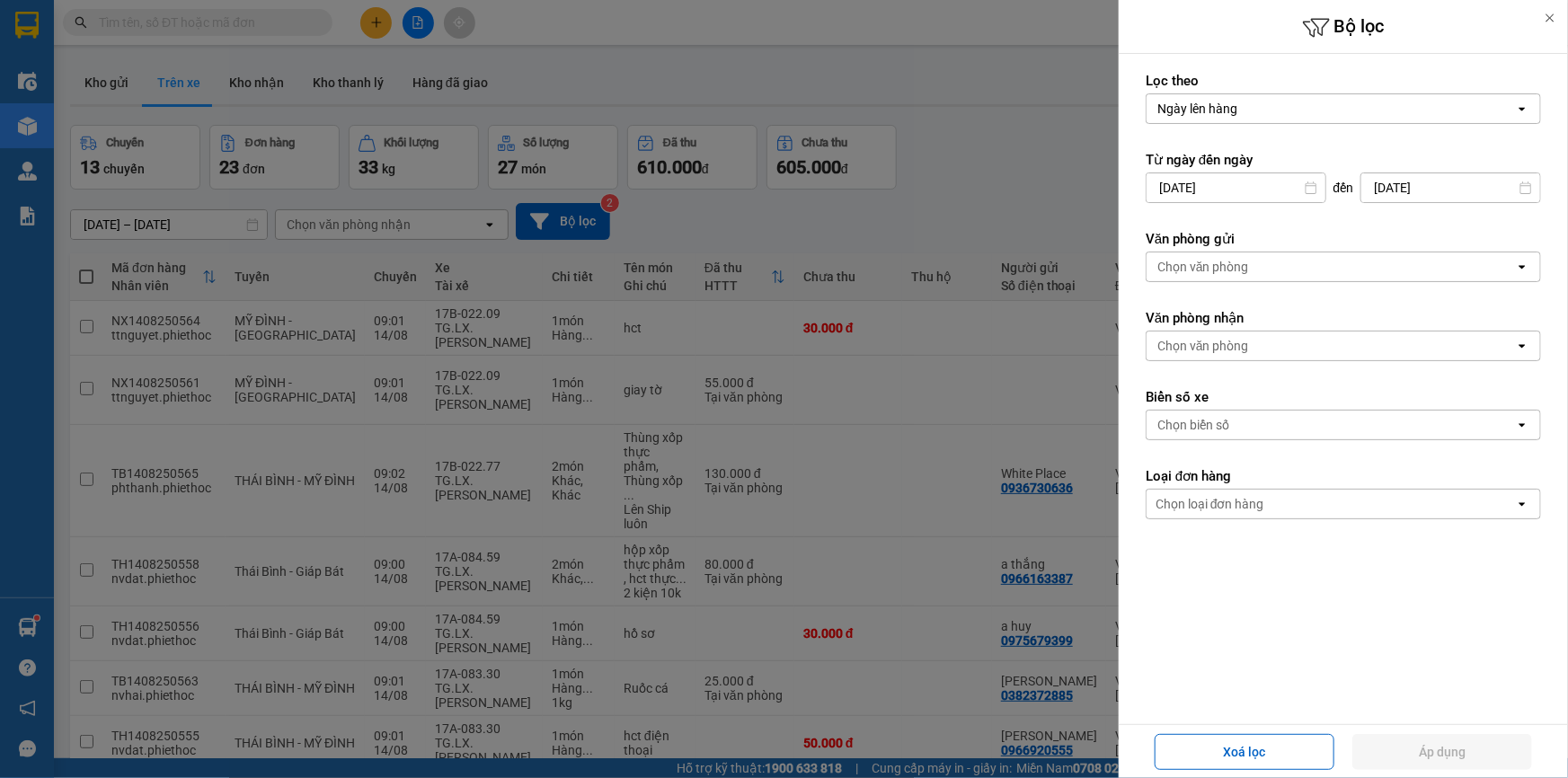
click at [1243, 264] on div "Chọn văn phòng" at bounding box center [1203, 267] width 92 height 18
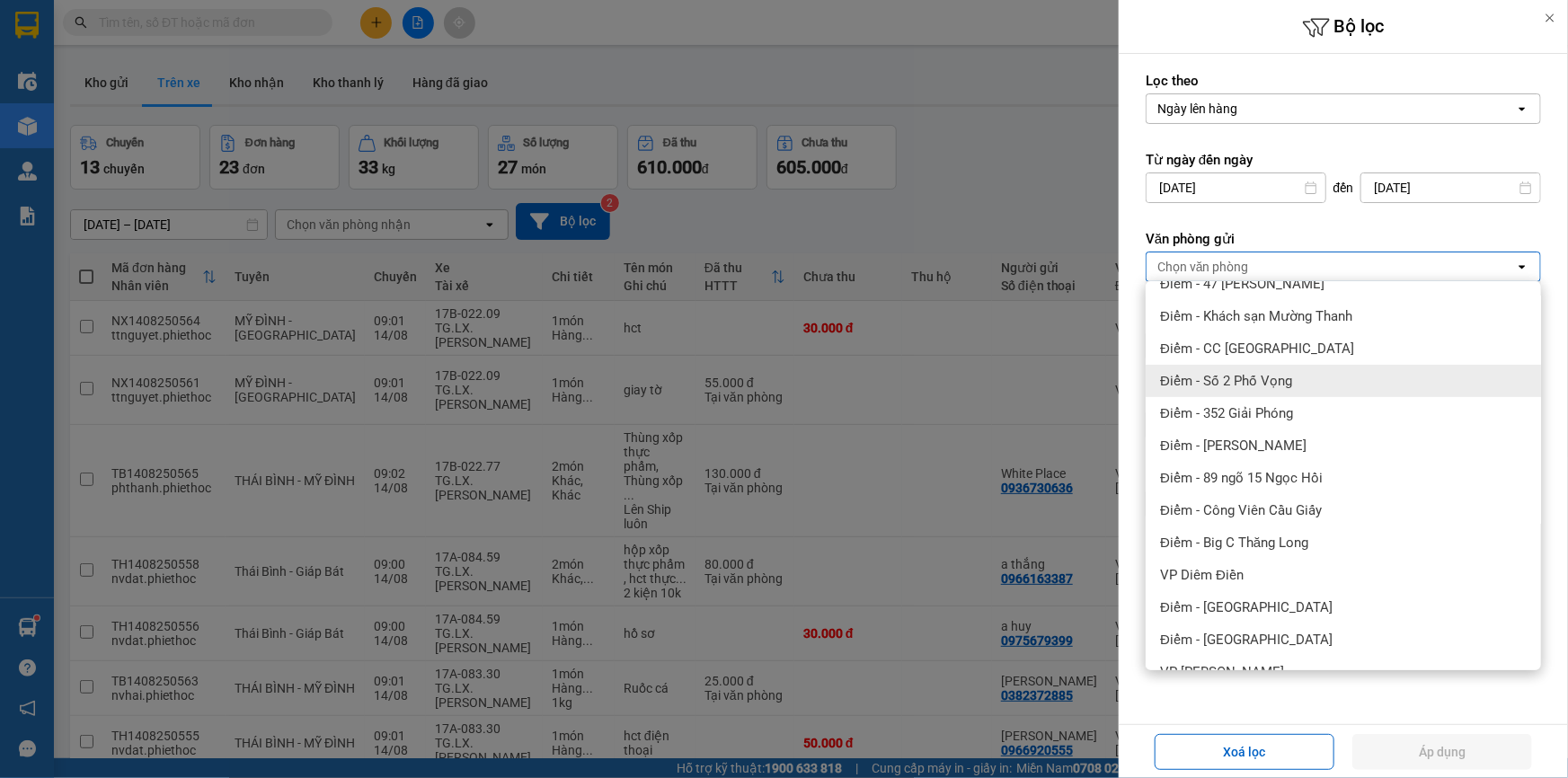
scroll to position [244, 0]
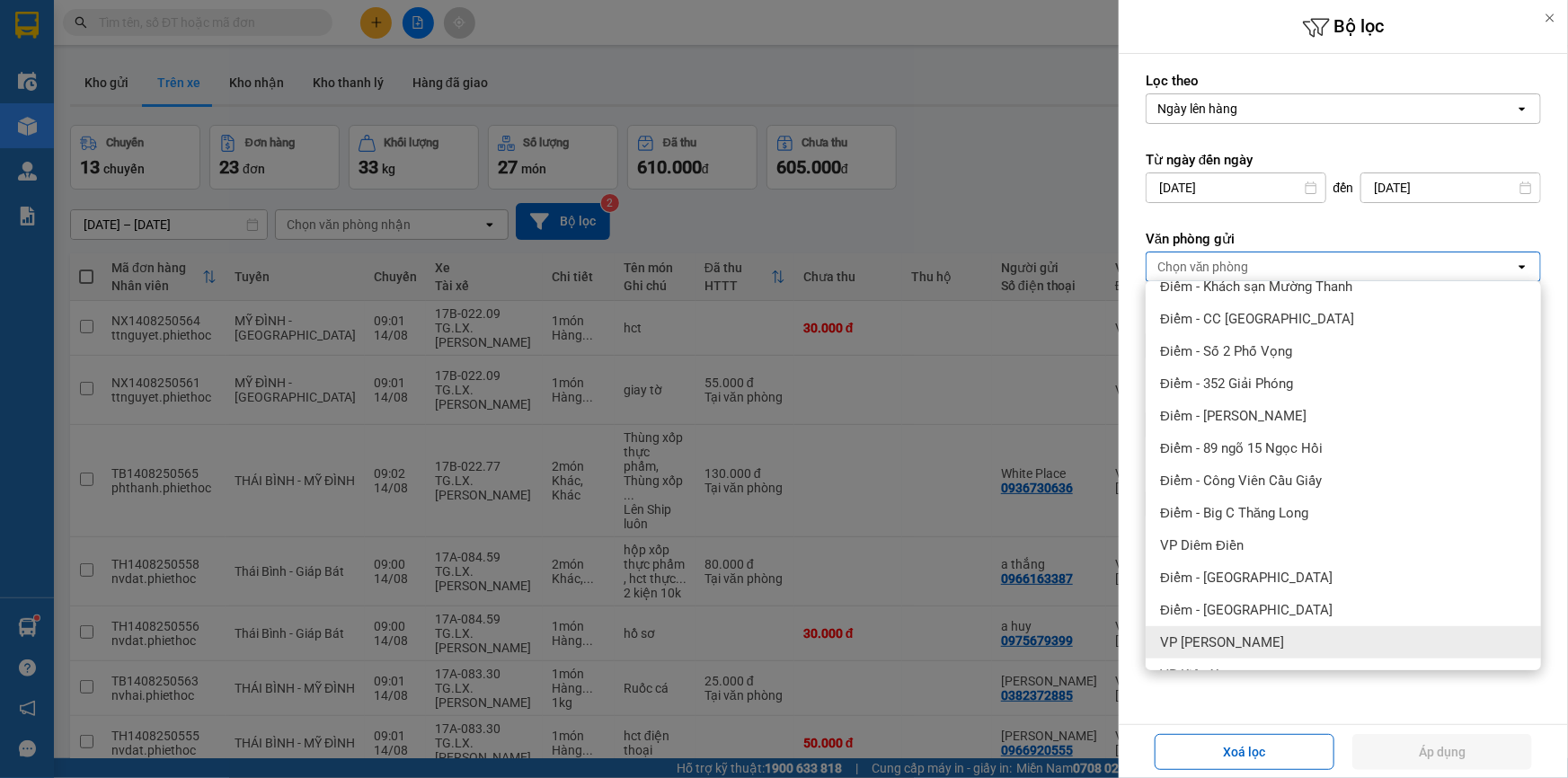
click at [1279, 639] on div "VP [PERSON_NAME]" at bounding box center [1343, 642] width 395 height 32
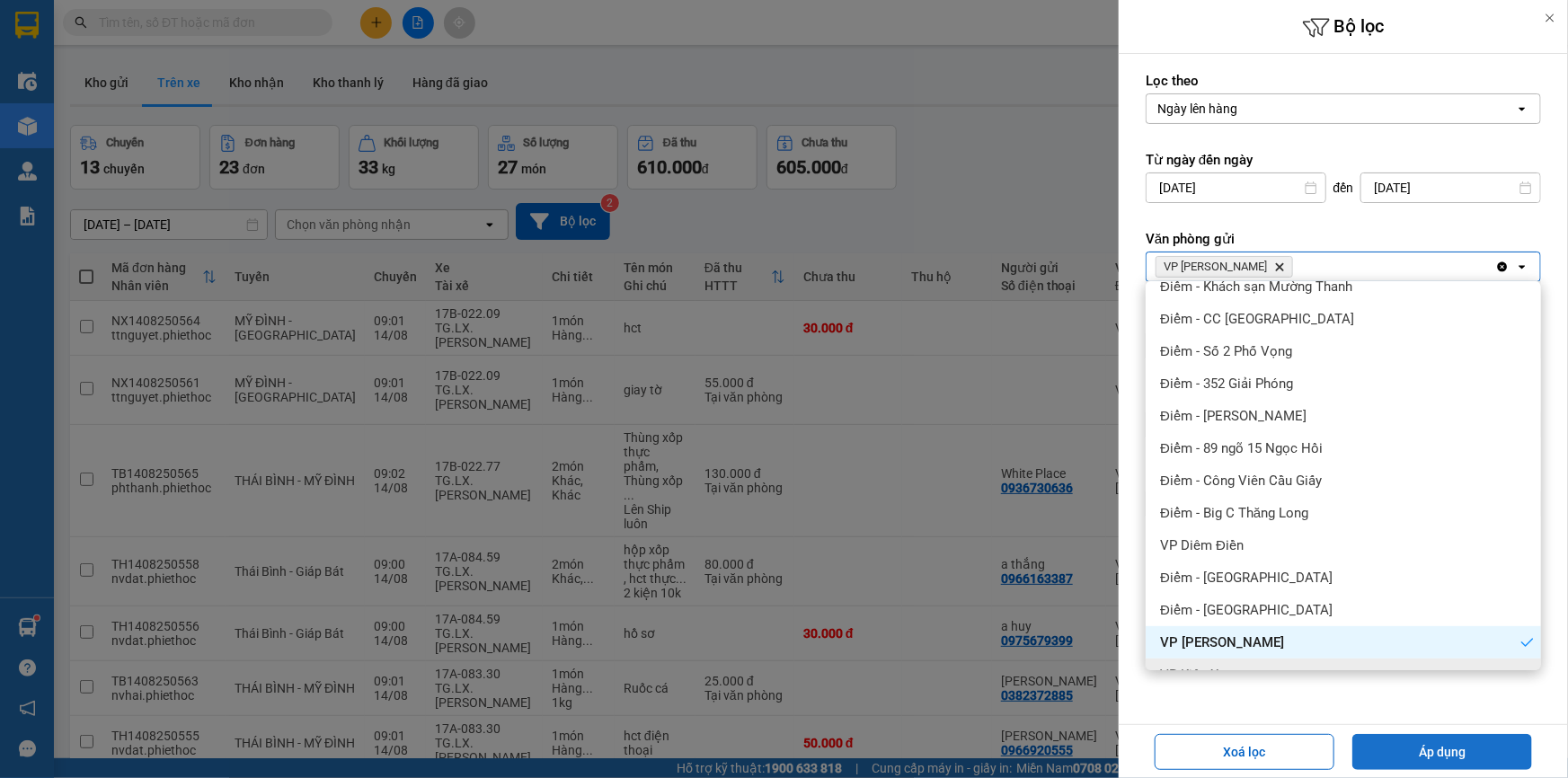
drag, startPoint x: 1420, startPoint y: 746, endPoint x: 1375, endPoint y: 729, distance: 48.1
click at [1420, 746] on button "Áp dụng" at bounding box center [1442, 752] width 179 height 36
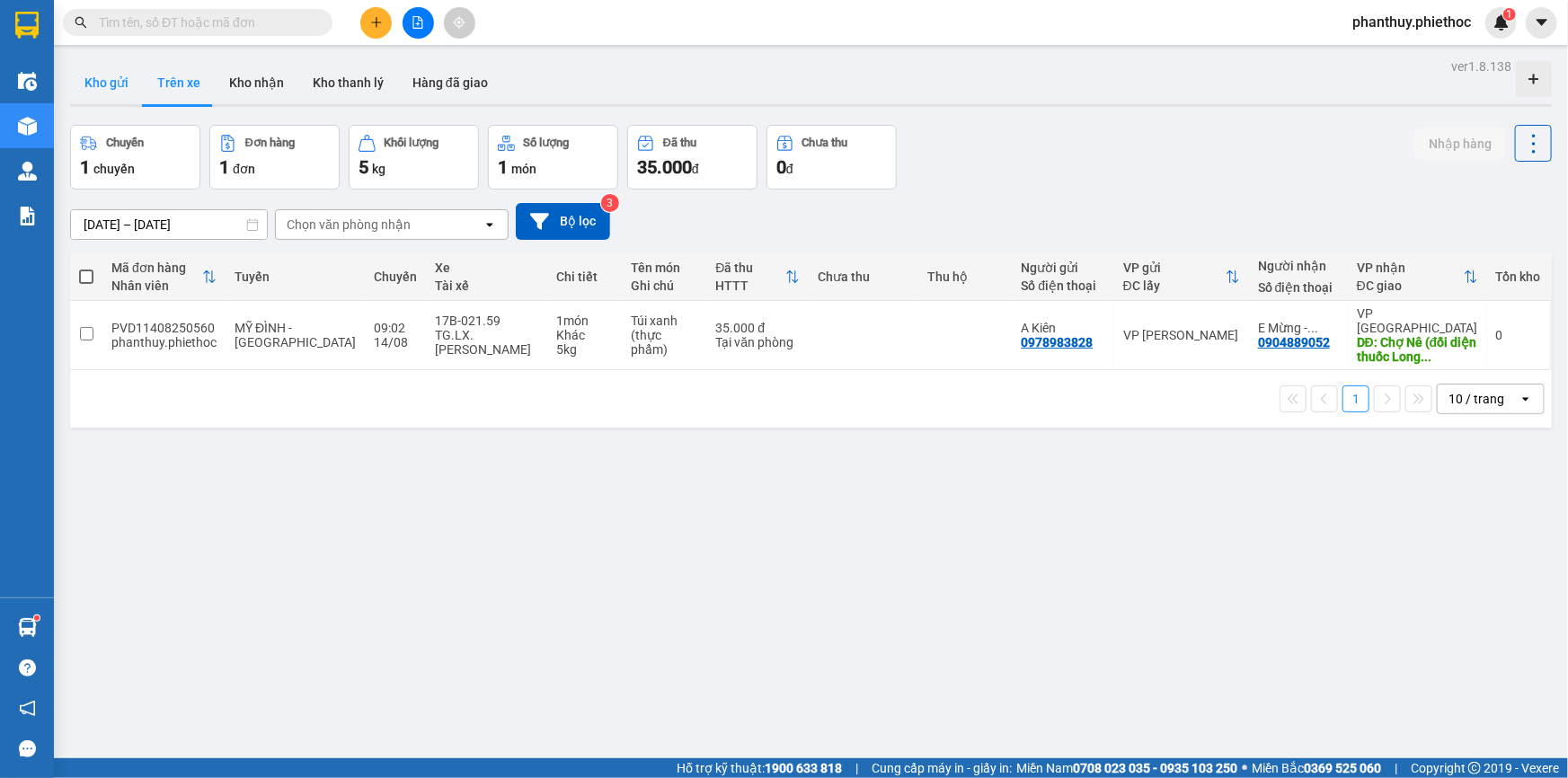
click at [97, 71] on button "Kho gửi" at bounding box center [107, 82] width 73 height 43
